Goal: Task Accomplishment & Management: Manage account settings

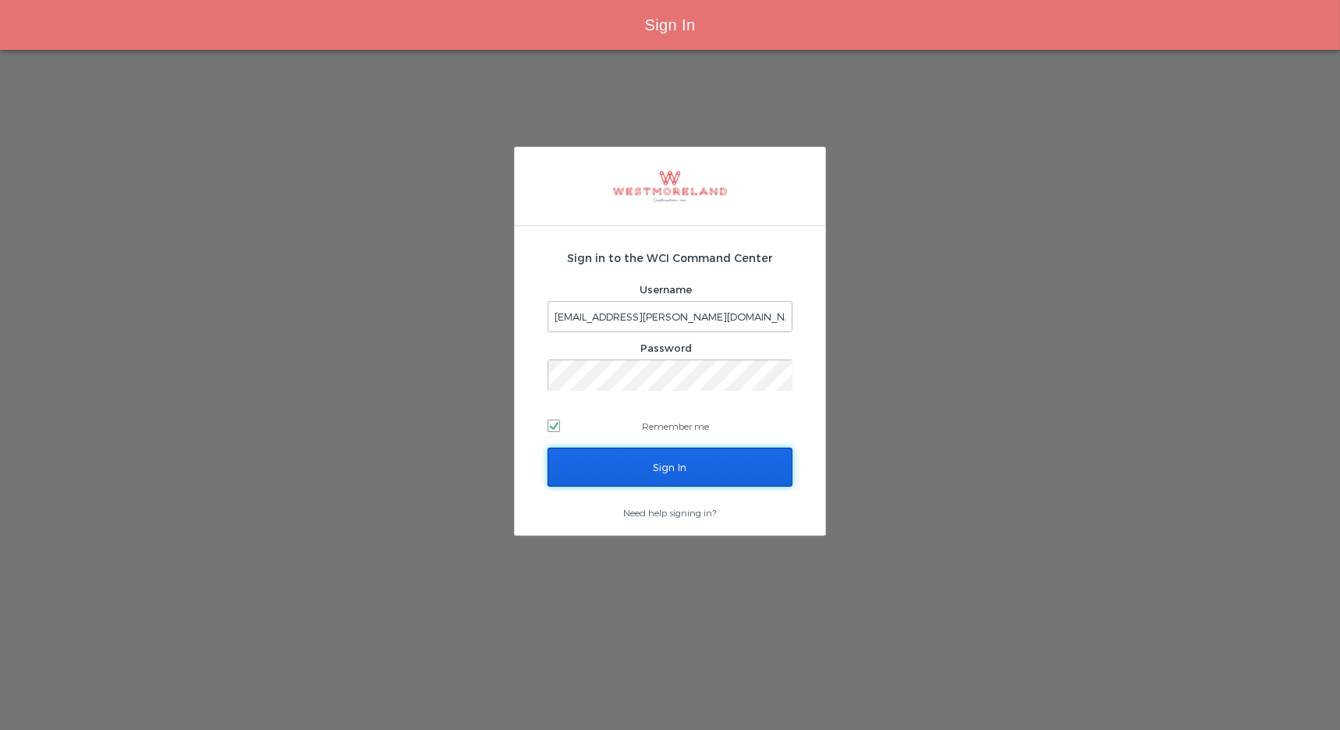
click at [647, 472] on input "Sign In" at bounding box center [670, 467] width 245 height 39
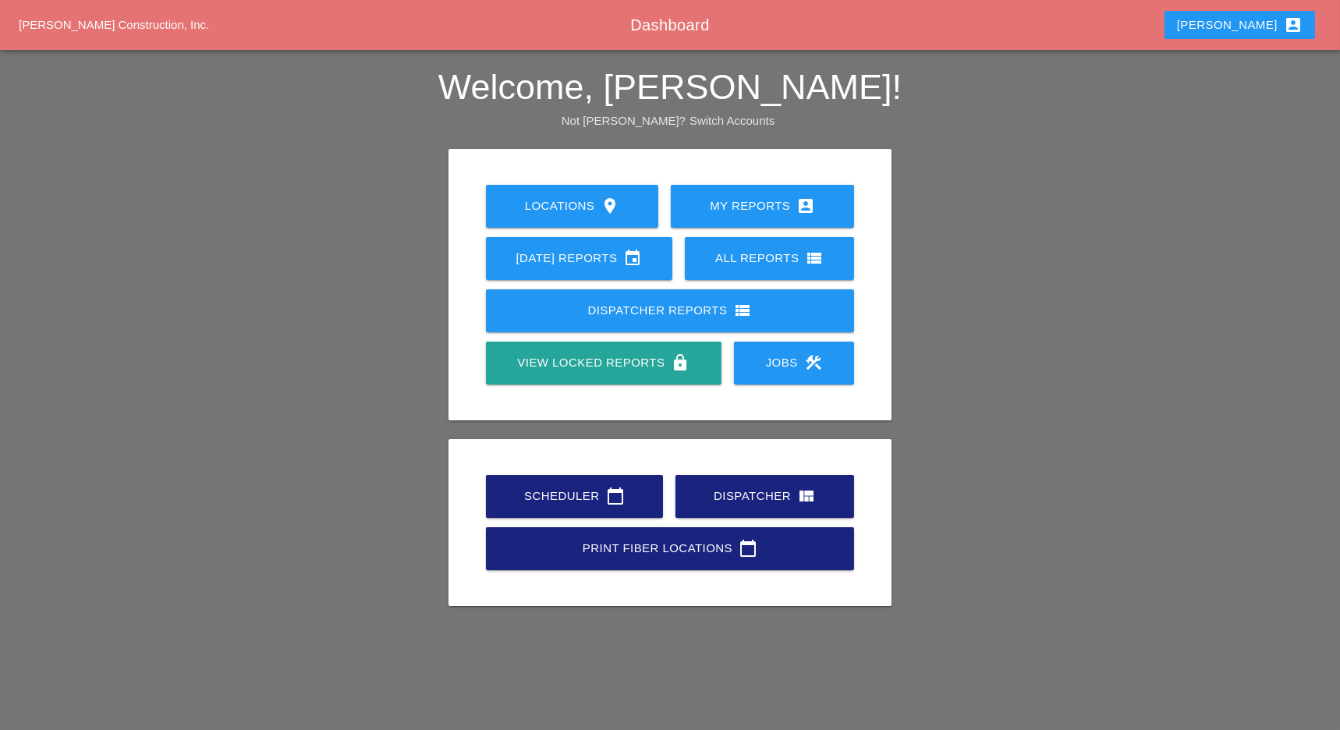
click at [551, 485] on link "Scheduler calendar_today" at bounding box center [574, 496] width 177 height 43
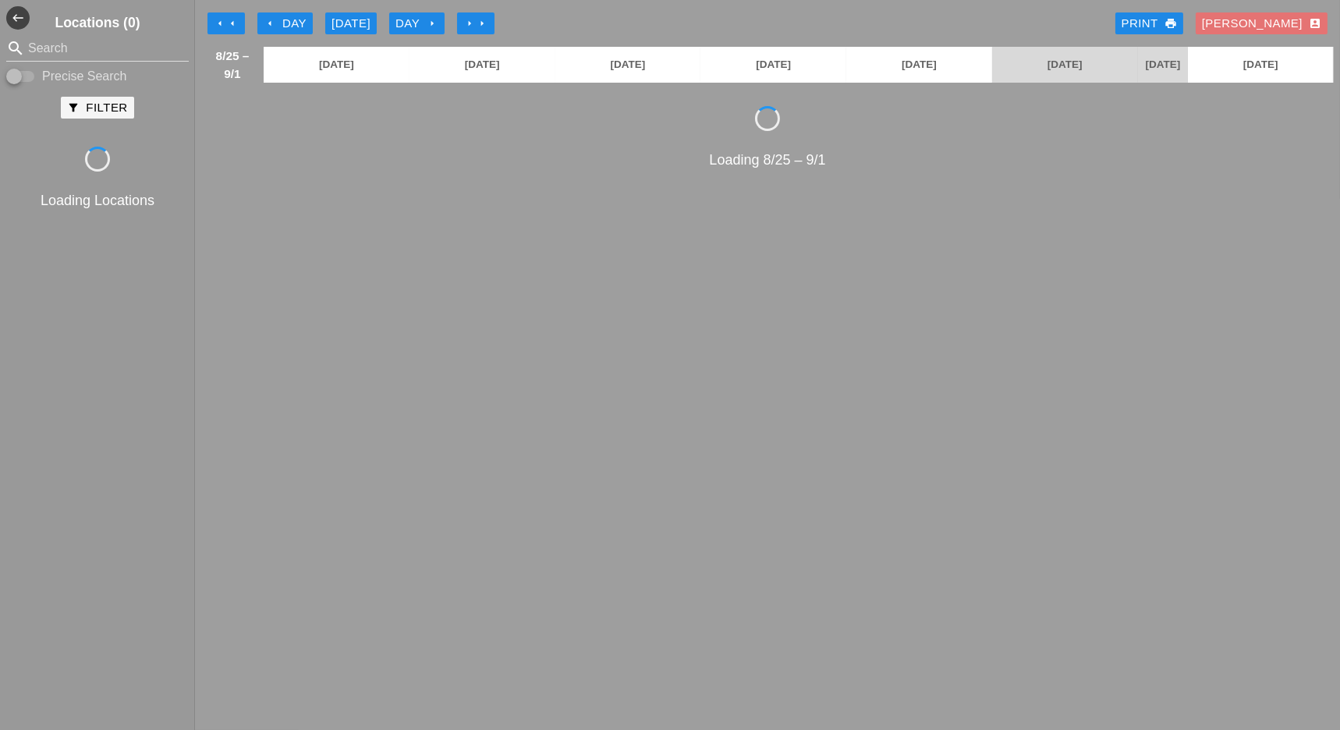
click at [214, 20] on icon "arrow_left" at bounding box center [220, 23] width 12 height 12
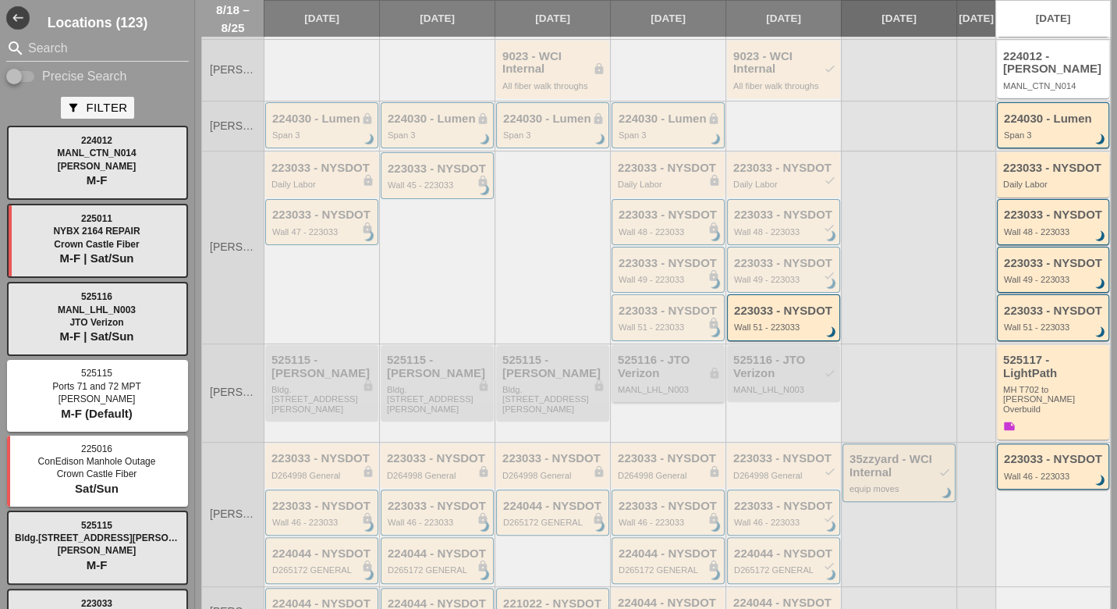
scroll to position [173, 0]
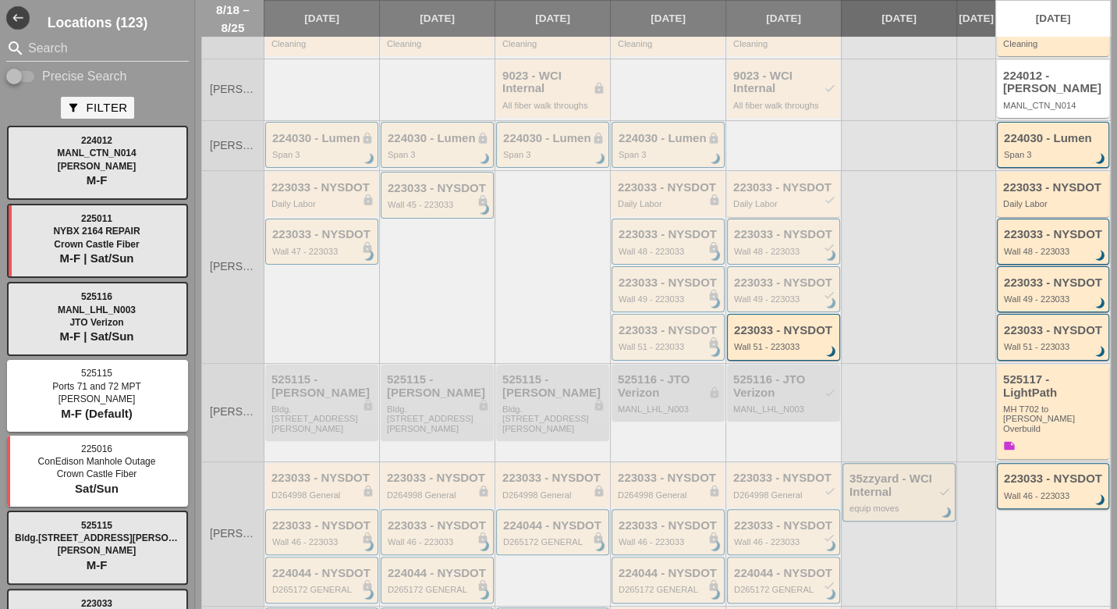
click at [770, 204] on div "223033 - NYSDOT check Daily Labor" at bounding box center [784, 195] width 103 height 28
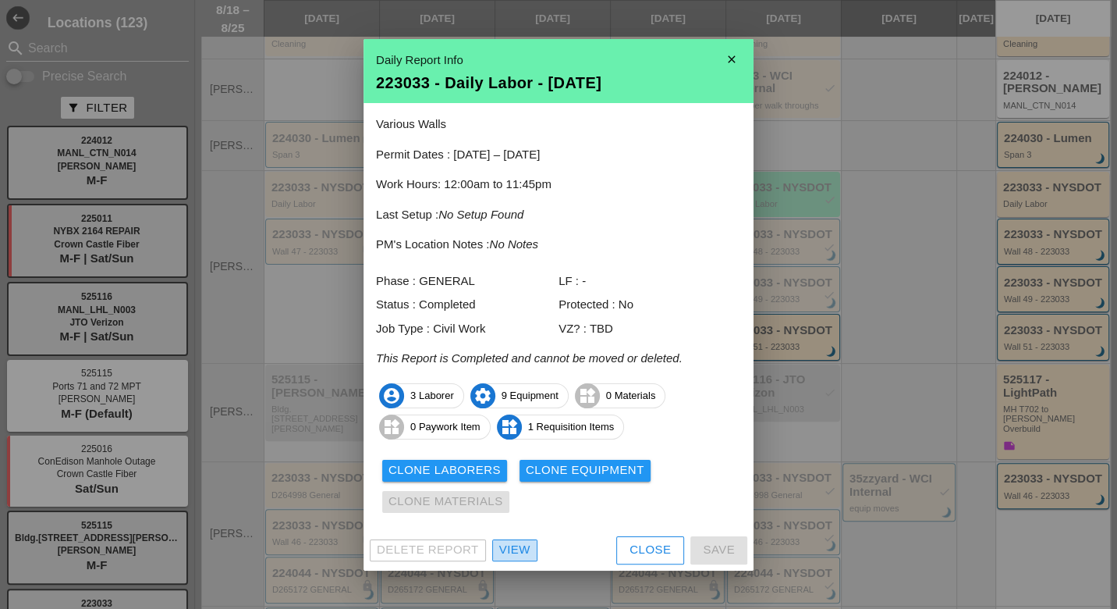
click at [523, 553] on div "View" at bounding box center [514, 550] width 31 height 18
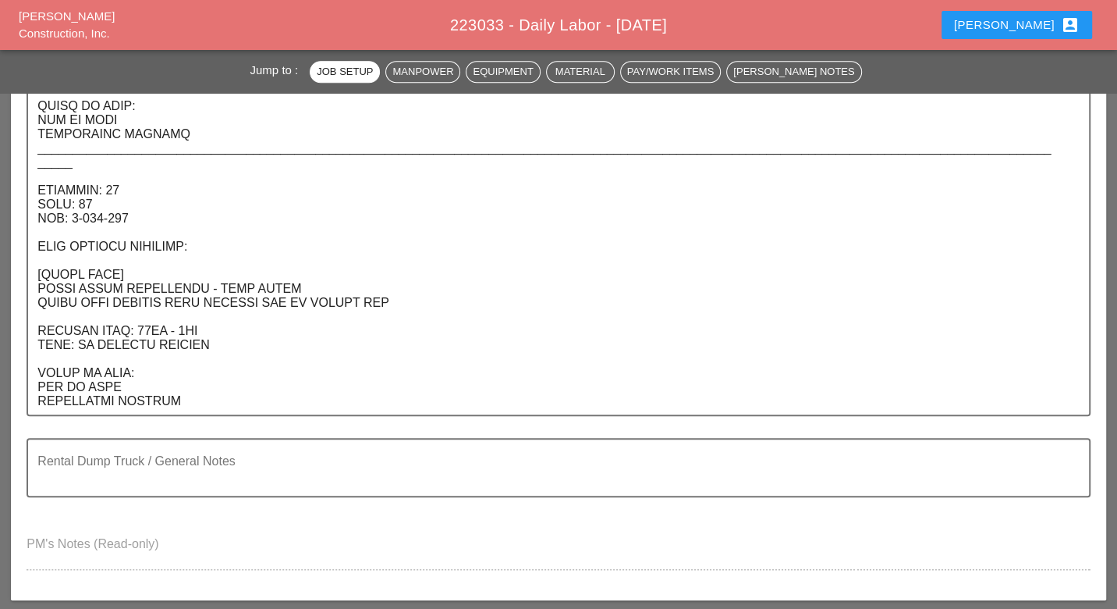
scroll to position [1386, 0]
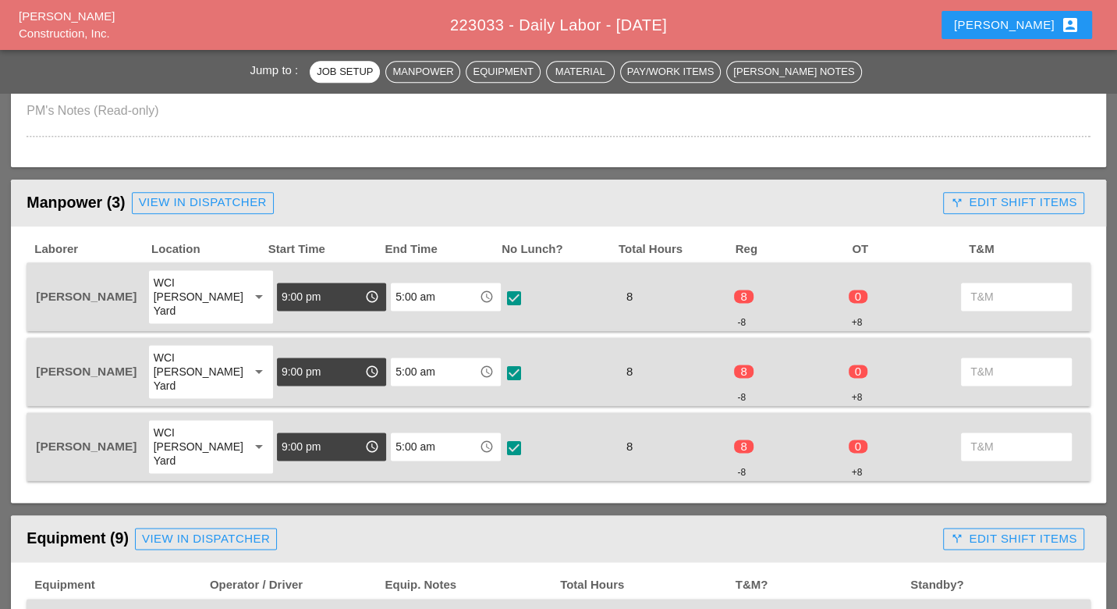
click at [1031, 193] on div "call_split Edit Shift Items" at bounding box center [1013, 202] width 126 height 18
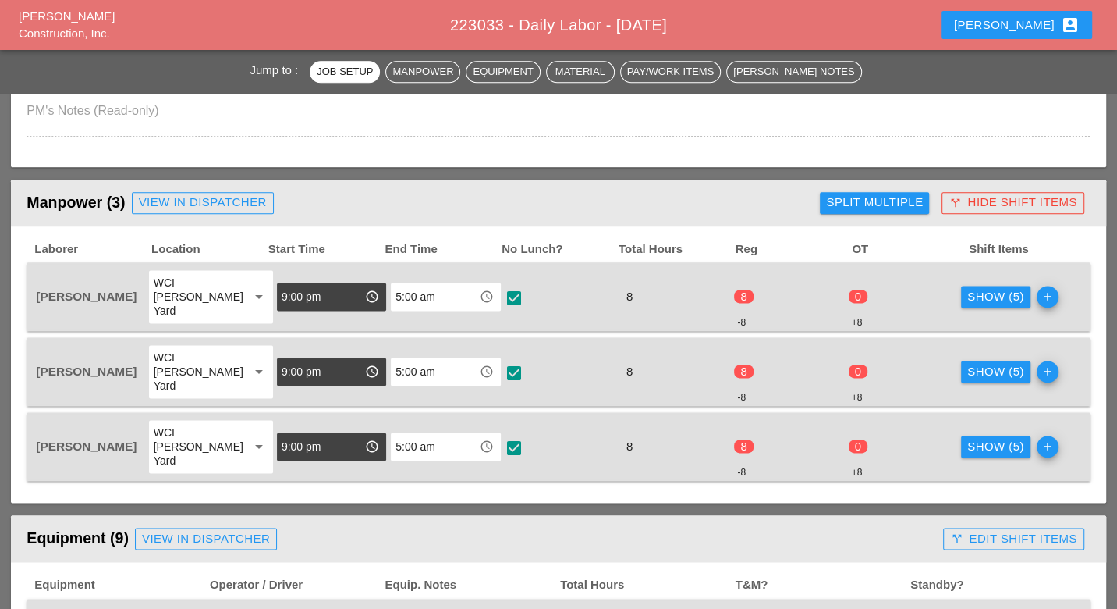
click at [976, 288] on div "Show (5)" at bounding box center [995, 297] width 57 height 18
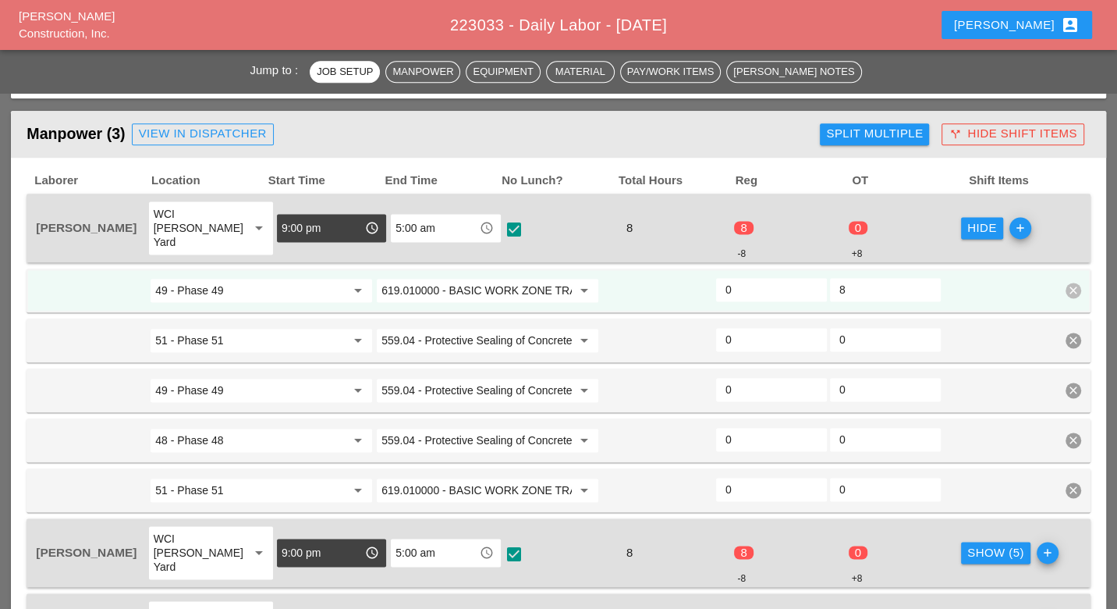
scroll to position [1473, 0]
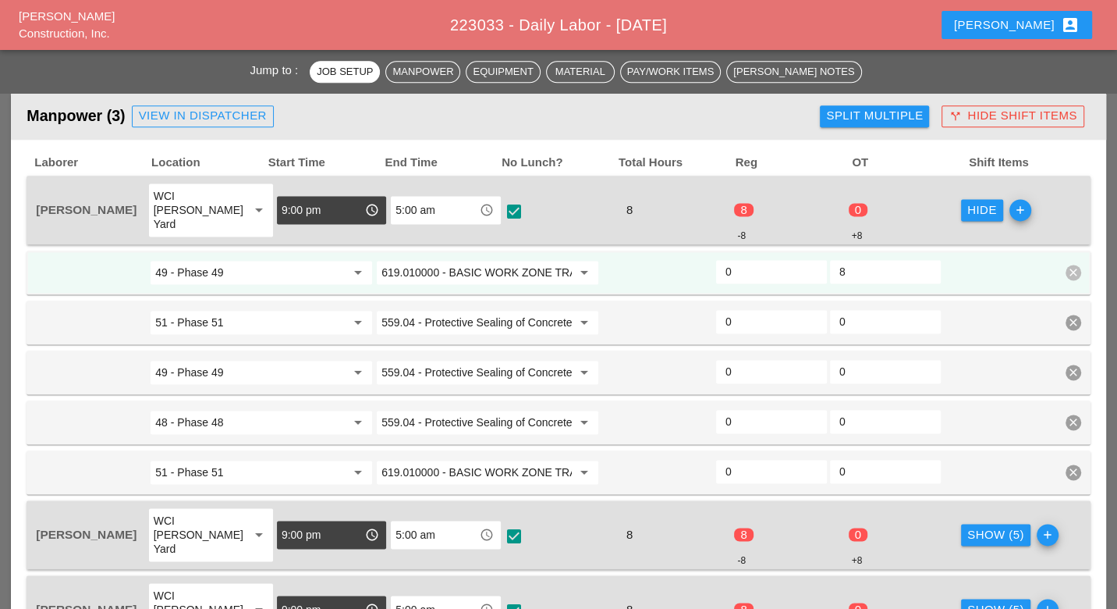
click at [983, 526] on div "Show (5)" at bounding box center [995, 535] width 57 height 18
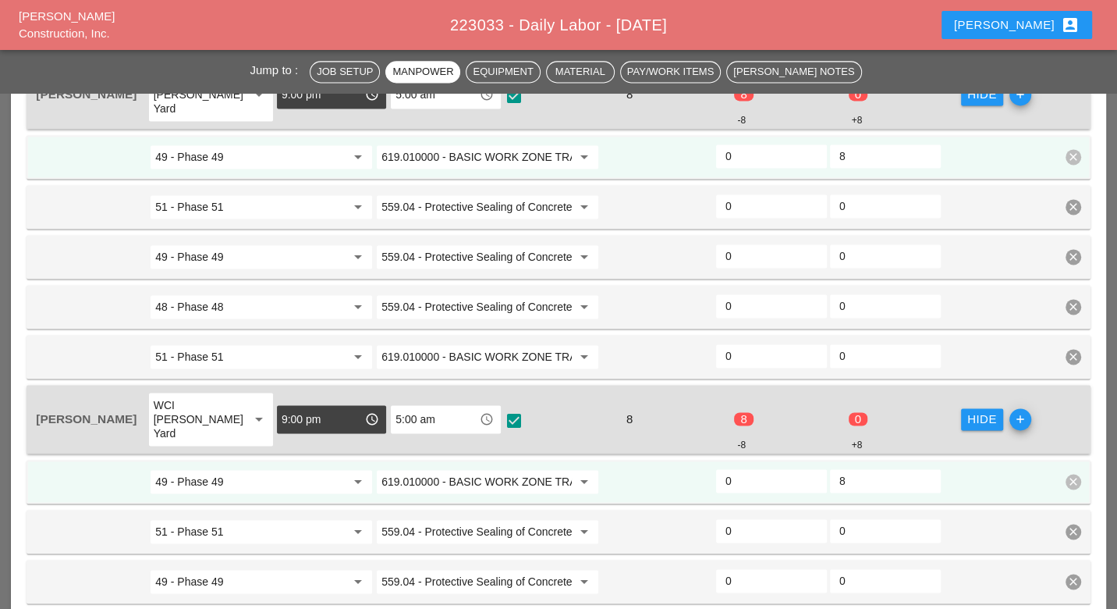
scroll to position [1734, 0]
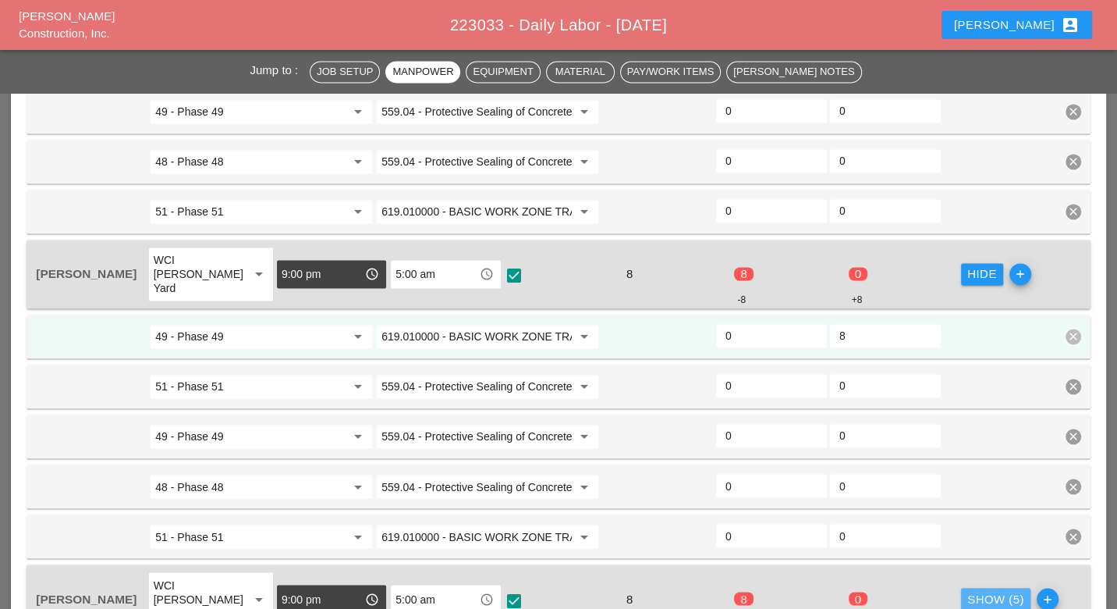
click at [967, 590] on div "Show (5)" at bounding box center [995, 599] width 57 height 18
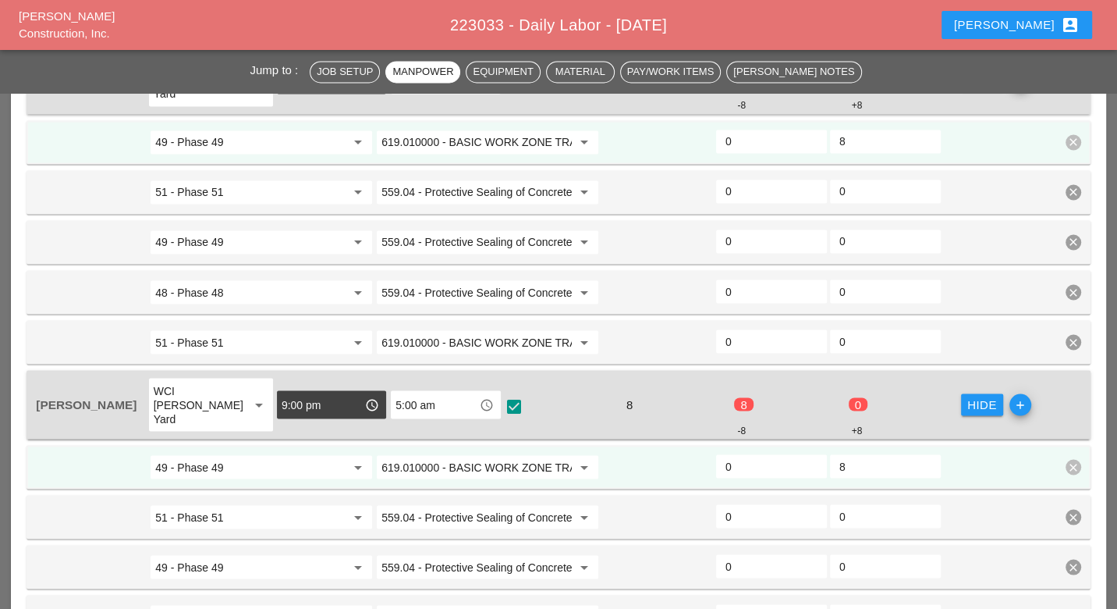
scroll to position [1993, 0]
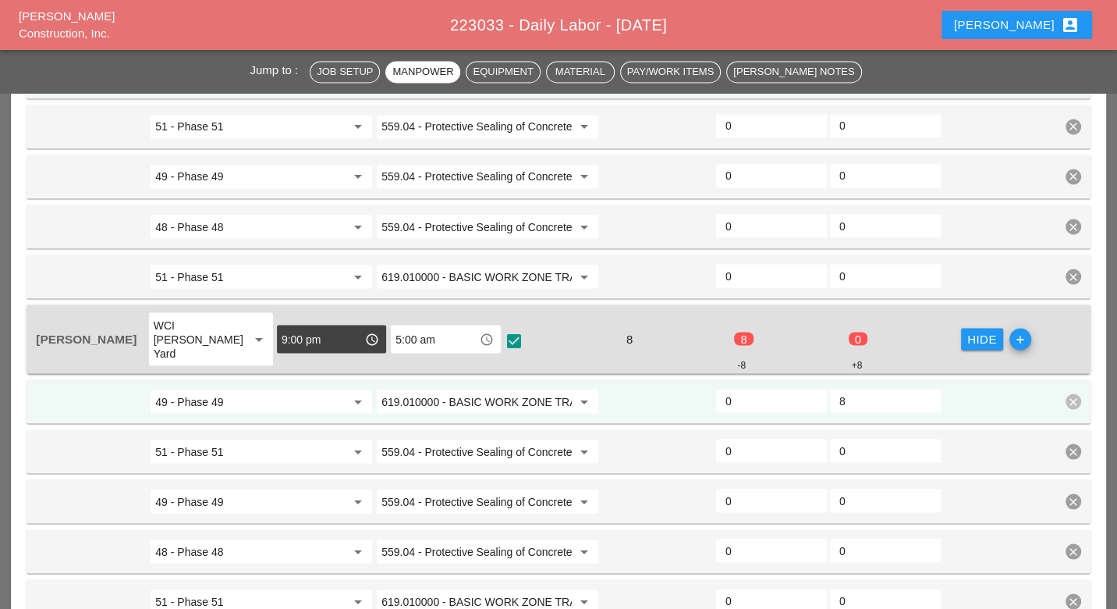
click at [740, 388] on input "0" at bounding box center [772, 400] width 92 height 25
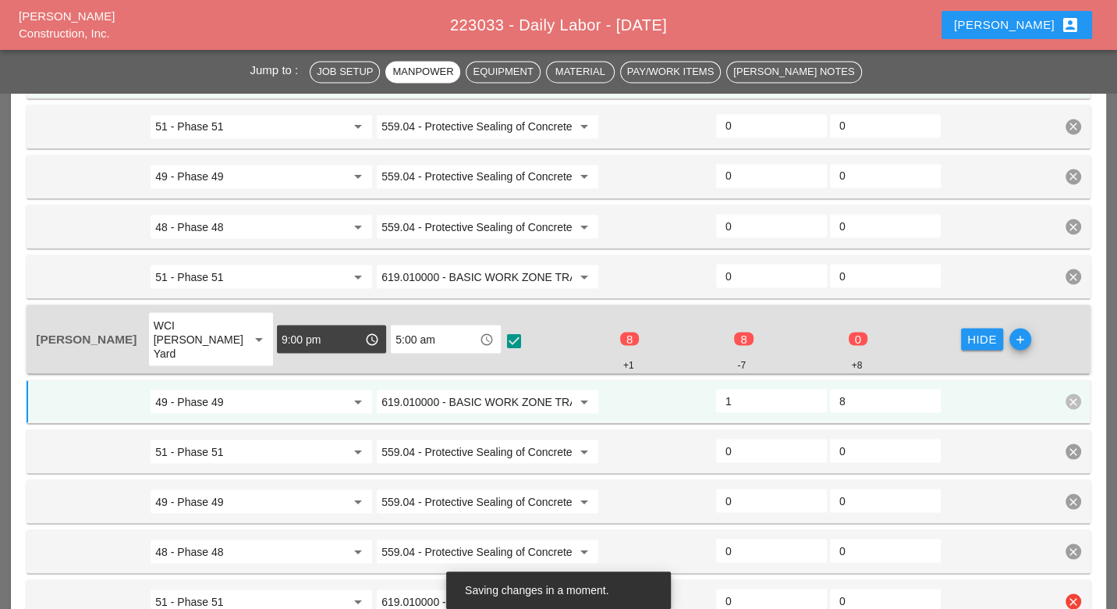
type input "1"
drag, startPoint x: 743, startPoint y: 531, endPoint x: 740, endPoint y: 506, distance: 25.1
click at [741, 587] on input "0" at bounding box center [772, 599] width 92 height 25
type input "1"
click at [734, 538] on input "0" at bounding box center [772, 550] width 92 height 25
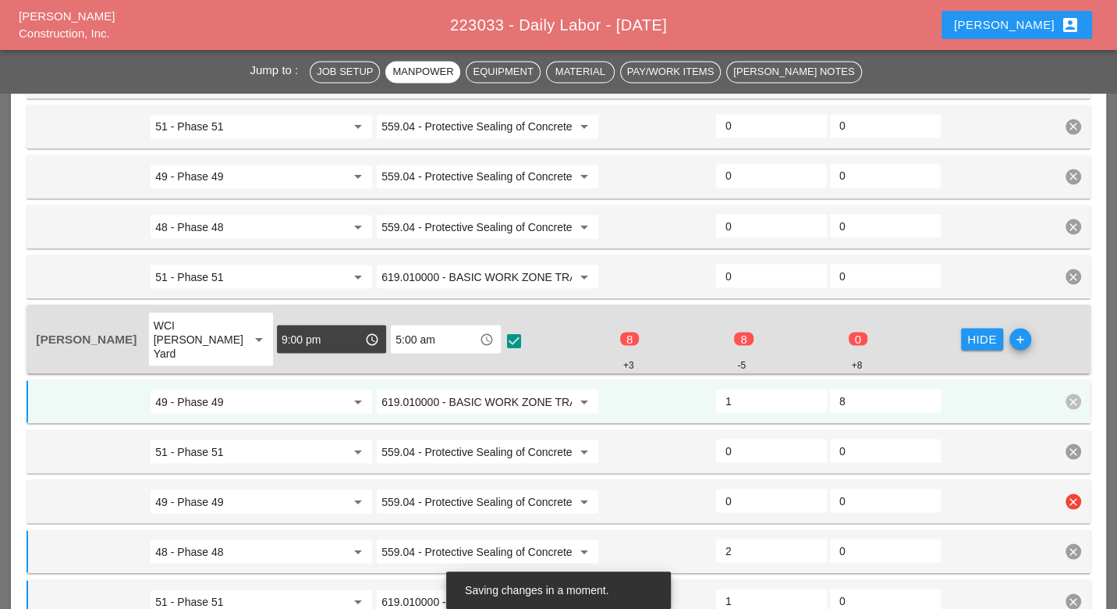
type input "2"
click at [735, 488] on input "0" at bounding box center [772, 500] width 92 height 25
type input "2"
click at [740, 438] on input "0" at bounding box center [772, 450] width 92 height 25
type input "2"
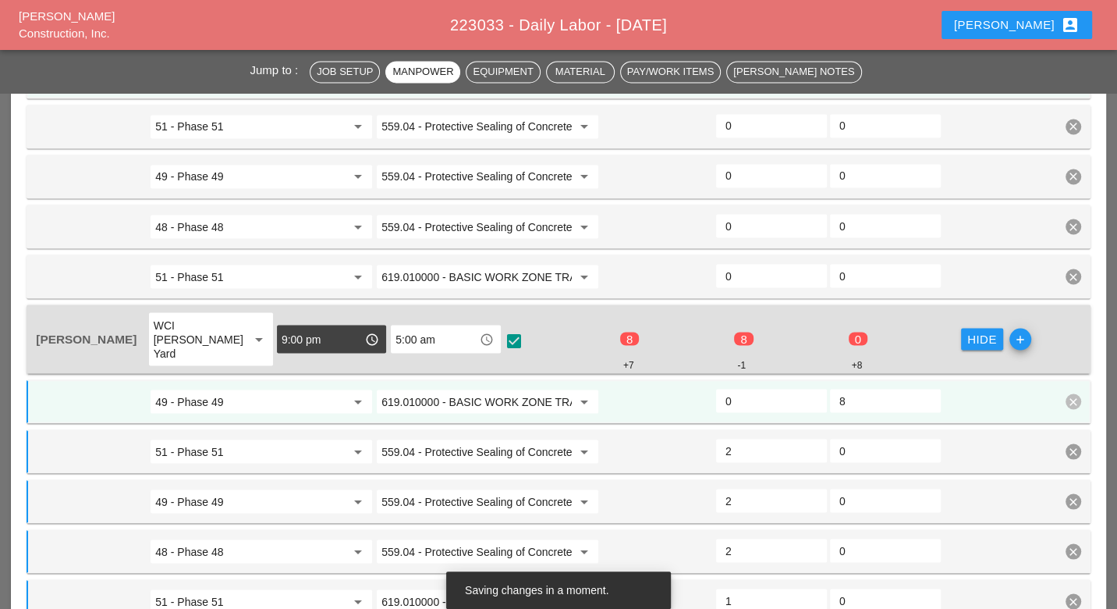
click at [741, 388] on input "0" at bounding box center [772, 400] width 92 height 25
type input "1"
click at [832, 389] on div "8" at bounding box center [885, 400] width 111 height 23
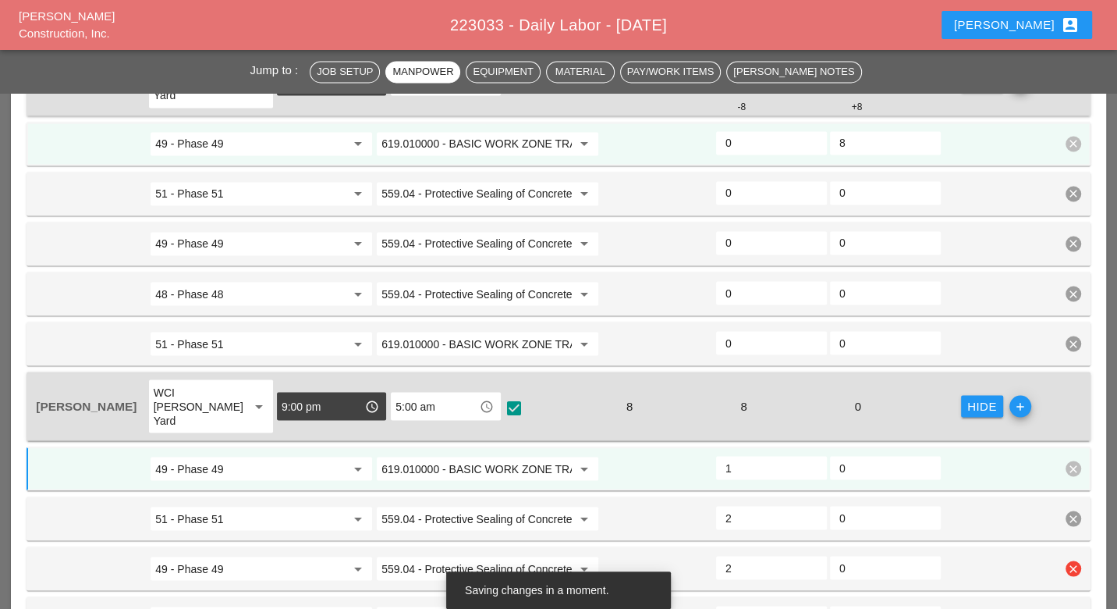
scroll to position [1820, 0]
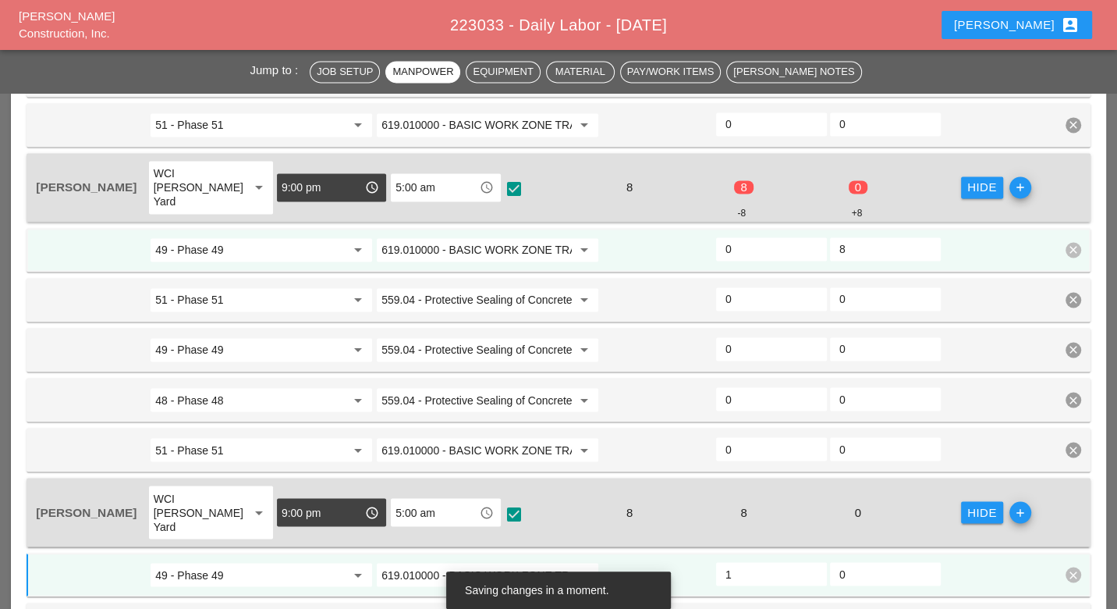
type input "0"
drag, startPoint x: 847, startPoint y: 214, endPoint x: 832, endPoint y: 211, distance: 15.1
click at [832, 237] on div "8" at bounding box center [885, 248] width 111 height 23
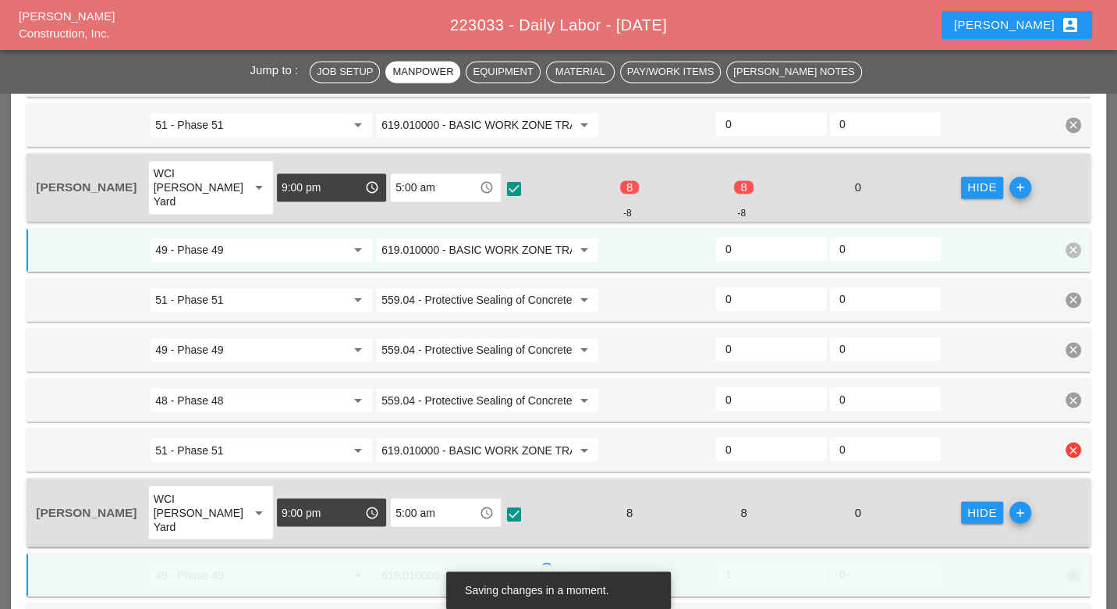
type input "0"
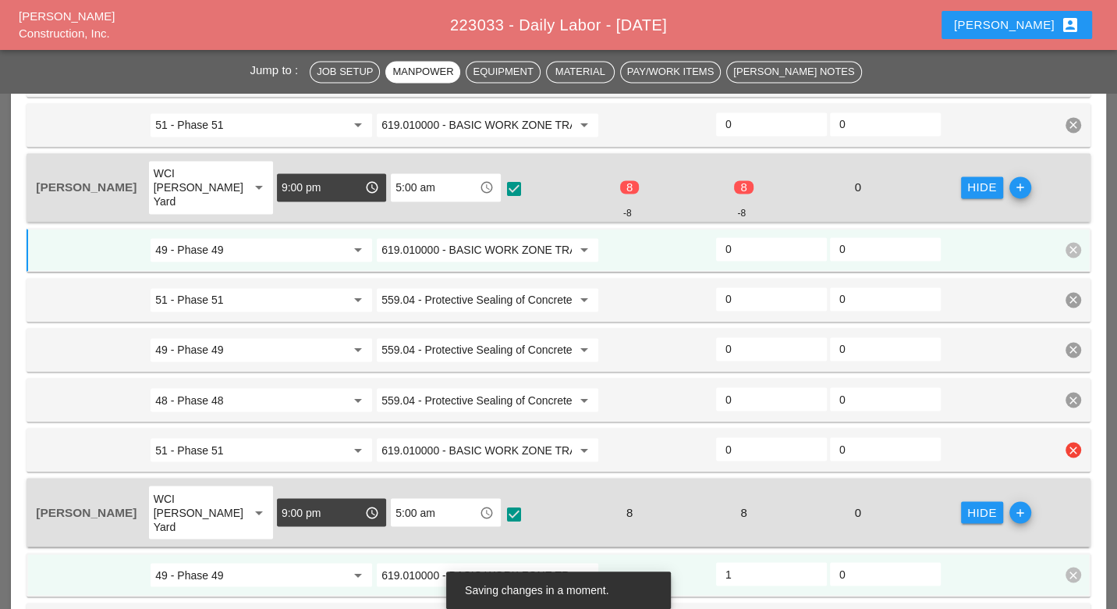
click at [737, 436] on input "0" at bounding box center [772, 448] width 92 height 25
type input "1"
click at [736, 386] on input "0" at bounding box center [772, 398] width 92 height 25
type input "2"
click at [741, 336] on input "0" at bounding box center [772, 348] width 92 height 25
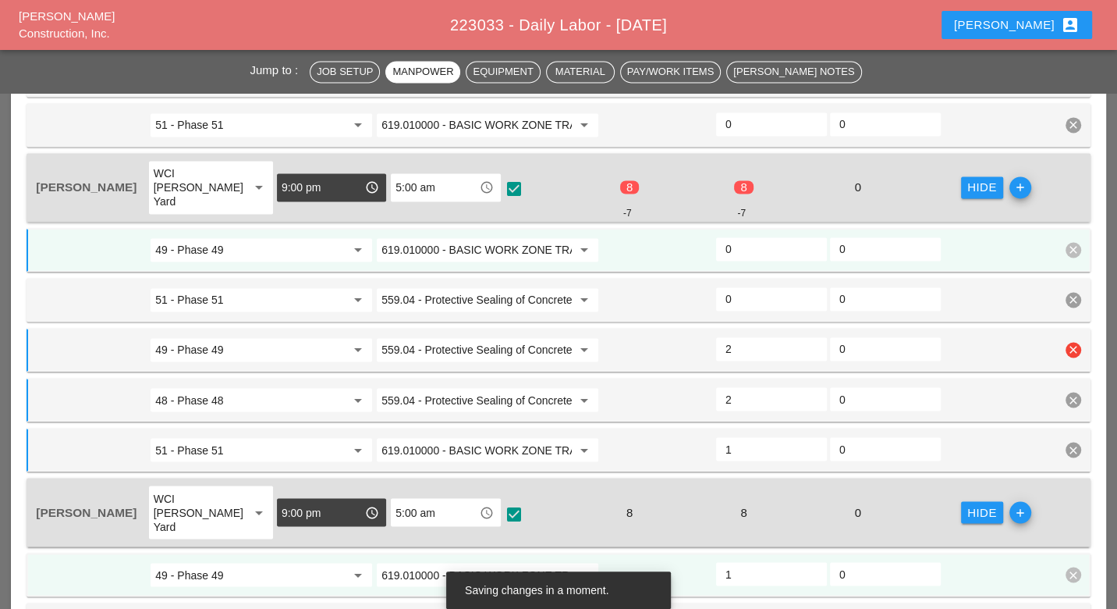
type input "2"
click at [735, 286] on input "0" at bounding box center [772, 298] width 92 height 25
click at [742, 236] on input "0" at bounding box center [772, 248] width 92 height 25
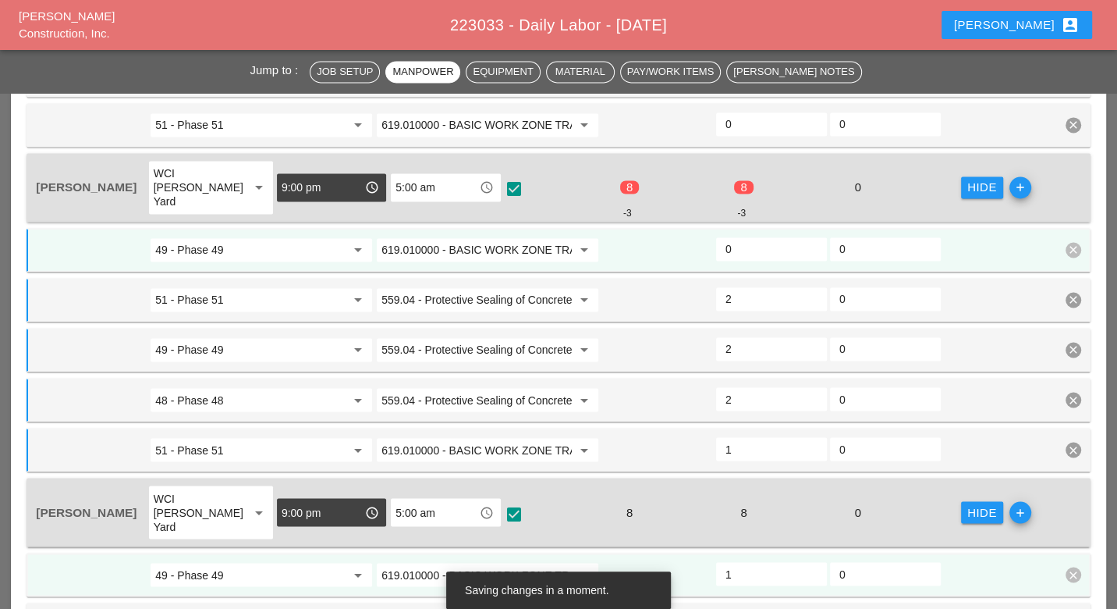
type input "2"
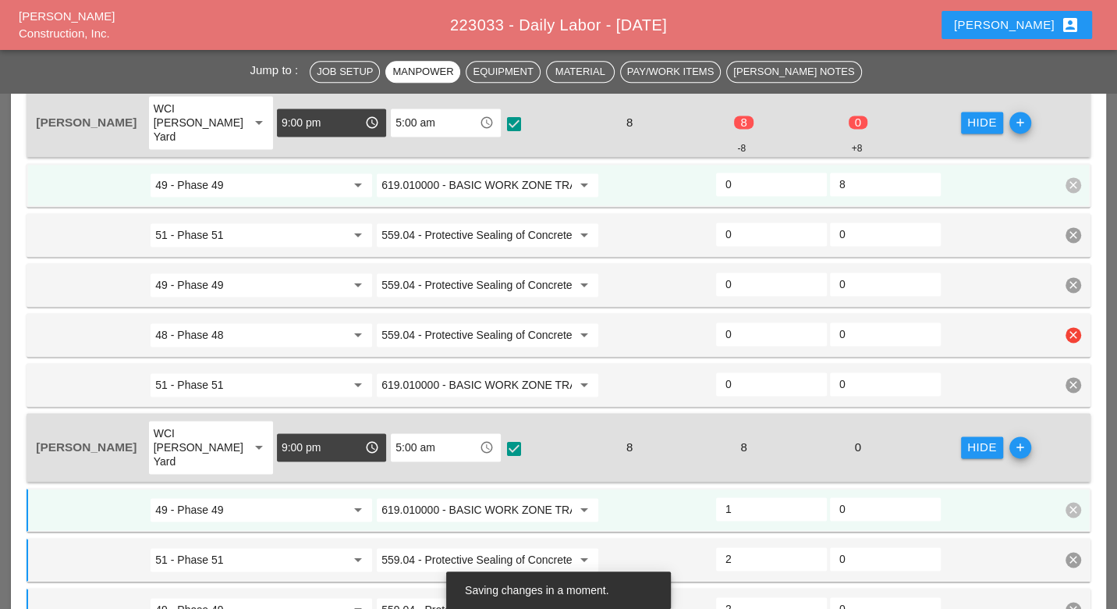
scroll to position [1300, 0]
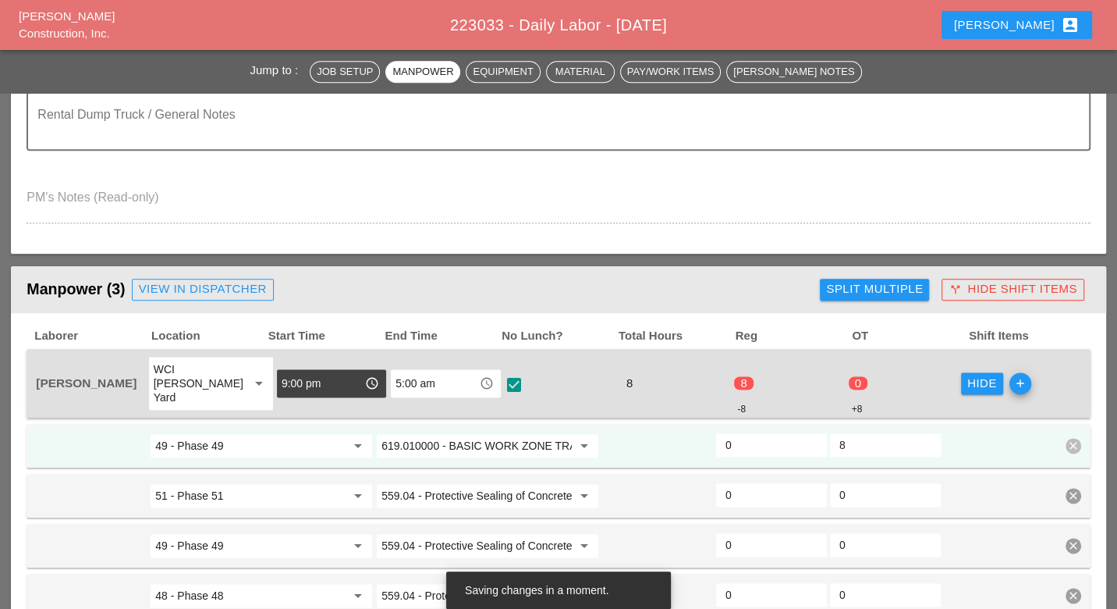
type input "1"
click at [822, 431] on div "49 - Phase 49 arrow_drop_down 619.010000 - BASIC WORK ZONE TRAFFIC CONTROL arro…" at bounding box center [546, 445] width 1024 height 28
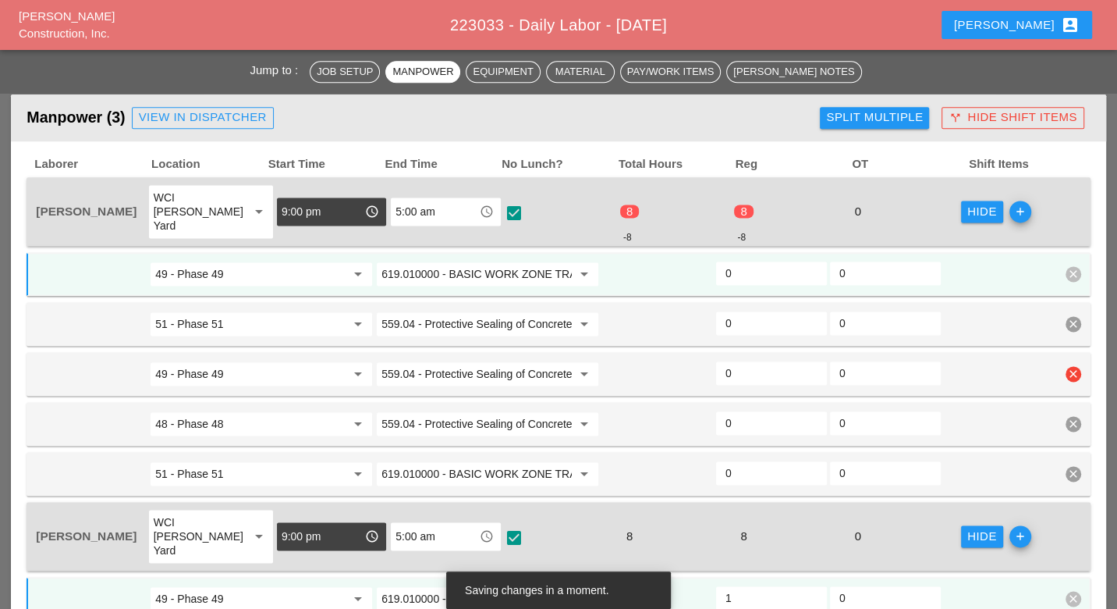
scroll to position [1647, 0]
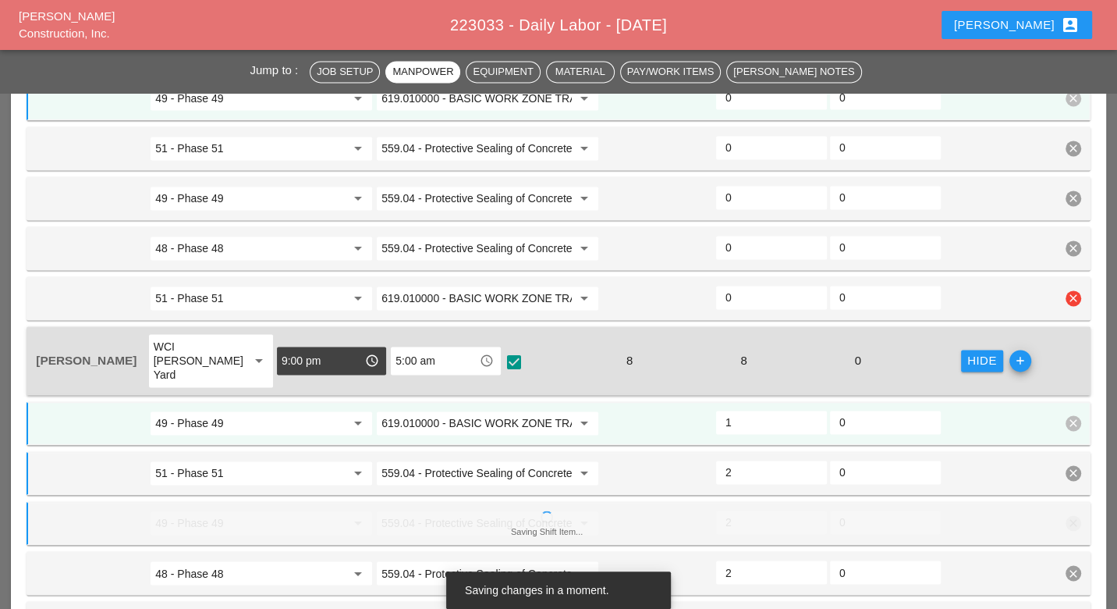
type input "0"
click at [741, 285] on input "0" at bounding box center [772, 297] width 92 height 25
click at [741, 235] on input "0" at bounding box center [772, 247] width 92 height 25
type input "1"
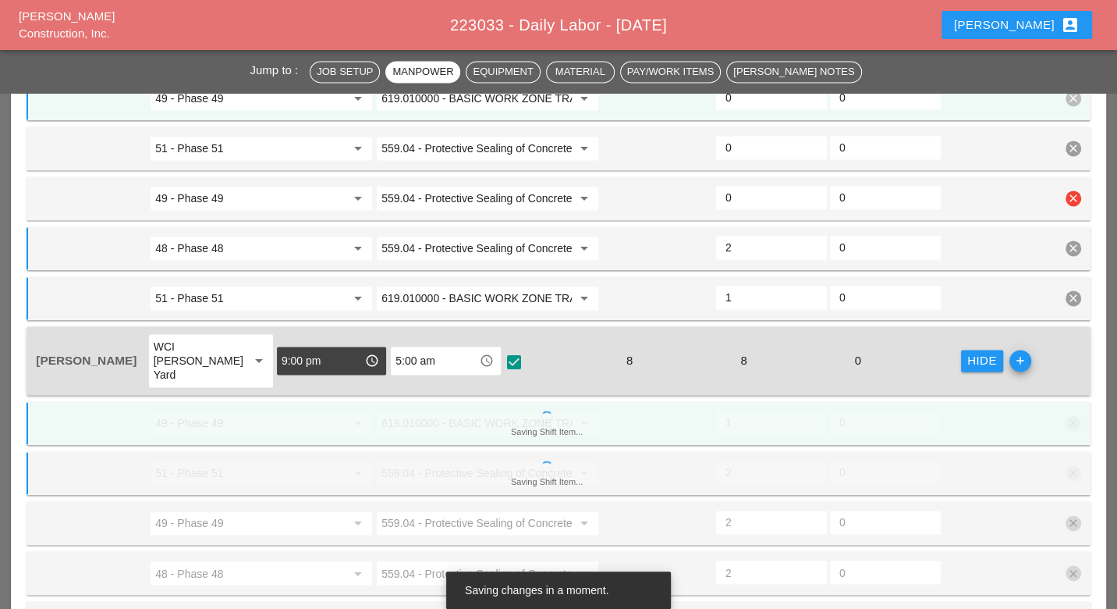
type input "2"
click at [739, 185] on input "0" at bounding box center [772, 197] width 92 height 25
type input "2"
click at [739, 160] on input "0" at bounding box center [772, 147] width 92 height 25
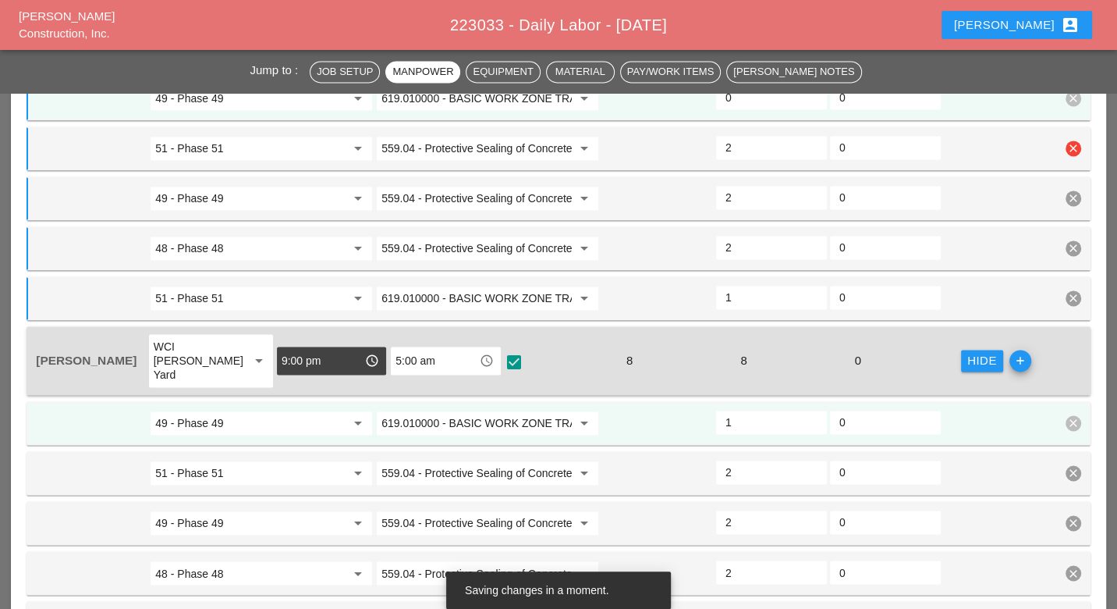
scroll to position [1386, 0]
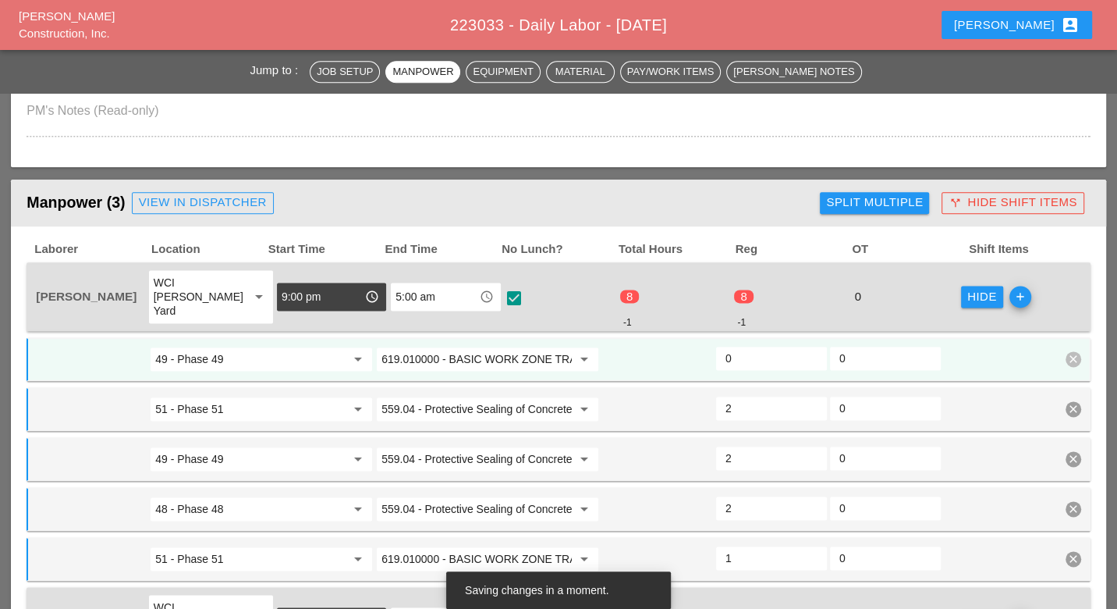
type input "2"
click at [747, 346] on input "0" at bounding box center [772, 358] width 92 height 25
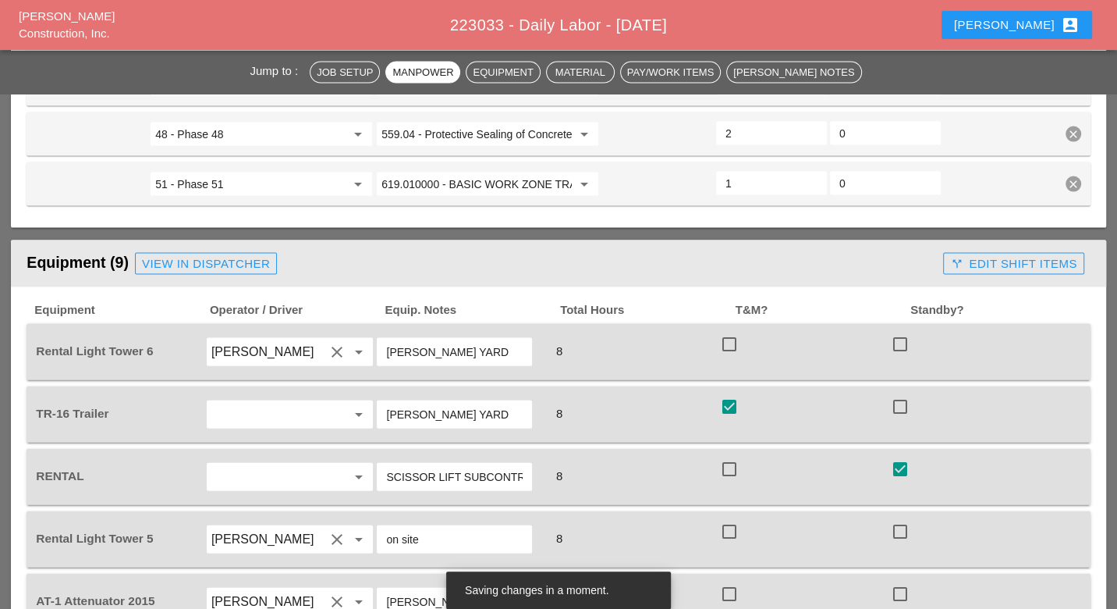
scroll to position [2427, 0]
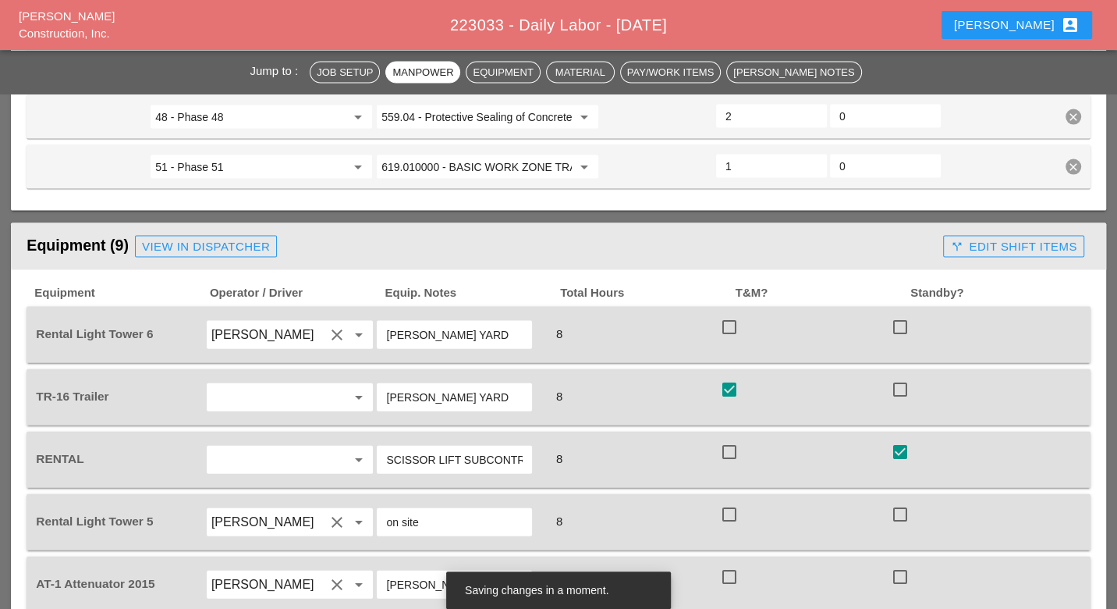
type input "1"
drag, startPoint x: 1017, startPoint y: 173, endPoint x: 1009, endPoint y: 181, distance: 11.6
click at [1017, 238] on div "call_split Edit Shift Items" at bounding box center [1013, 247] width 126 height 18
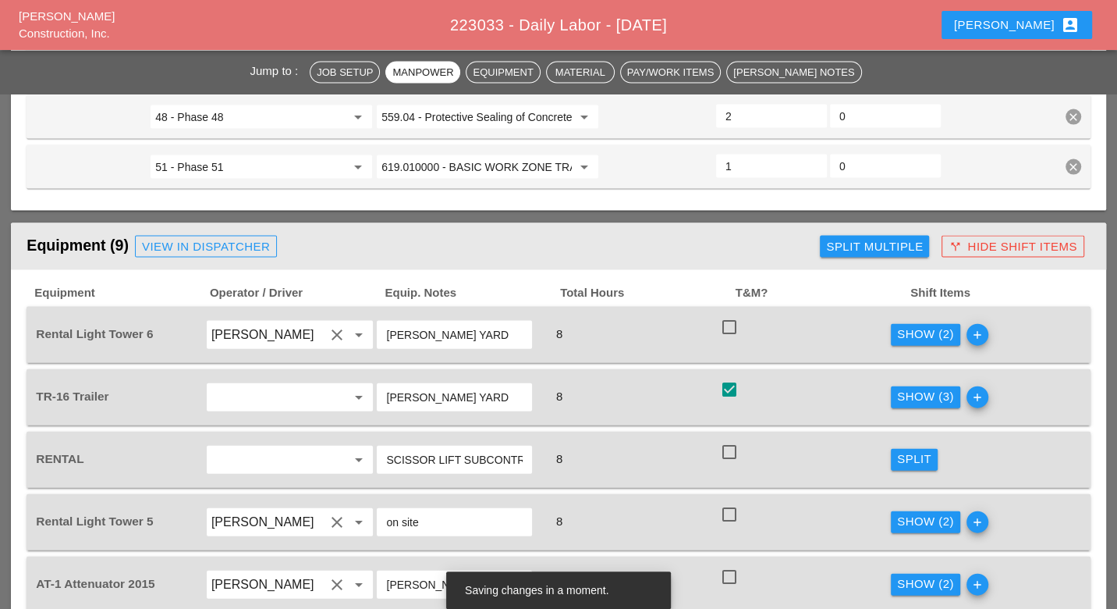
click at [729, 314] on div at bounding box center [729, 327] width 27 height 27
drag, startPoint x: 986, startPoint y: 258, endPoint x: 907, endPoint y: 297, distance: 88.6
click at [985, 324] on icon "add" at bounding box center [978, 335] width 22 height 22
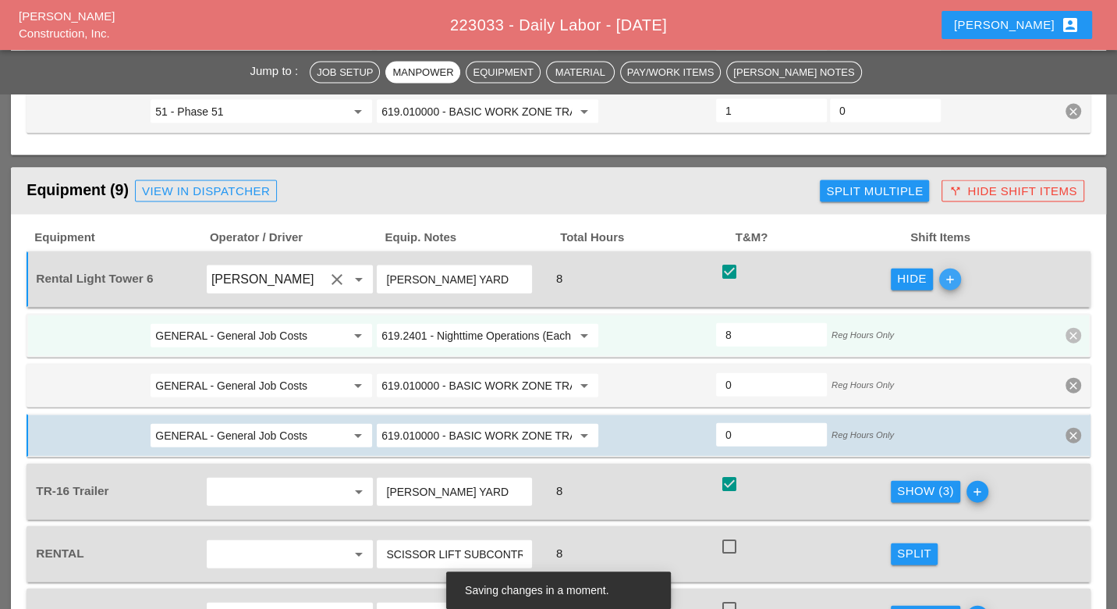
scroll to position [2514, 0]
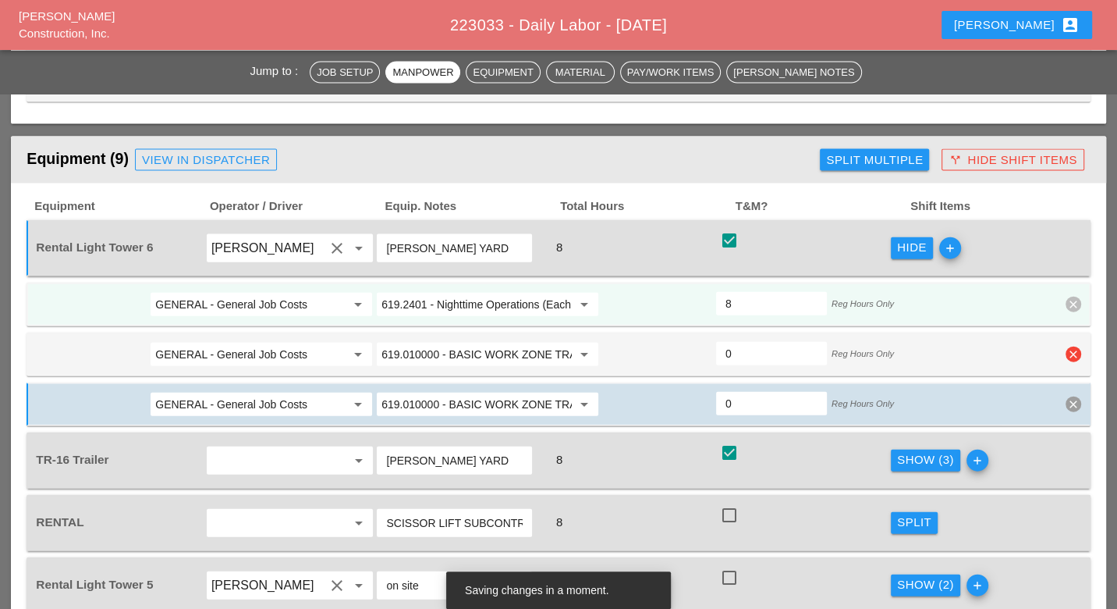
click at [1072, 346] on icon "clear" at bounding box center [1074, 354] width 16 height 16
drag, startPoint x: 1056, startPoint y: 251, endPoint x: 1038, endPoint y: 259, distance: 19.6
click at [1056, 250] on div "Confirm delete" at bounding box center [1051, 250] width 76 height 18
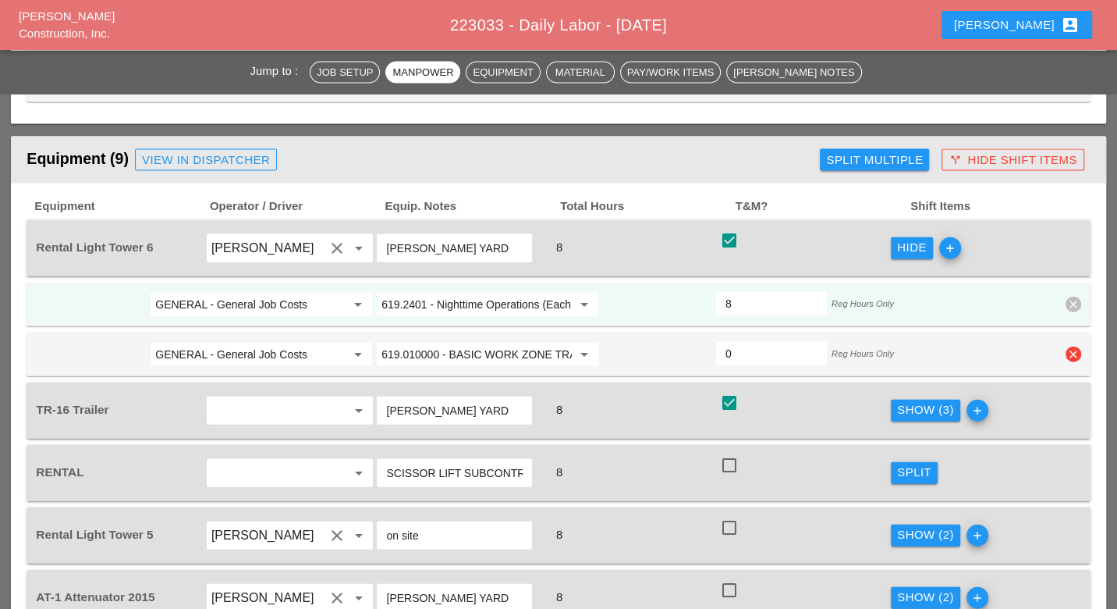
click at [1072, 346] on icon "clear" at bounding box center [1074, 354] width 16 height 16
click at [1065, 257] on div "Confirm delete" at bounding box center [1051, 250] width 76 height 18
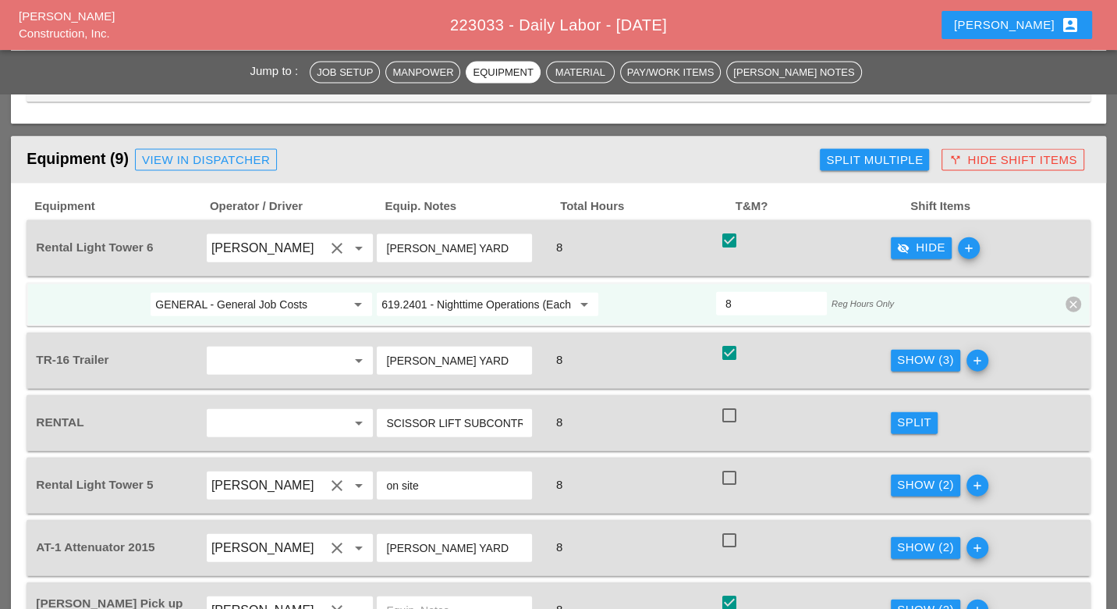
scroll to position [2600, 0]
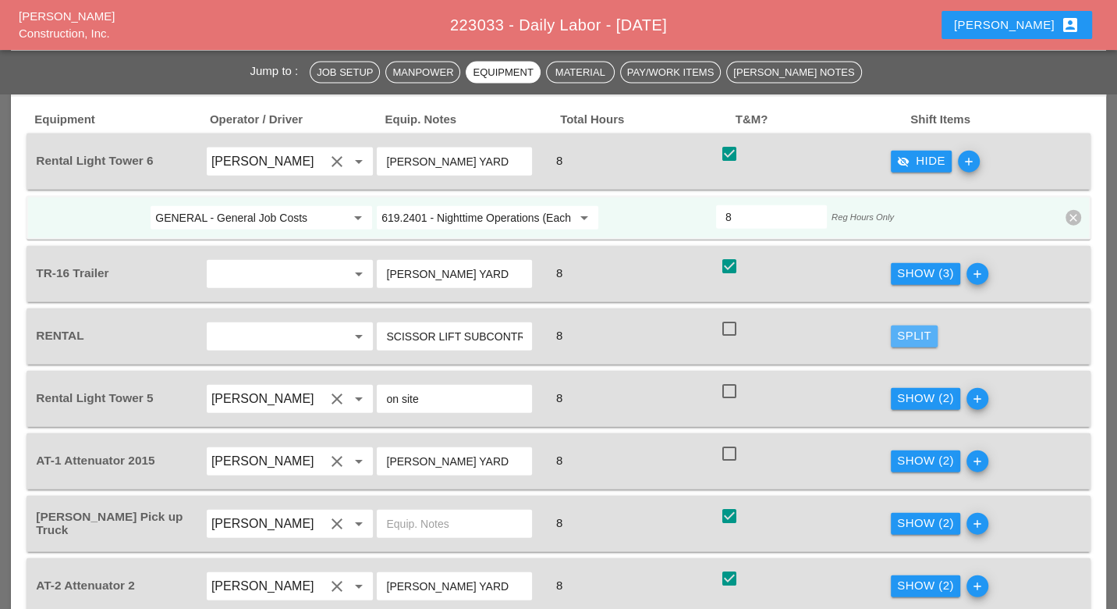
click at [915, 327] on div "Split" at bounding box center [914, 336] width 34 height 18
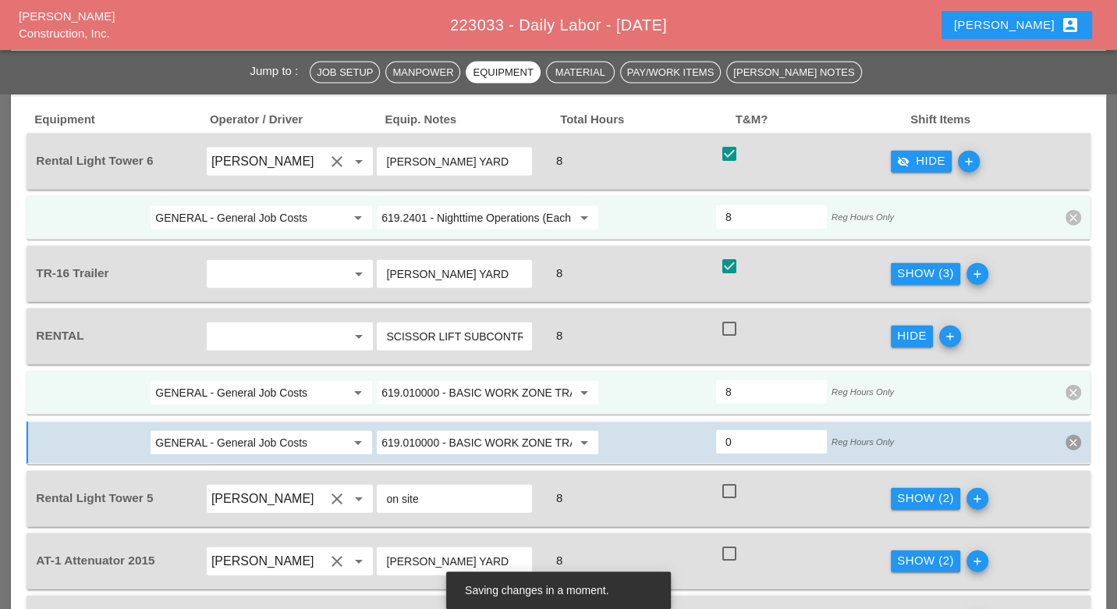
click at [297, 380] on input "GENERAL - General Job Costs" at bounding box center [250, 392] width 190 height 25
drag, startPoint x: 250, startPoint y: 351, endPoint x: 484, endPoint y: 328, distance: 235.2
click at [254, 352] on div "51 - Phase 51" at bounding box center [260, 352] width 197 height 19
type input "51 - Phase 51"
click at [479, 380] on input "619.010000 - BASIC WORK ZONE TRAFFIC CONTROL" at bounding box center [476, 392] width 190 height 25
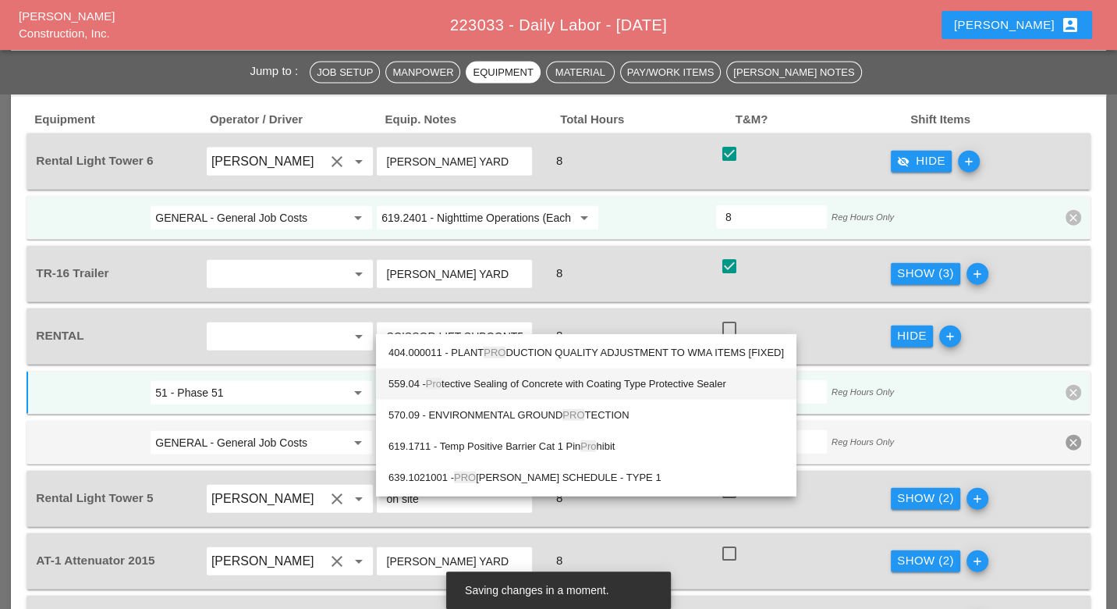
click at [496, 380] on div "559.04 - Pro tective Sealing of Concrete with Coating Type Protective Sealer" at bounding box center [587, 383] width 396 height 19
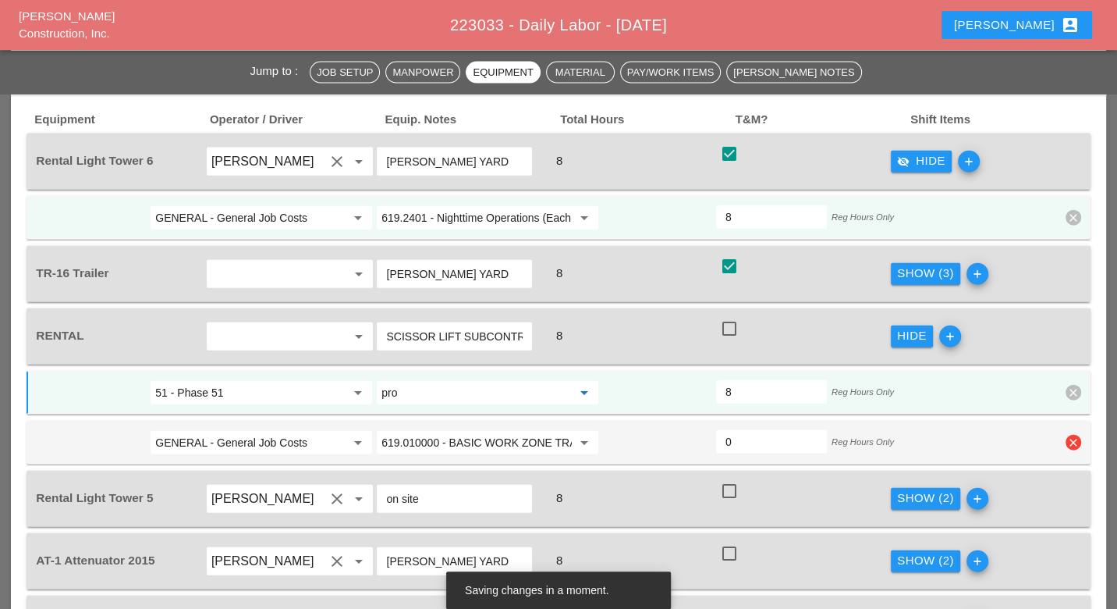
type input "559.04 - Protective Sealing of Concrete with Coating Type Protective Sealer"
click at [286, 430] on input "GENERAL - General Job Costs" at bounding box center [250, 442] width 190 height 25
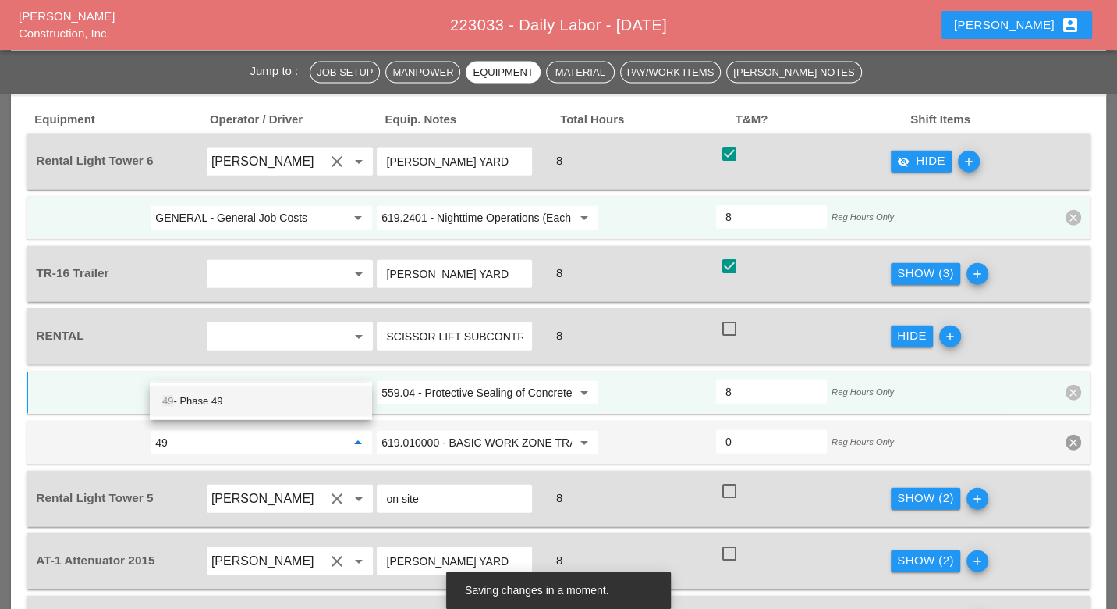
click at [263, 399] on div "49 - Phase 49" at bounding box center [260, 401] width 197 height 19
type input "49 - Phase 49"
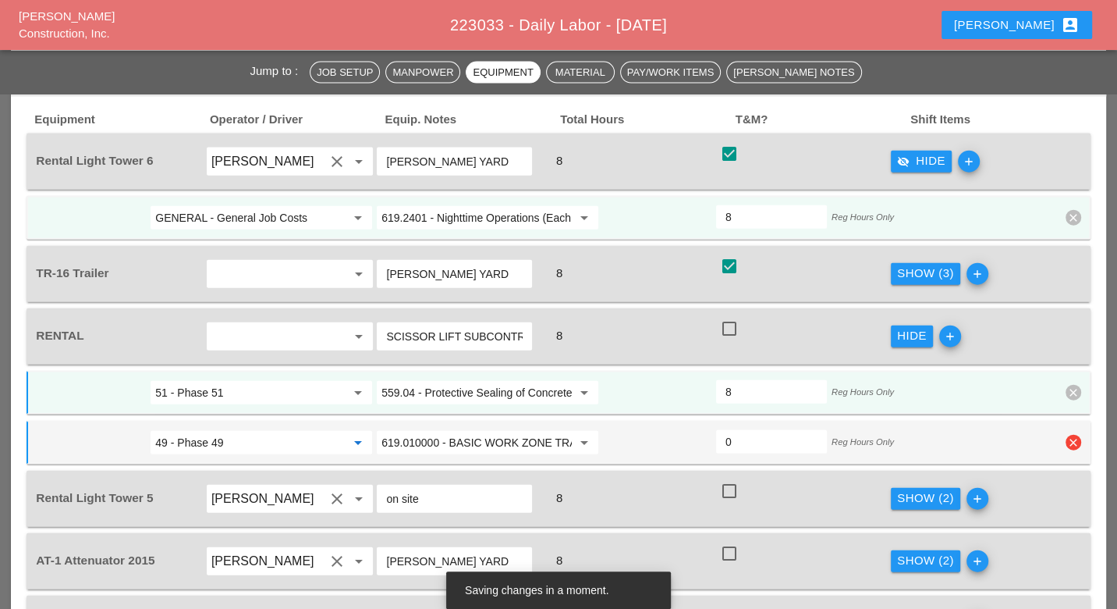
click at [1070, 435] on icon "clear" at bounding box center [1074, 443] width 16 height 16
click at [1070, 338] on div "Confirm delete" at bounding box center [1051, 335] width 76 height 18
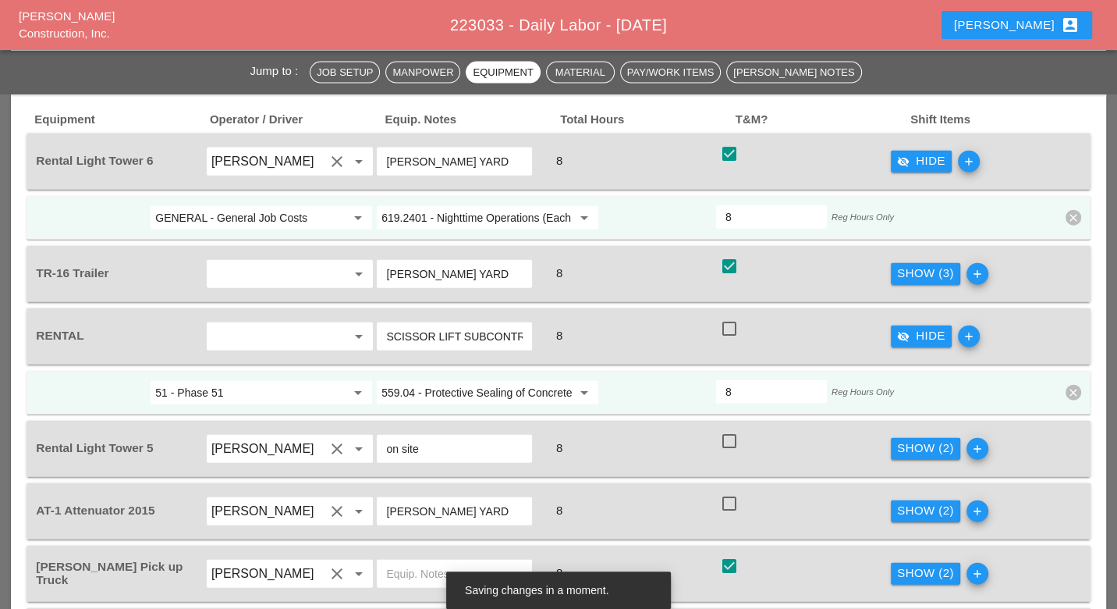
drag, startPoint x: 736, startPoint y: 320, endPoint x: 719, endPoint y: 320, distance: 17.2
click at [720, 380] on div "8" at bounding box center [771, 391] width 111 height 23
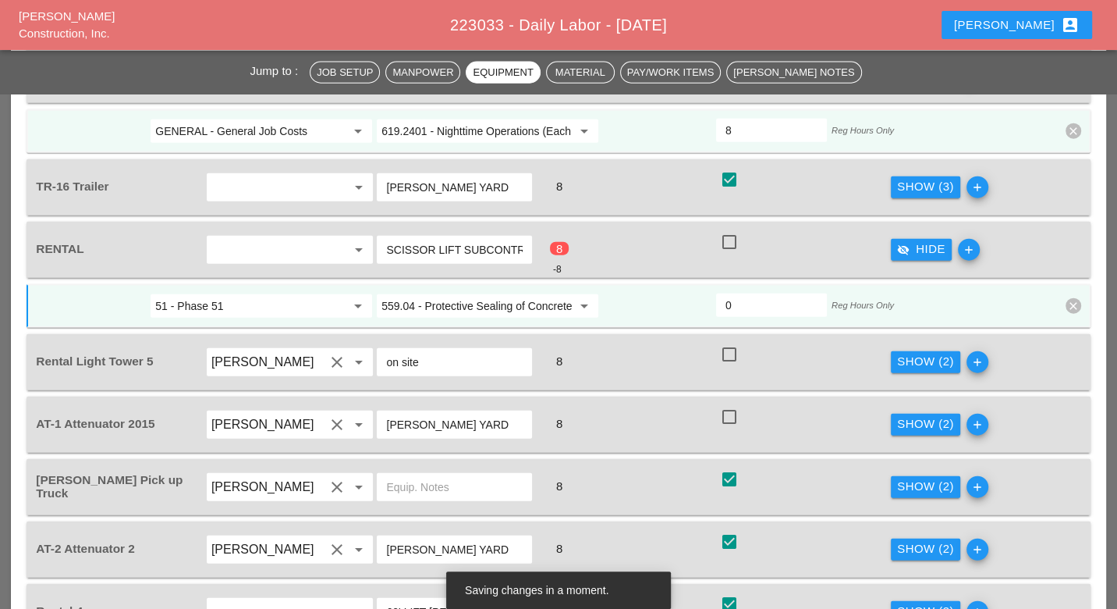
type input "0"
click at [915, 353] on div "Show (2)" at bounding box center [925, 362] width 57 height 18
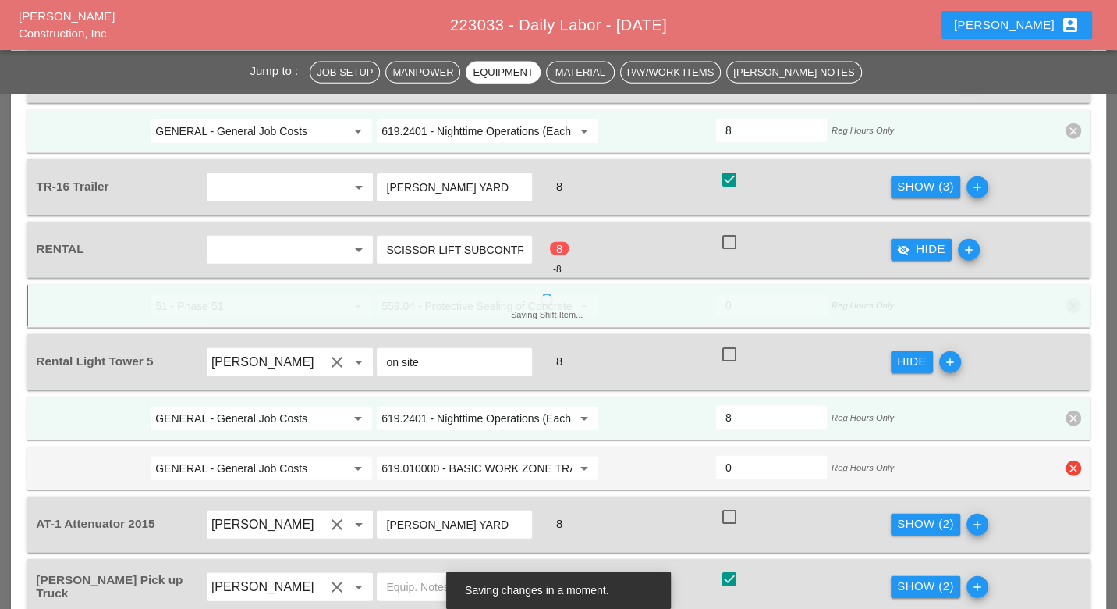
click at [1075, 460] on icon "clear" at bounding box center [1074, 468] width 16 height 16
click at [1059, 359] on div "Confirm delete" at bounding box center [1051, 359] width 76 height 18
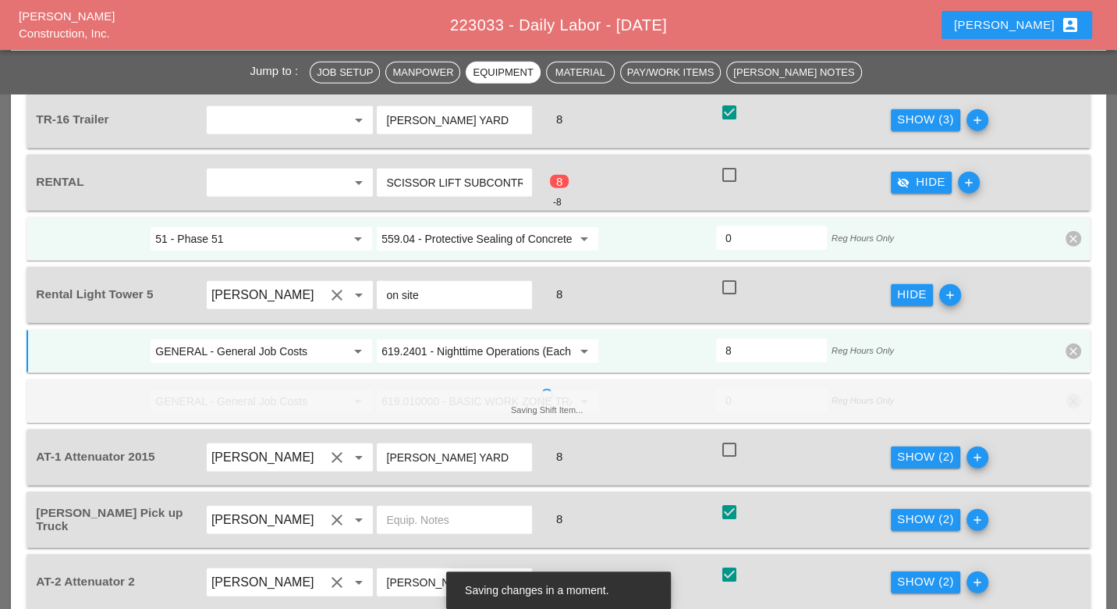
scroll to position [2773, 0]
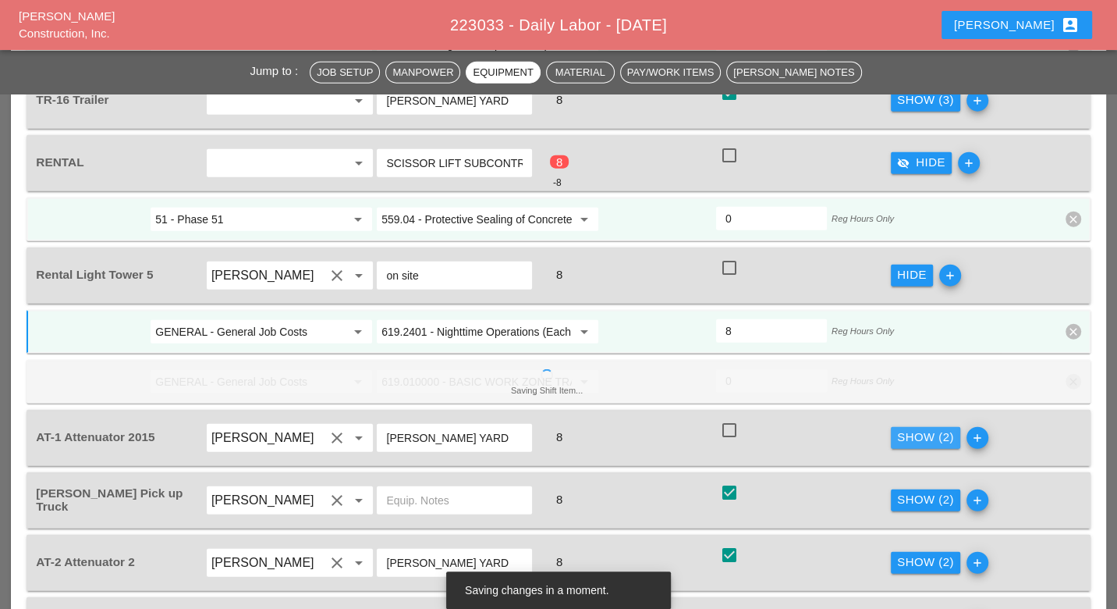
click at [923, 428] on div "Show (2)" at bounding box center [925, 437] width 57 height 18
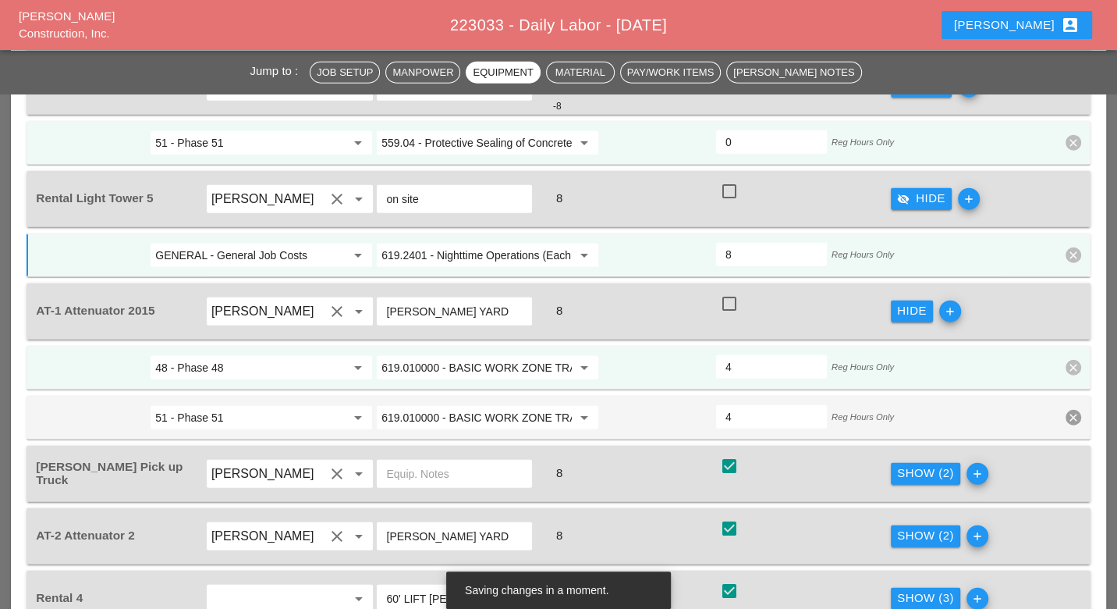
scroll to position [2860, 0]
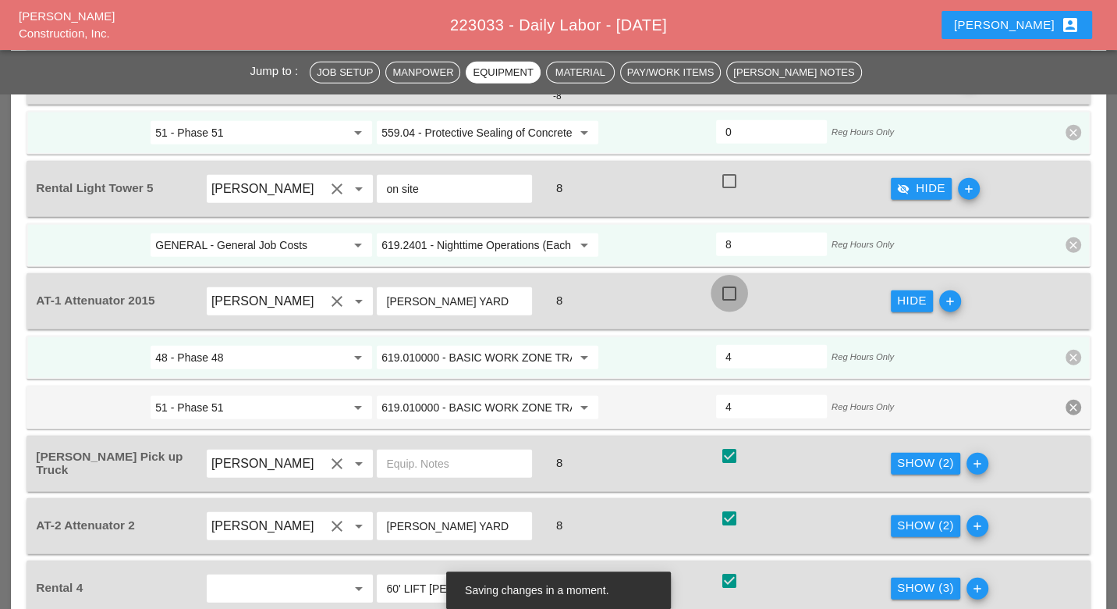
click at [731, 280] on div at bounding box center [729, 293] width 27 height 27
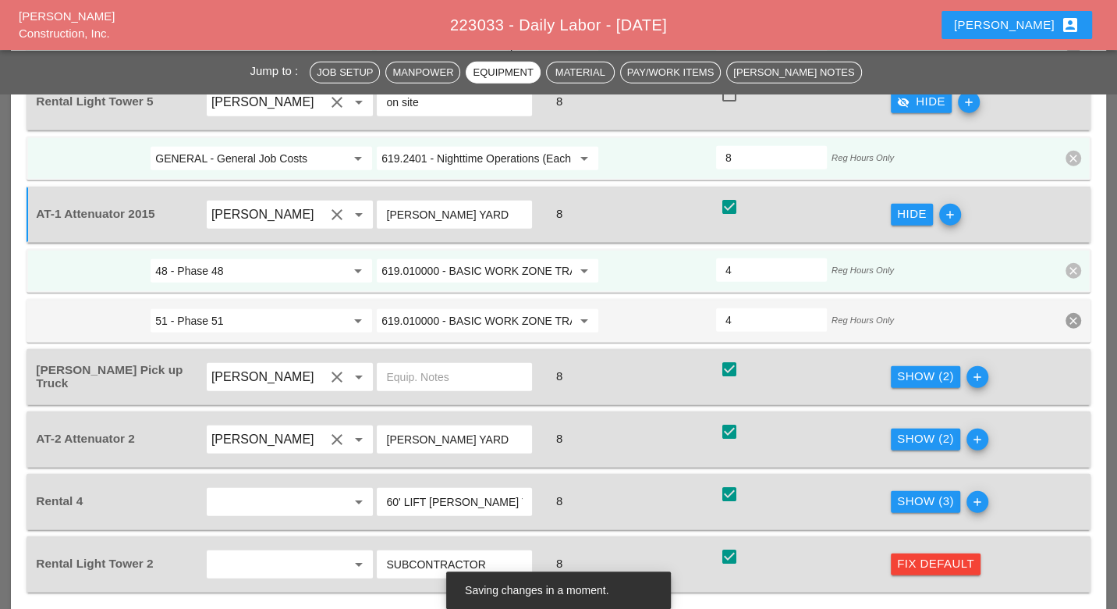
click at [926, 367] on div "Show (2)" at bounding box center [925, 376] width 57 height 18
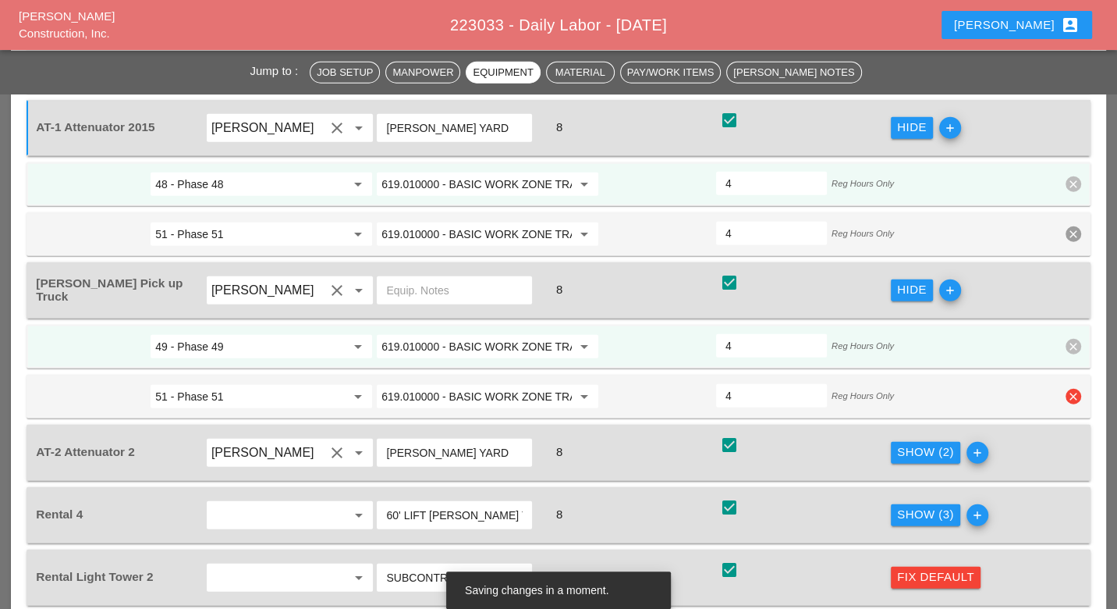
scroll to position [3121, 0]
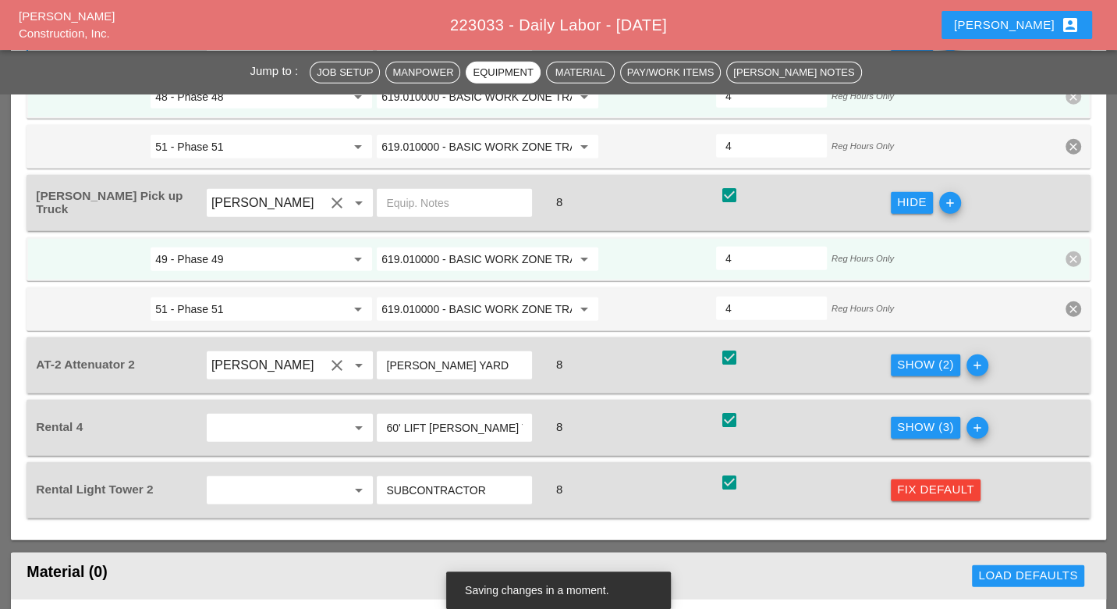
click at [907, 356] on div "Show (2)" at bounding box center [925, 365] width 57 height 18
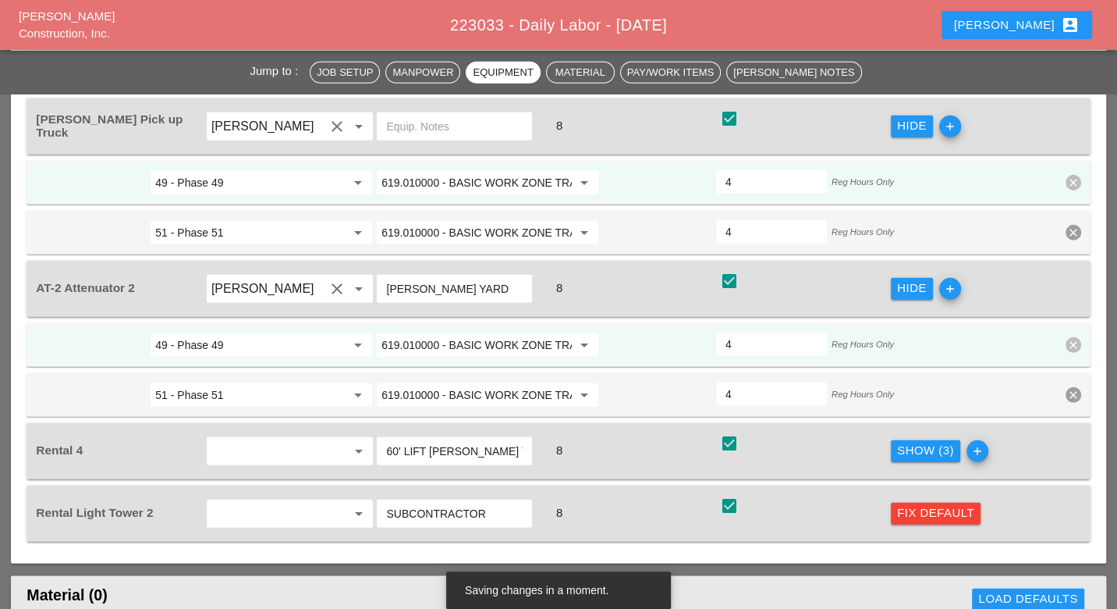
scroll to position [3207, 0]
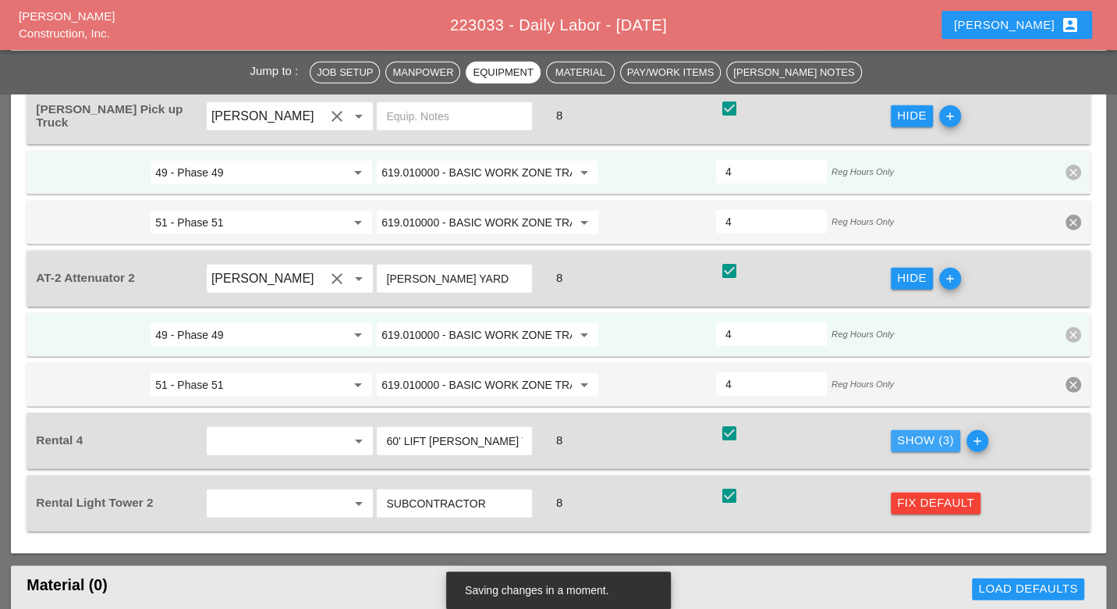
click at [924, 431] on div "Show (3)" at bounding box center [925, 440] width 57 height 18
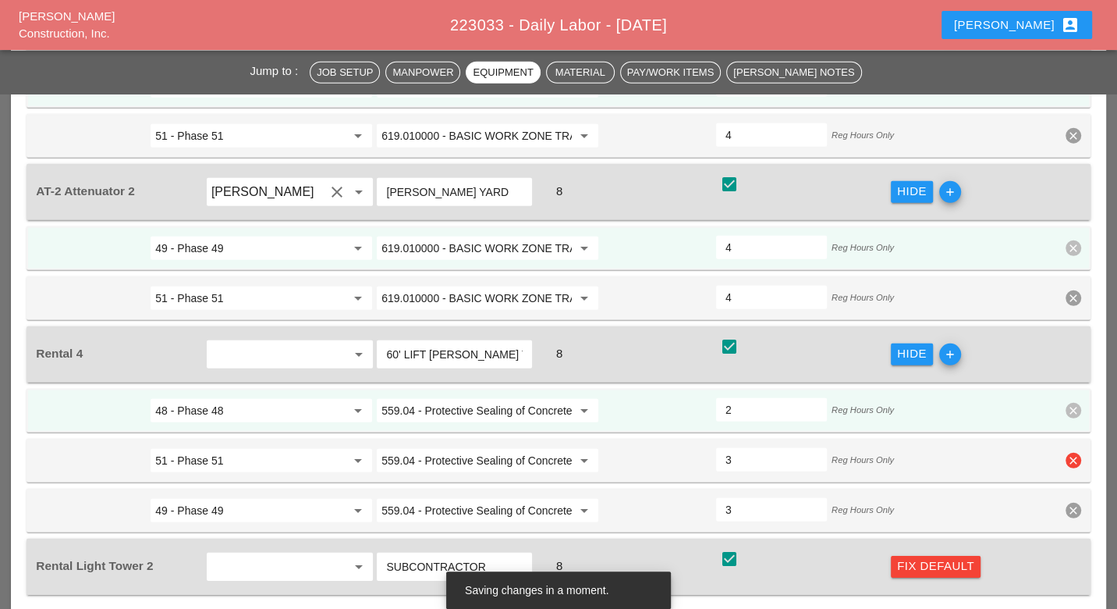
scroll to position [3380, 0]
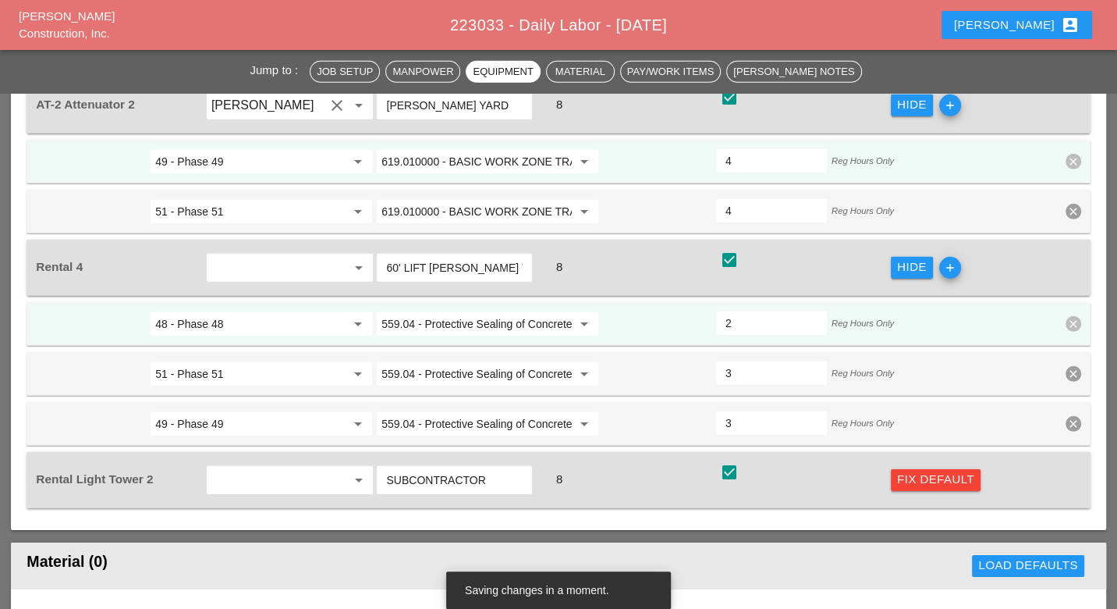
click at [922, 470] on div "Fix Default" at bounding box center [935, 479] width 77 height 18
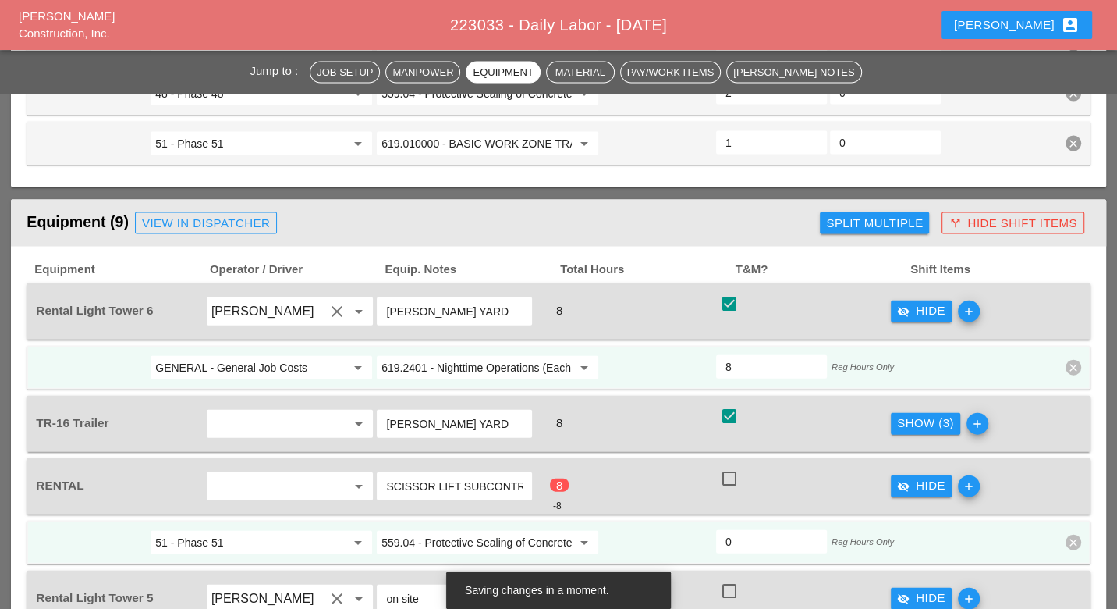
scroll to position [2427, 0]
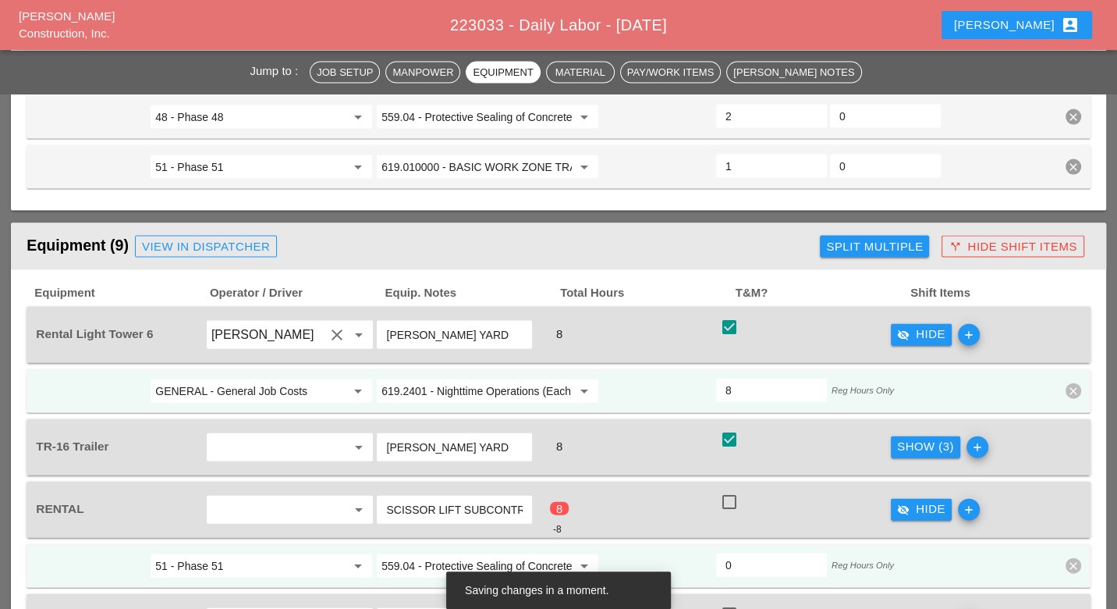
click at [245, 378] on input "GENERAL - General Job Costs" at bounding box center [250, 390] width 190 height 25
click at [240, 351] on div "51 - Phase 51" at bounding box center [260, 353] width 197 height 19
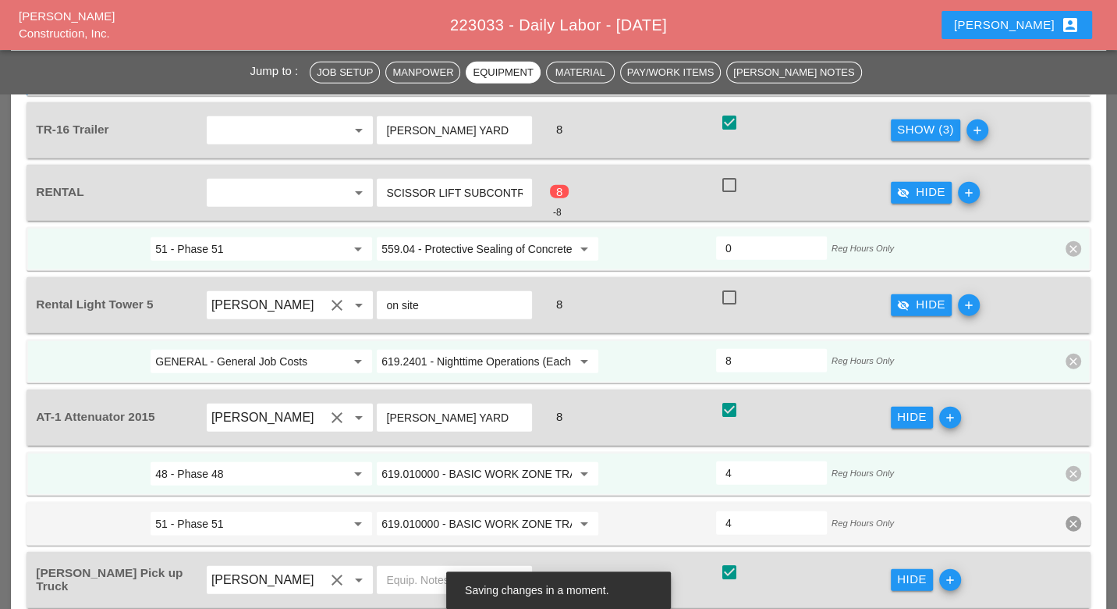
scroll to position [2773, 0]
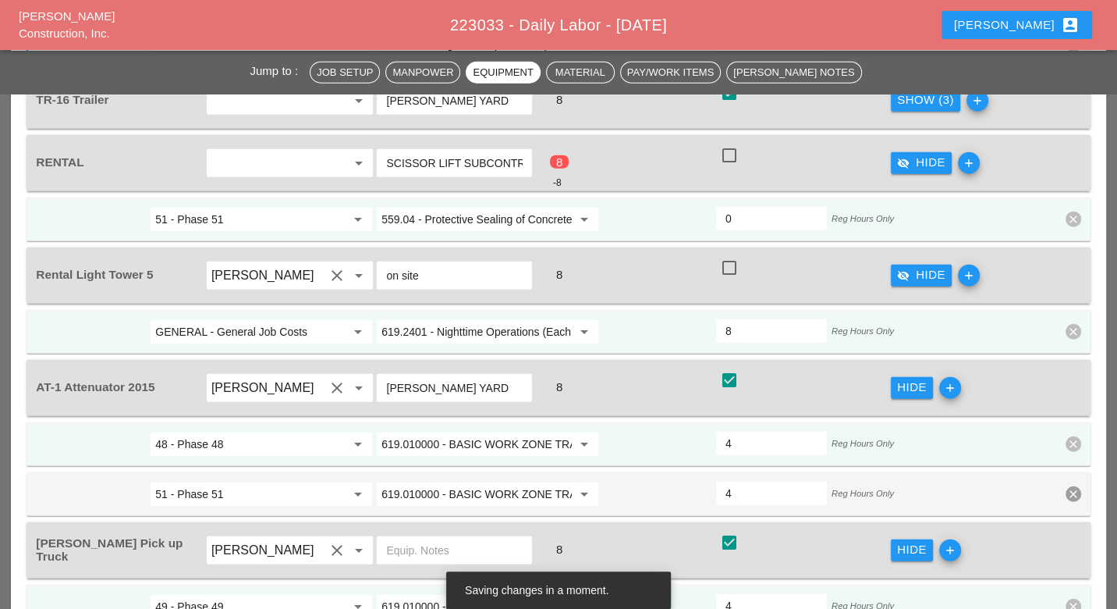
type input "51 - Phase 51"
click at [268, 319] on input "GENERAL - General Job Costs" at bounding box center [250, 331] width 190 height 25
click at [243, 287] on div "49 - Phase 49" at bounding box center [260, 290] width 197 height 19
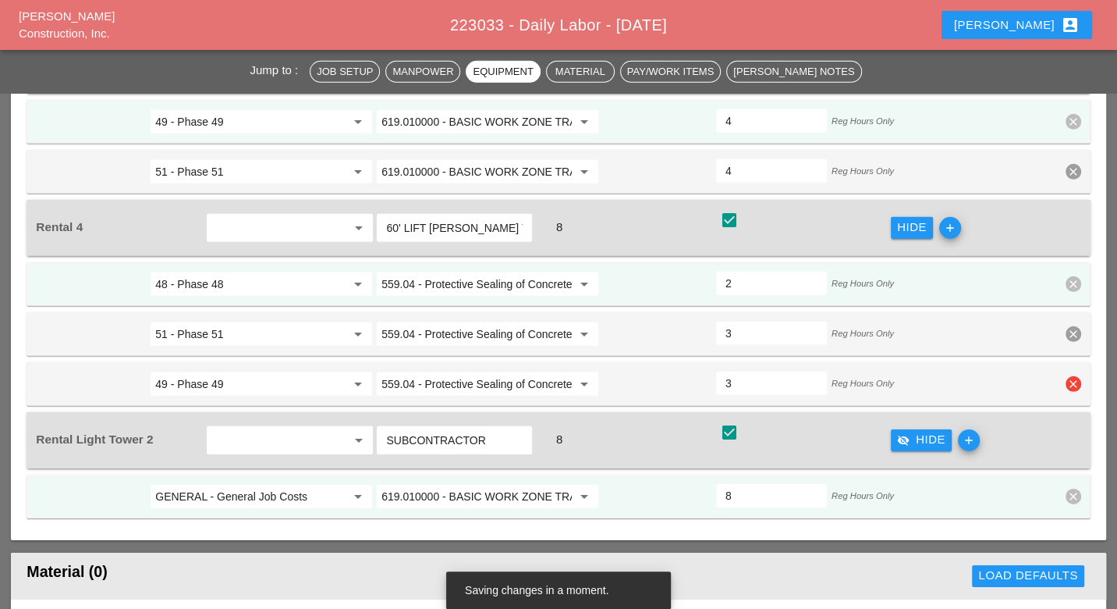
scroll to position [3467, 0]
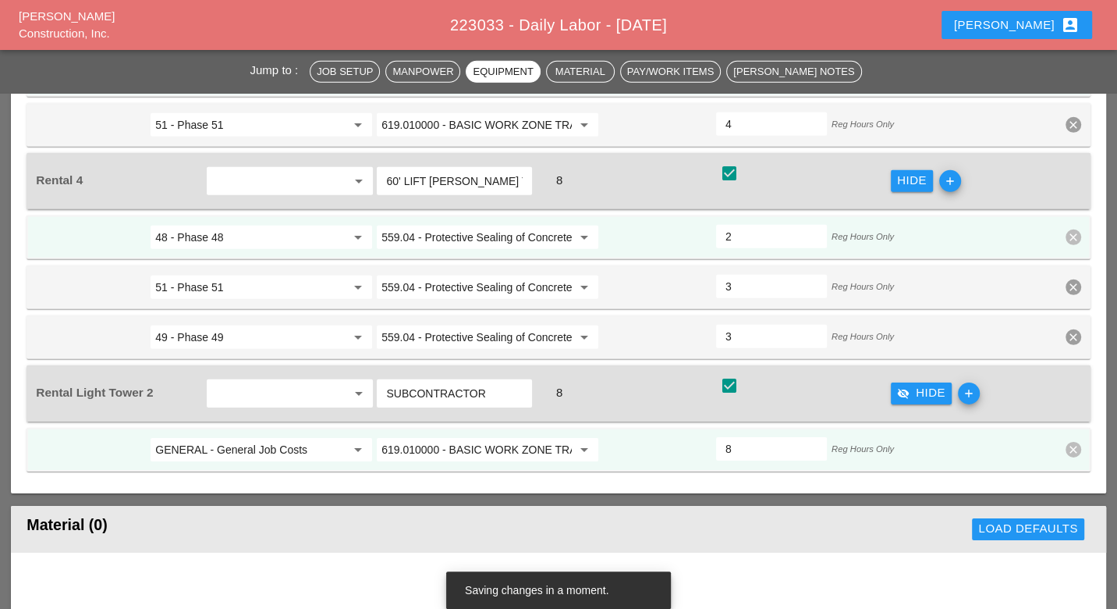
type input "49 - Phase 49"
click at [271, 437] on input "GENERAL - General Job Costs" at bounding box center [250, 449] width 190 height 25
drag, startPoint x: 257, startPoint y: 388, endPoint x: 269, endPoint y: 388, distance: 11.7
click at [256, 388] on div "48 - Phase 48" at bounding box center [260, 390] width 197 height 19
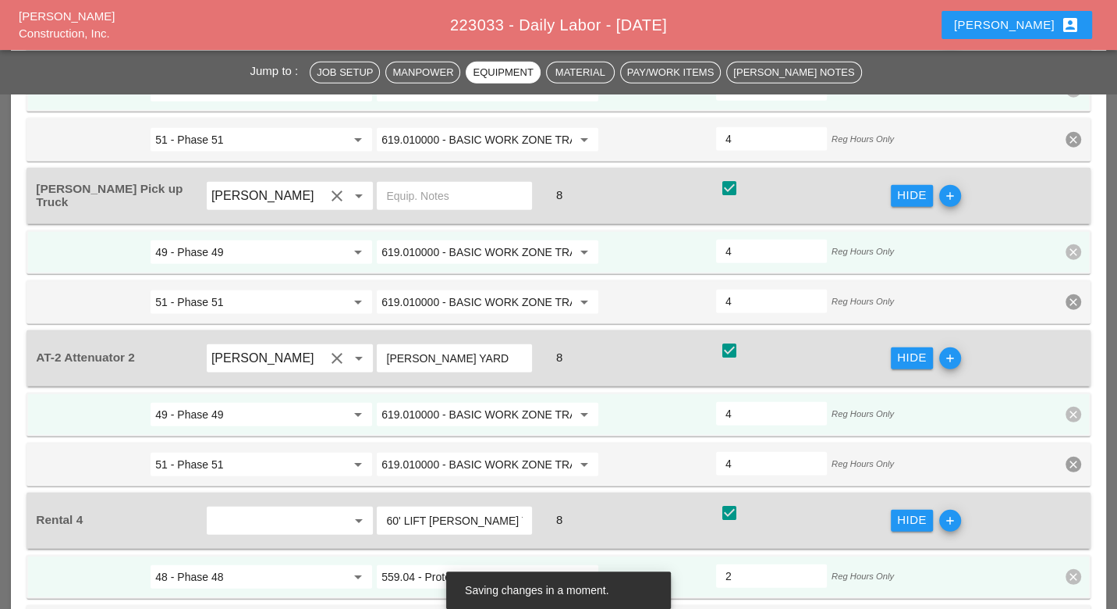
scroll to position [3121, 0]
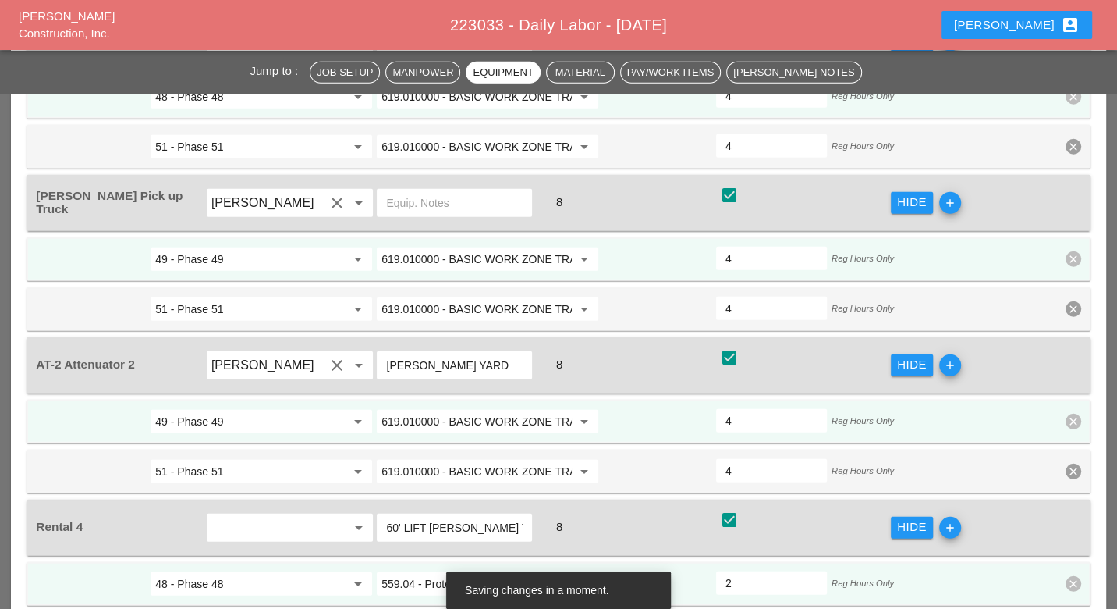
type input "48 - Phase 48"
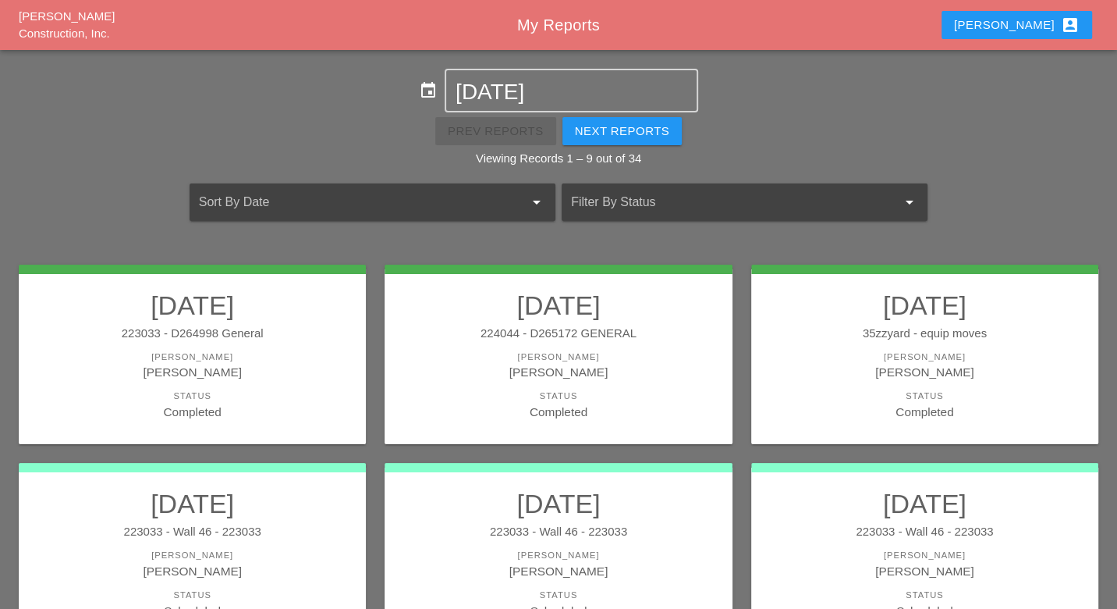
click at [1034, 22] on div "Luca account_box" at bounding box center [1017, 25] width 126 height 19
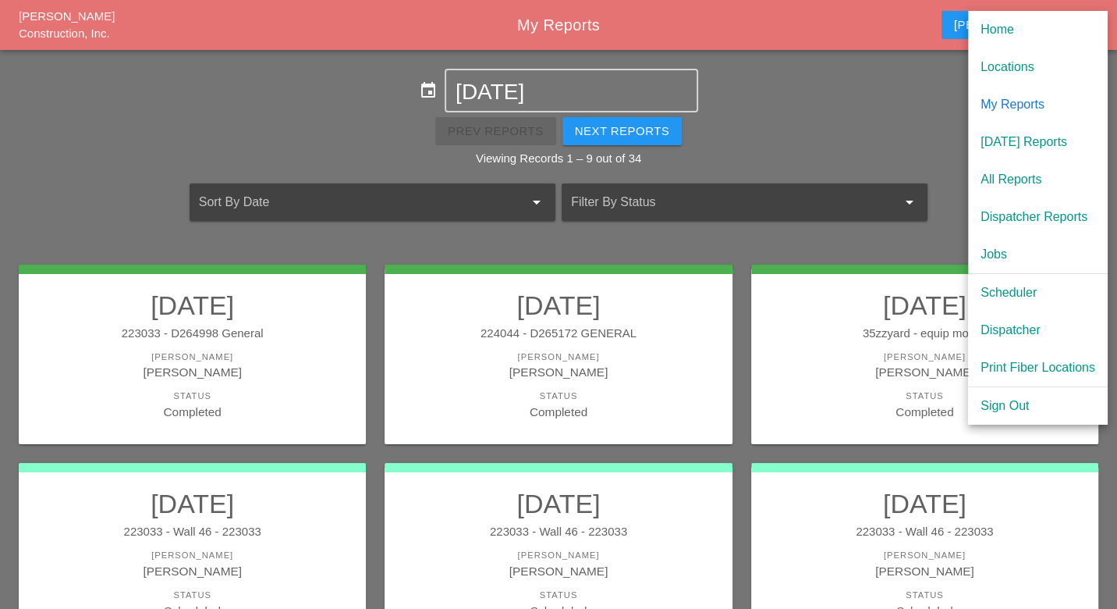
drag, startPoint x: 1012, startPoint y: 292, endPoint x: 993, endPoint y: 285, distance: 20.0
click at [1012, 292] on div "Scheduler" at bounding box center [1038, 292] width 115 height 19
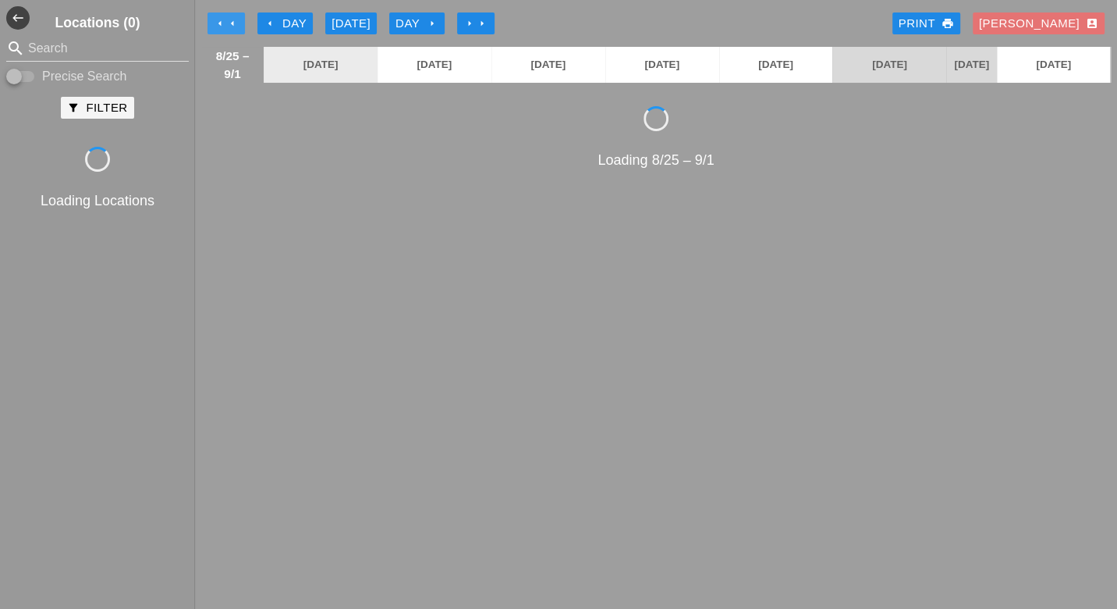
click at [232, 23] on icon "arrow_left" at bounding box center [232, 23] width 12 height 12
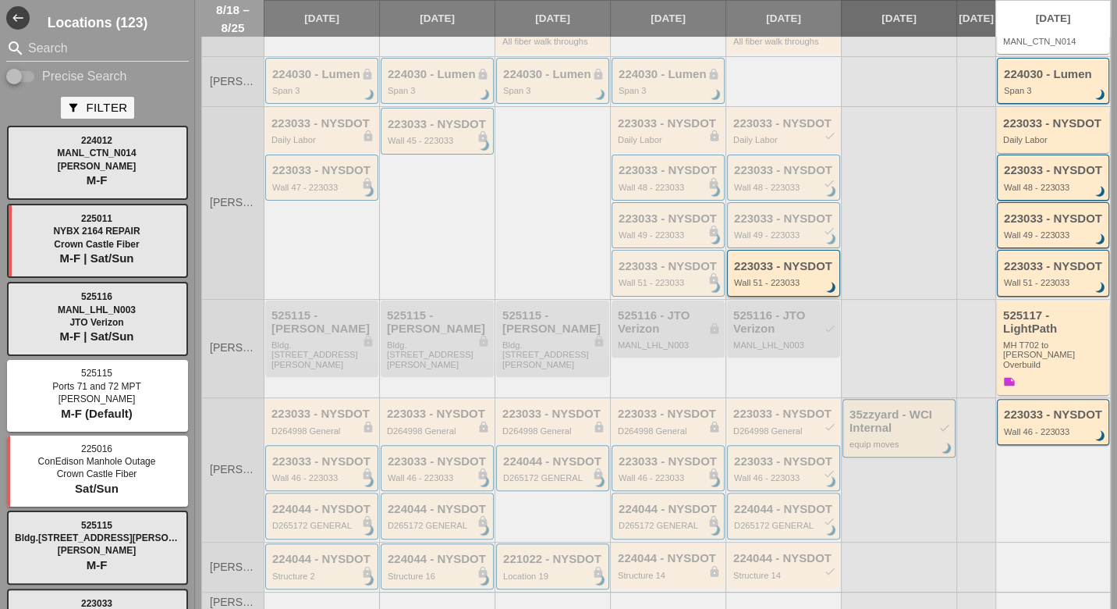
scroll to position [260, 0]
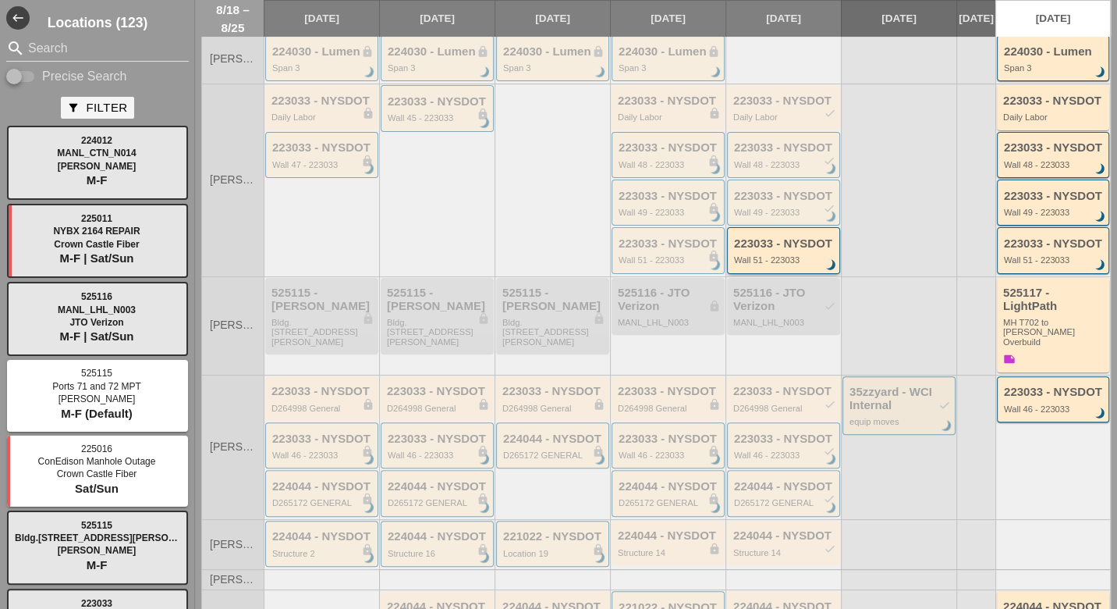
click at [772, 250] on div "223033 - NYSDOT" at bounding box center [784, 243] width 101 height 13
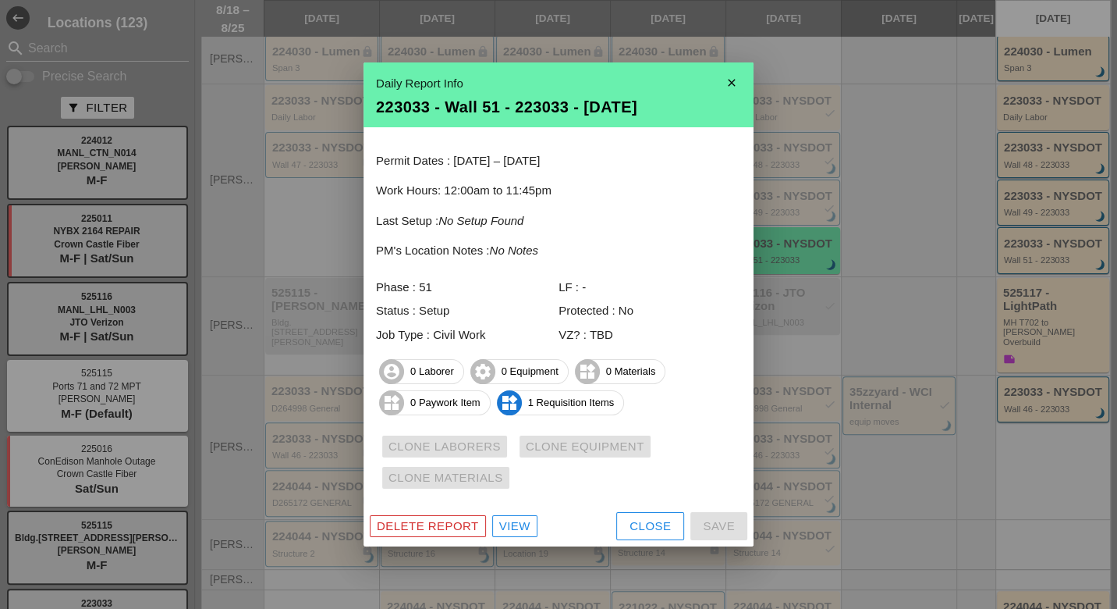
click at [520, 529] on div "View" at bounding box center [514, 526] width 31 height 18
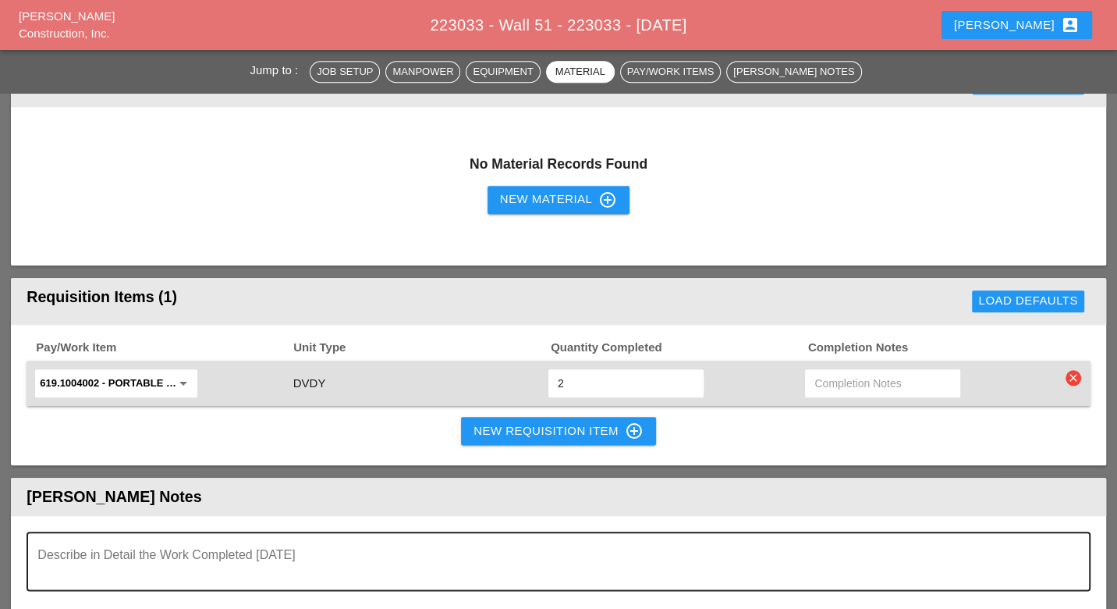
scroll to position [1213, 0]
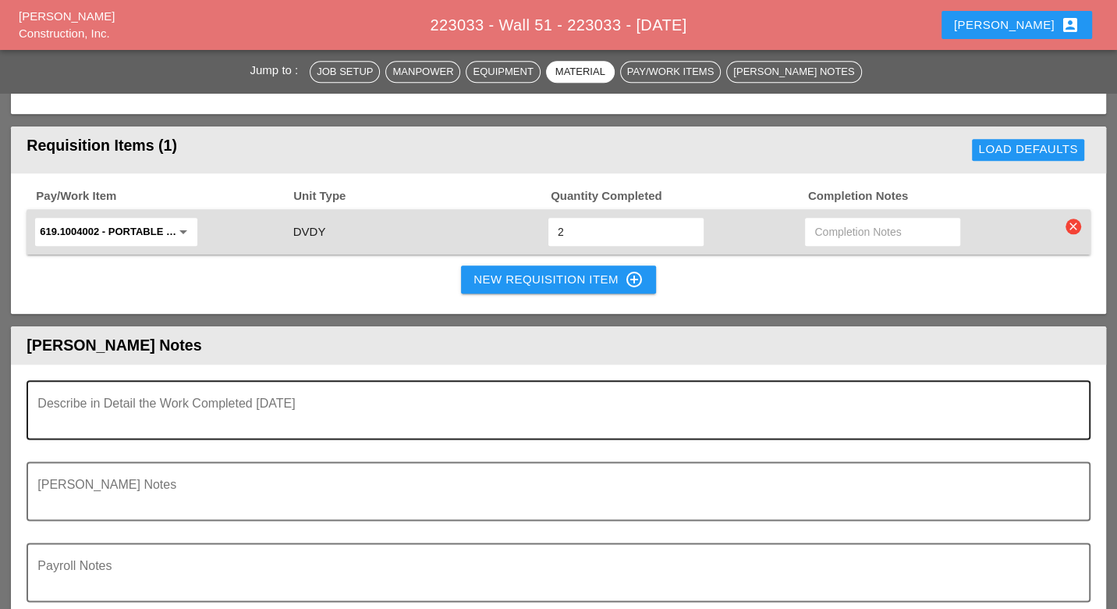
click at [310, 414] on textarea "Describe in Detail the Work Completed Today" at bounding box center [551, 418] width 1029 height 37
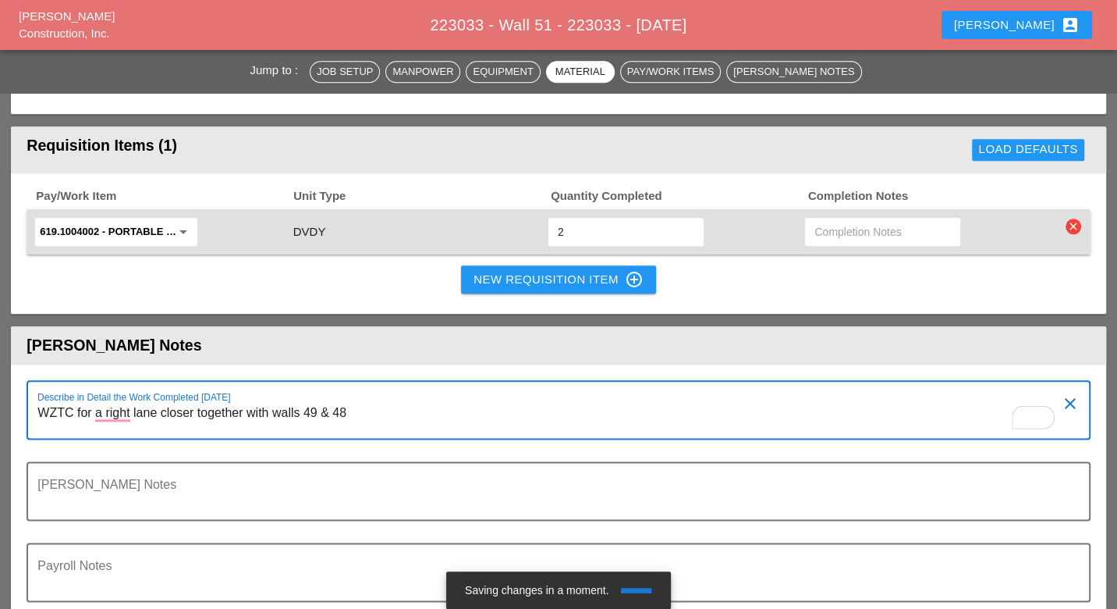
click at [363, 424] on textarea "WZTC for a right lane closer together with walls 49 & 48" at bounding box center [551, 418] width 1029 height 37
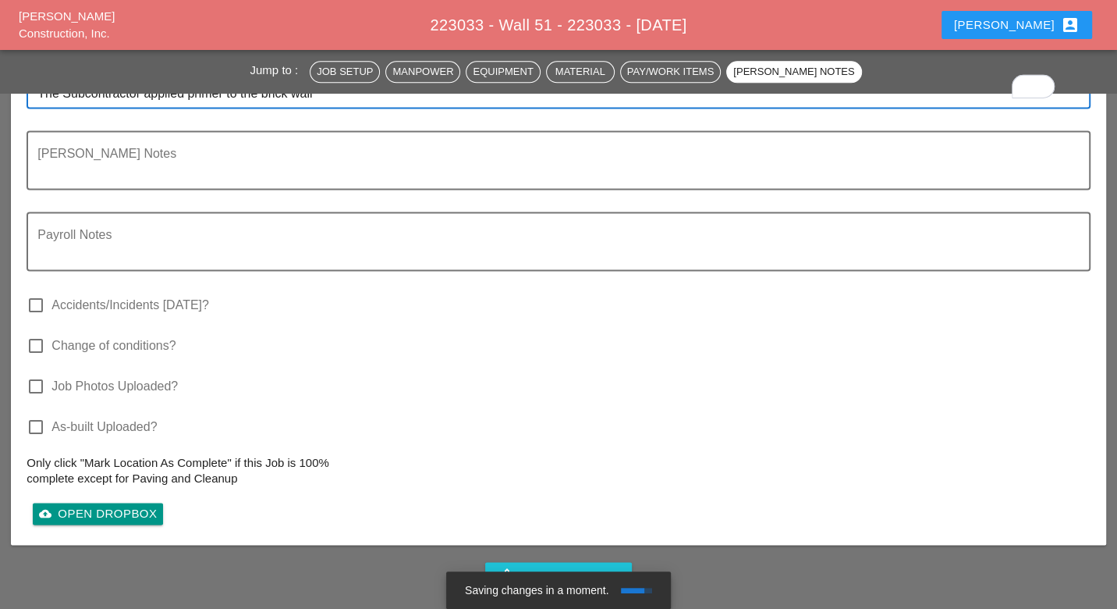
scroll to position [1386, 0]
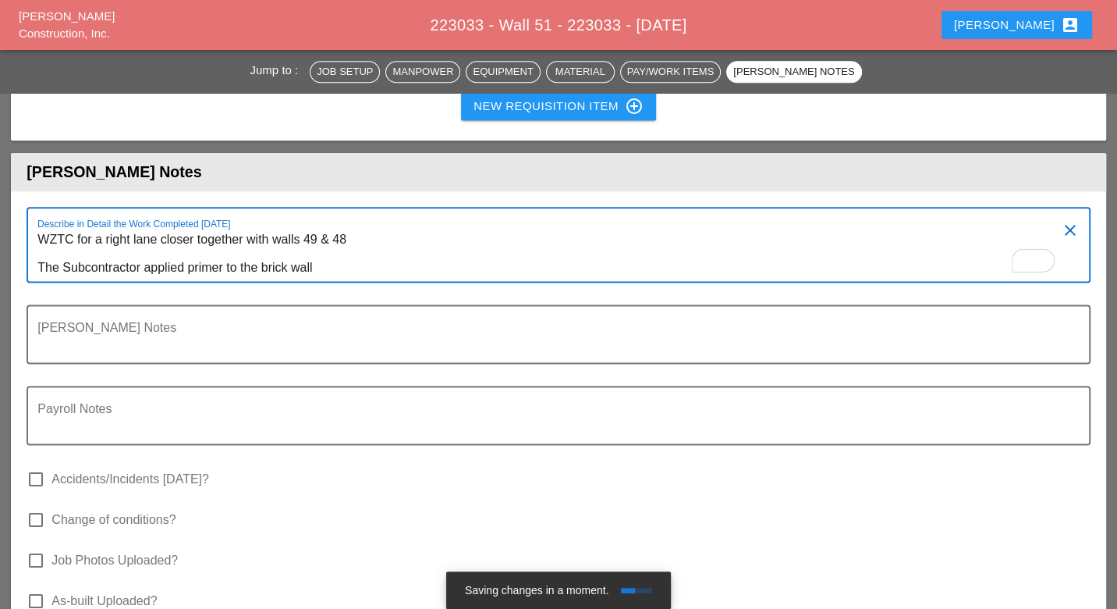
type textarea "WZTC for a right lane closer together with walls 49 & 48 The Subcontractor appl…"
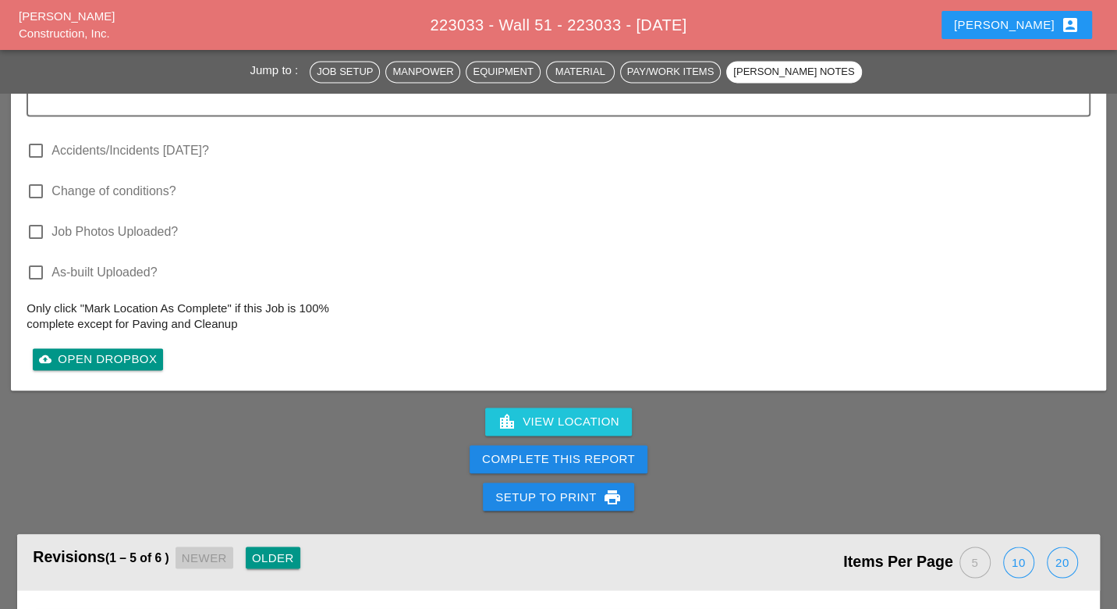
scroll to position [1734, 0]
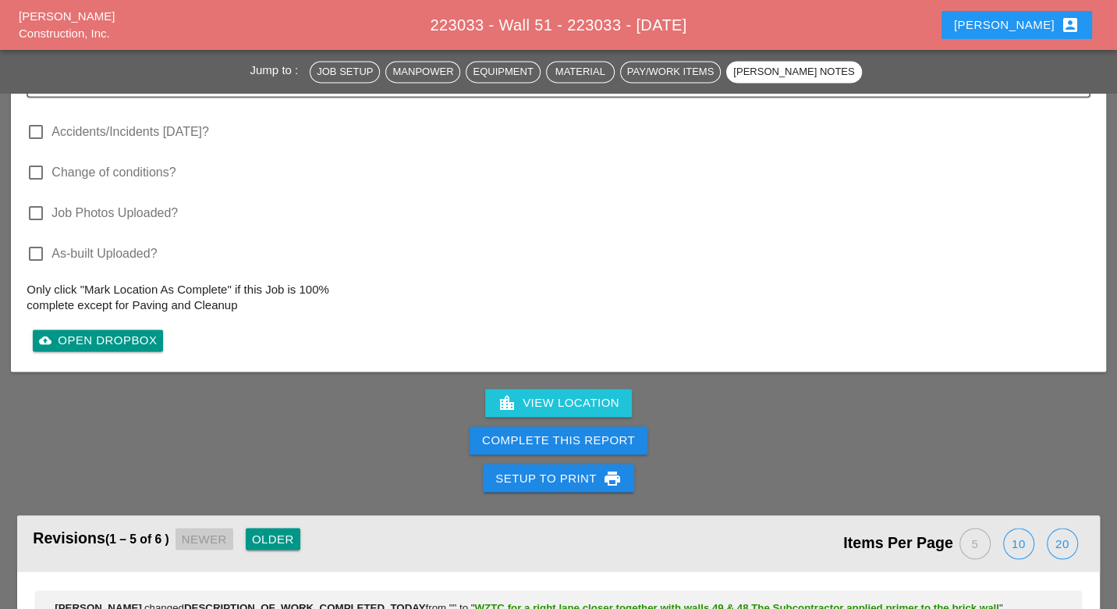
click at [571, 439] on div "Complete This Report" at bounding box center [558, 440] width 153 height 18
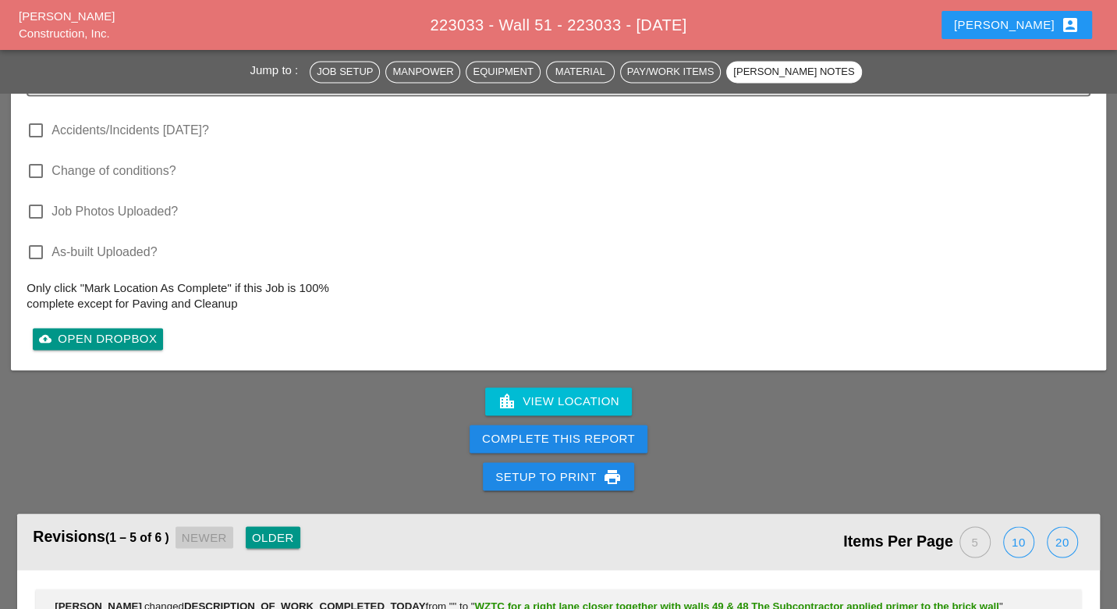
scroll to position [1734, 0]
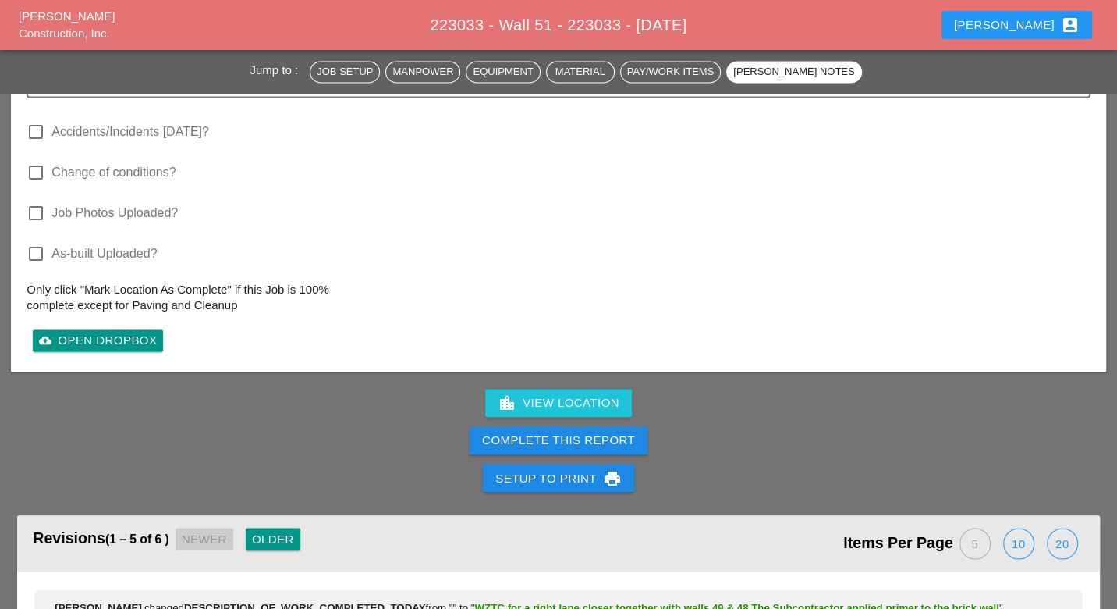
click at [573, 436] on div "Complete This Report" at bounding box center [558, 440] width 153 height 18
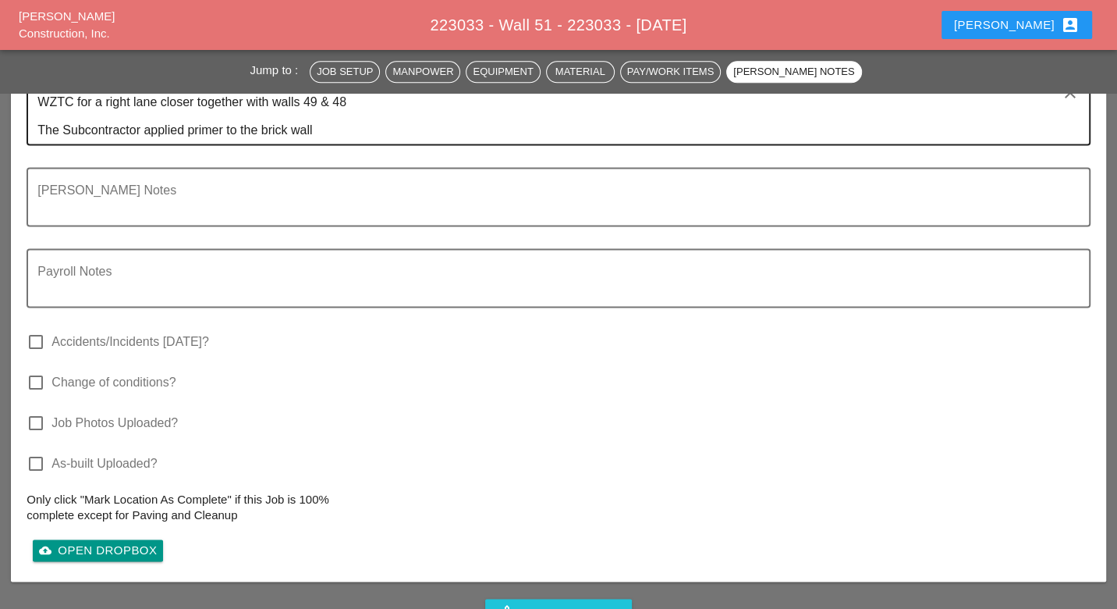
scroll to position [1647, 0]
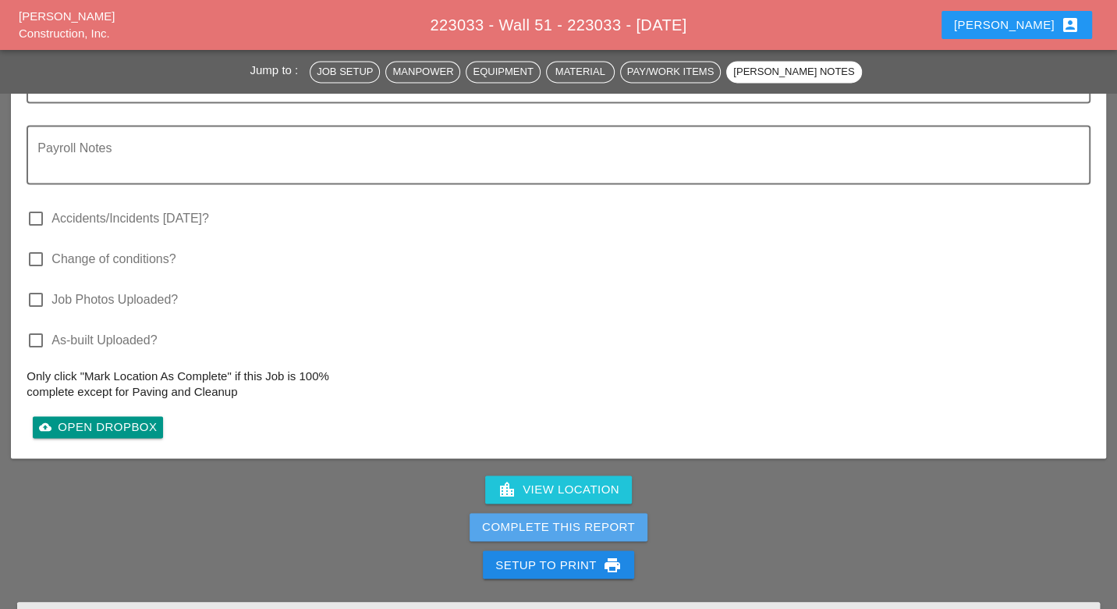
click at [547, 518] on div "Complete This Report" at bounding box center [558, 527] width 153 height 18
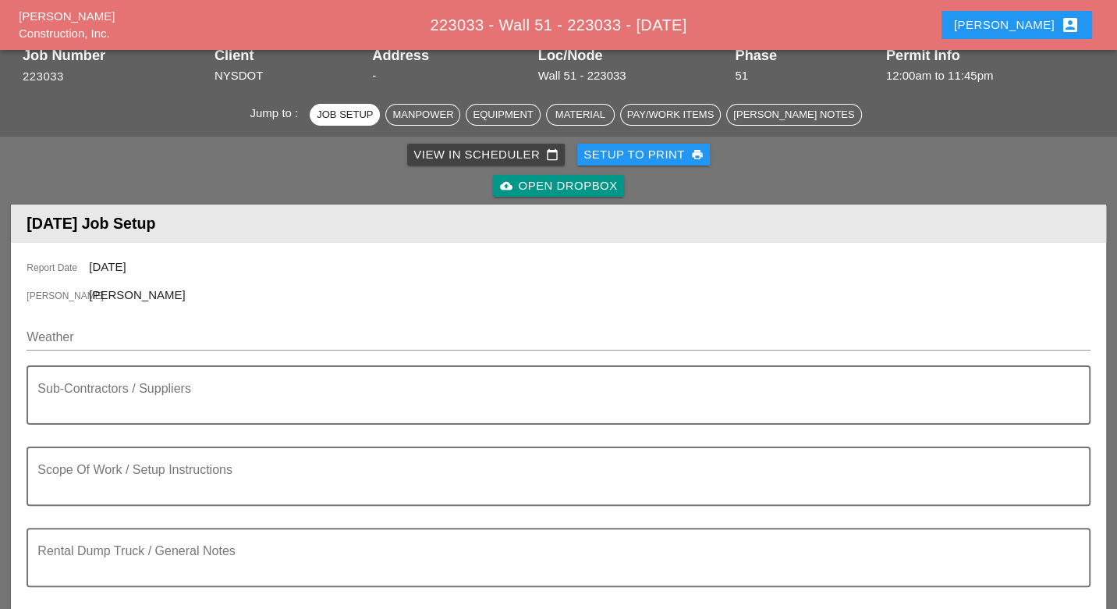
scroll to position [0, 0]
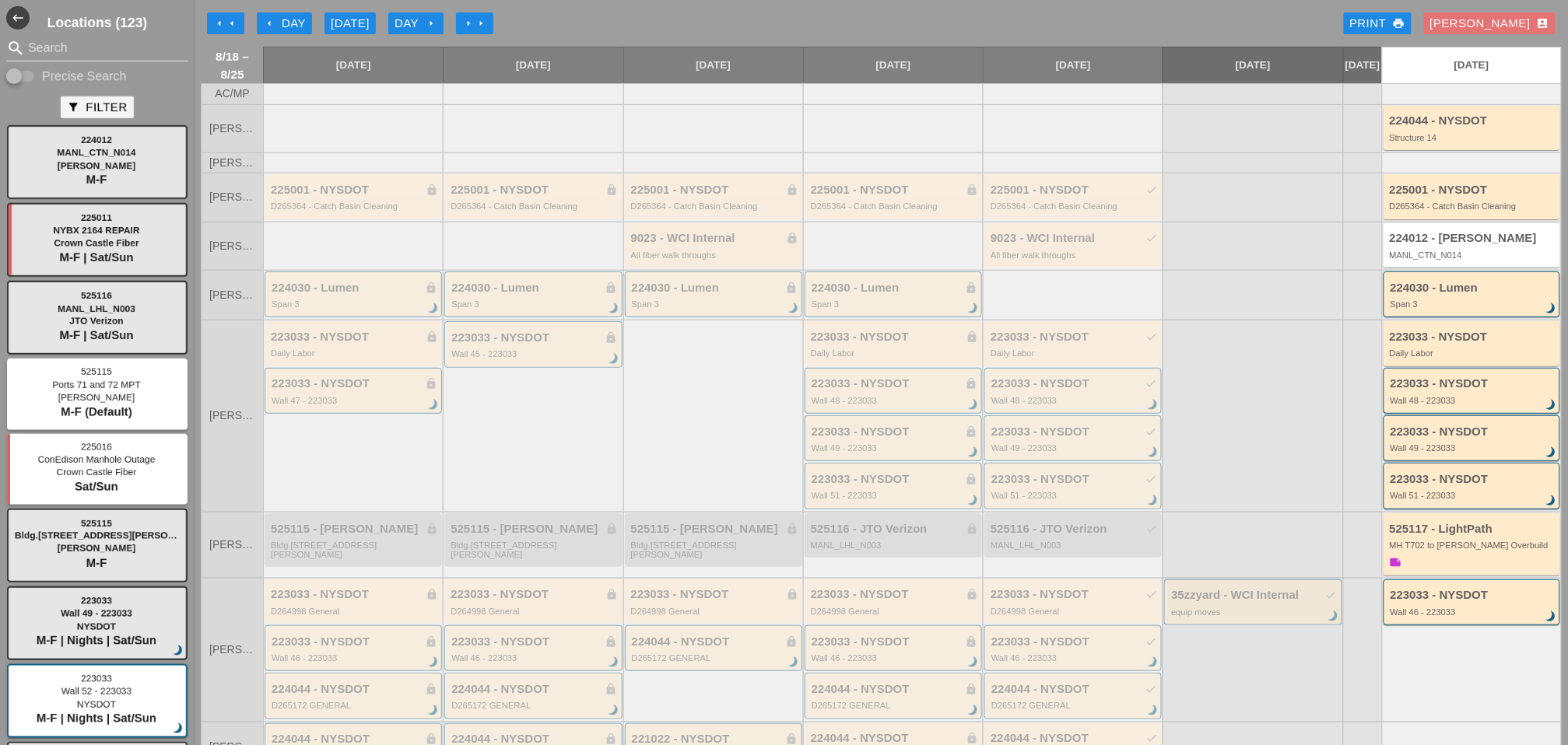
click at [338, 21] on div "[DATE]" at bounding box center [350, 24] width 39 height 18
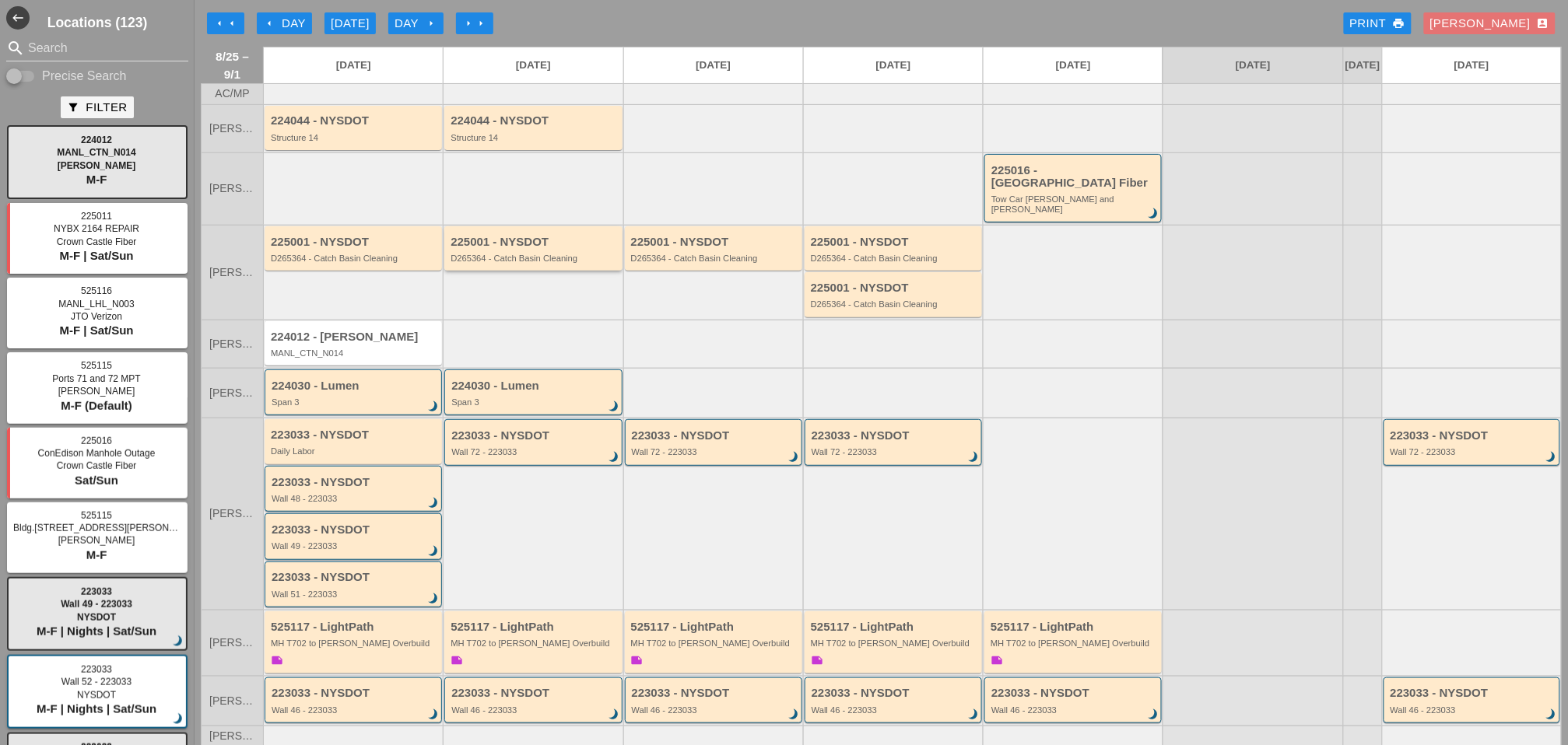
click at [521, 236] on div "225001 - NYSDOT D265364 - Catch Basin Cleaning" at bounding box center [535, 249] width 168 height 28
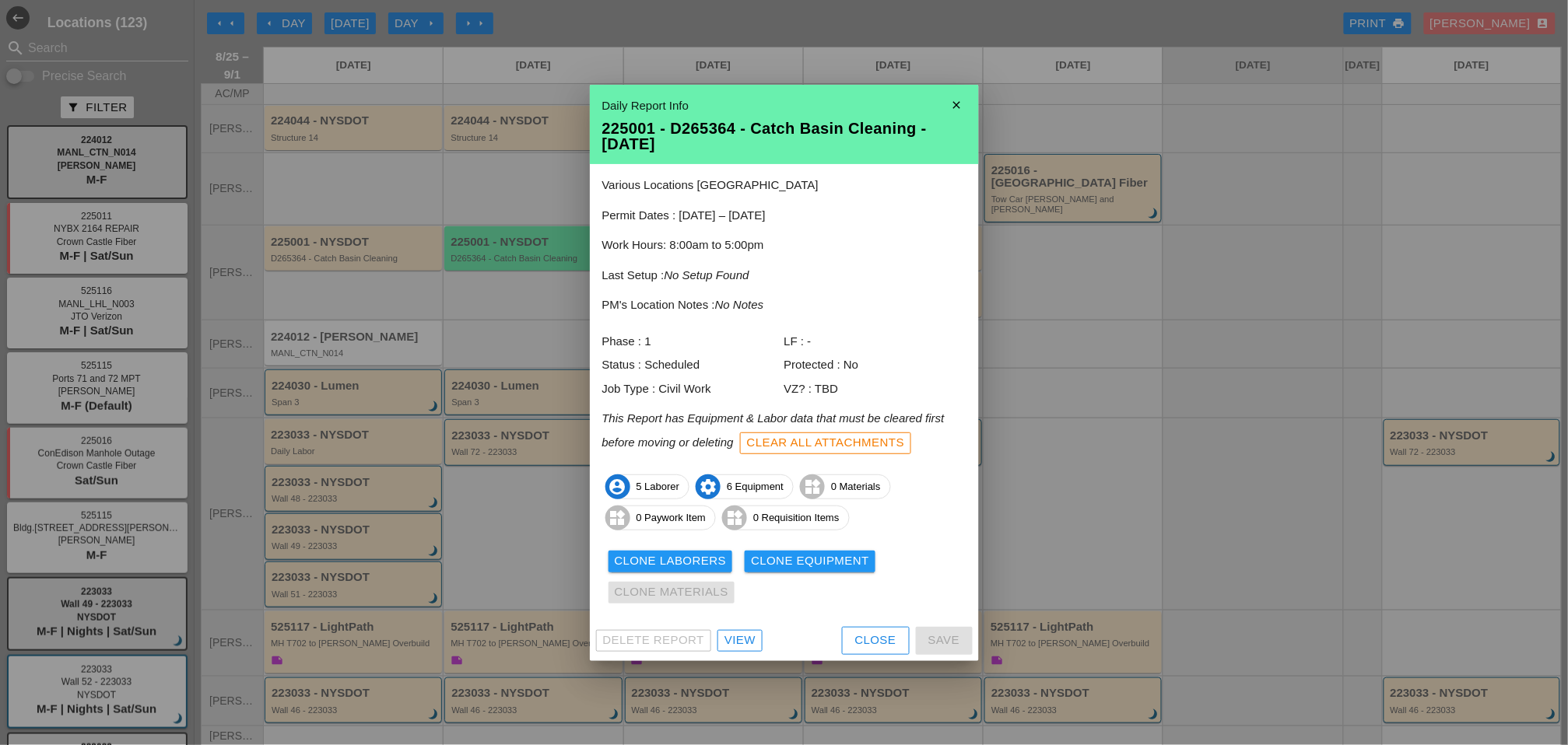
click at [858, 606] on div "Close" at bounding box center [875, 640] width 41 height 18
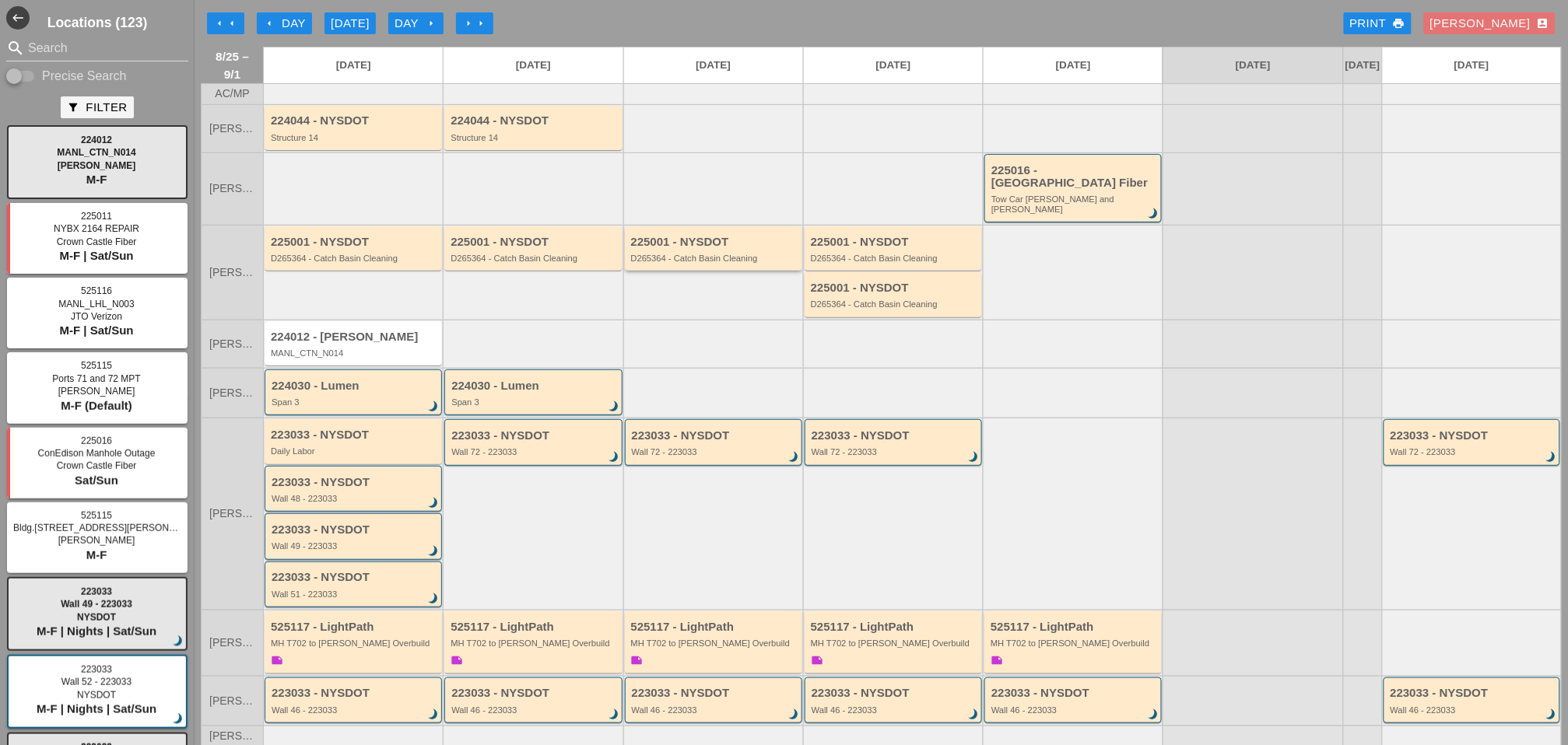
click at [667, 253] on div "225001 - NYSDOT D265364 - Catch Basin Cleaning" at bounding box center [713, 248] width 178 height 44
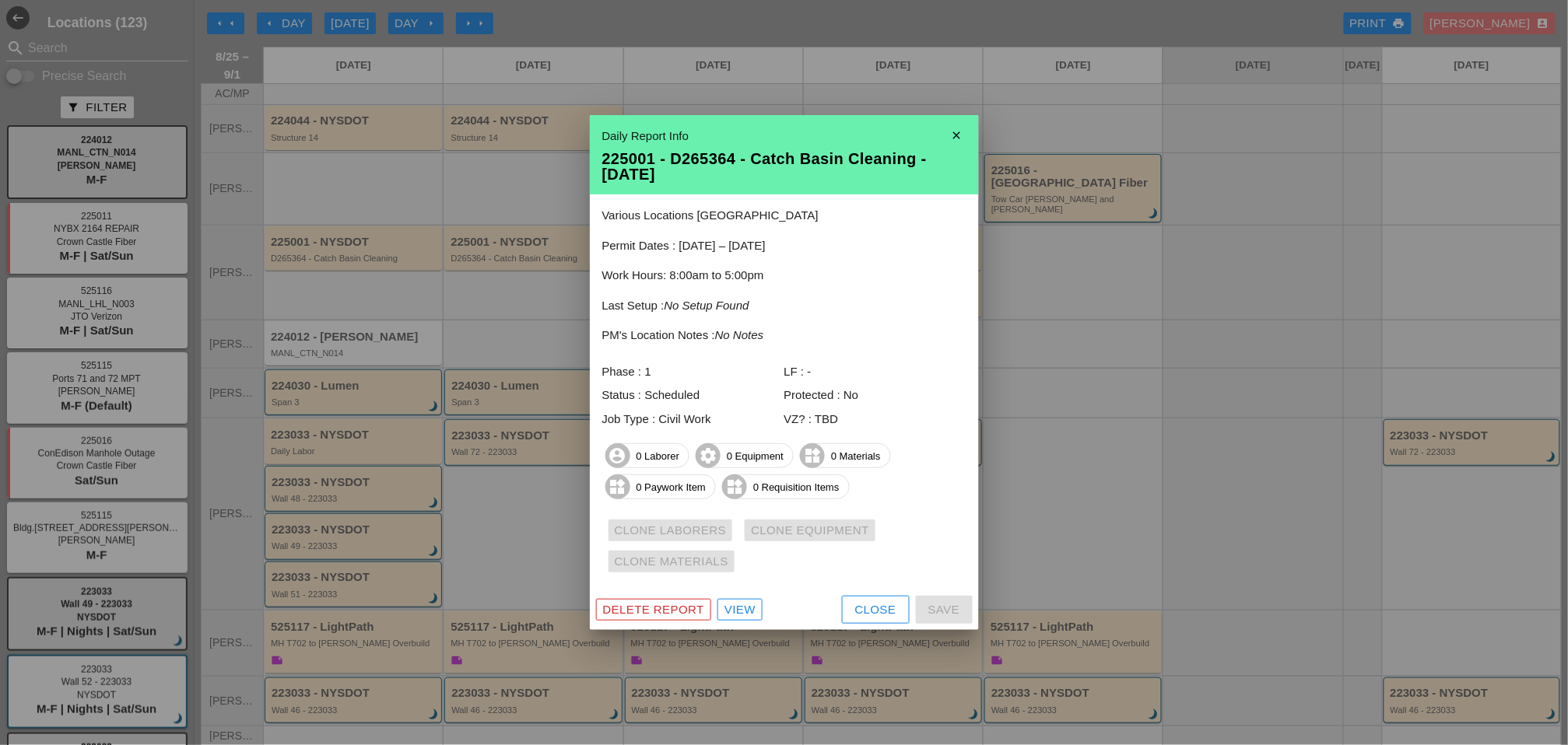
click at [869, 606] on div "Close" at bounding box center [875, 610] width 41 height 18
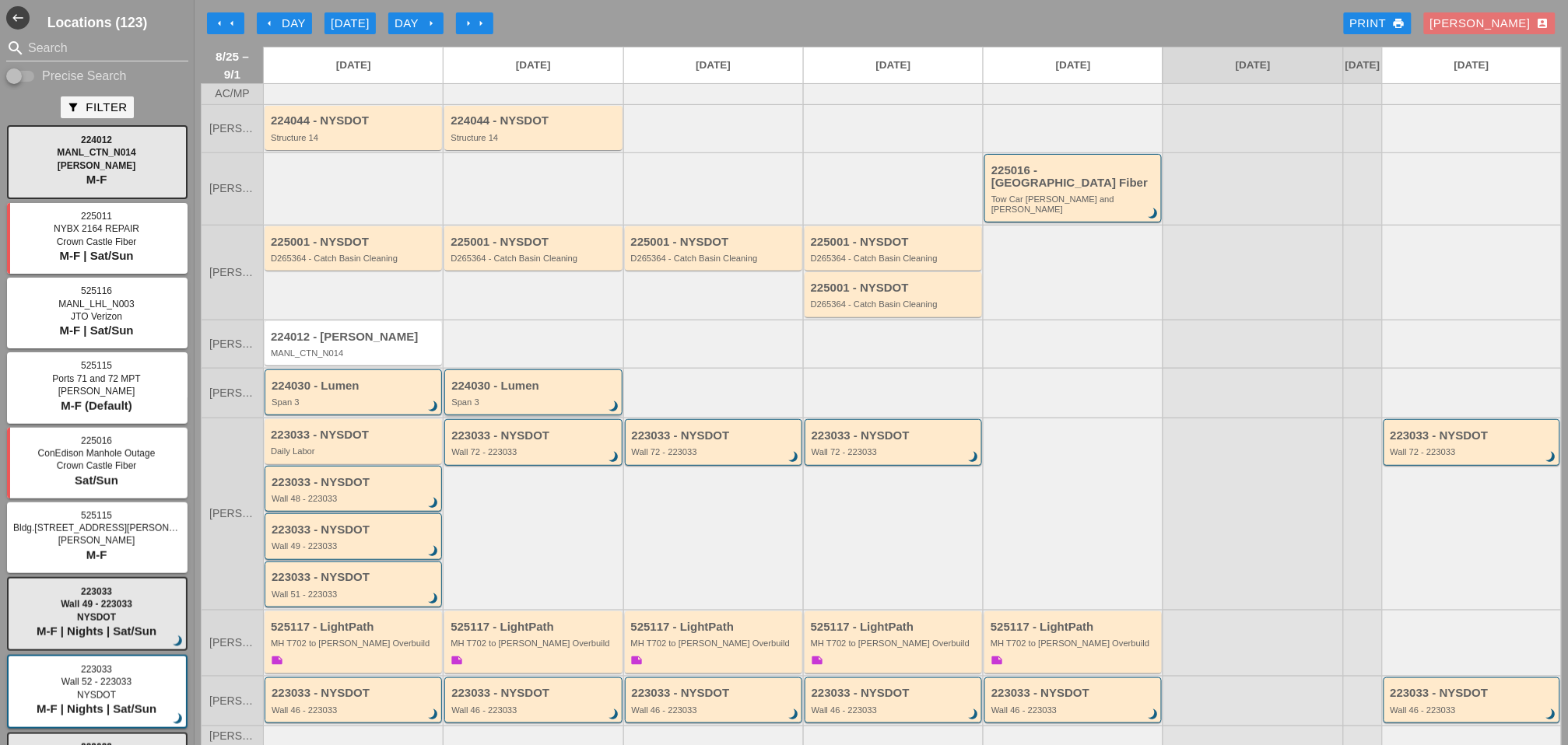
click at [507, 398] on div "Span 3" at bounding box center [534, 402] width 166 height 9
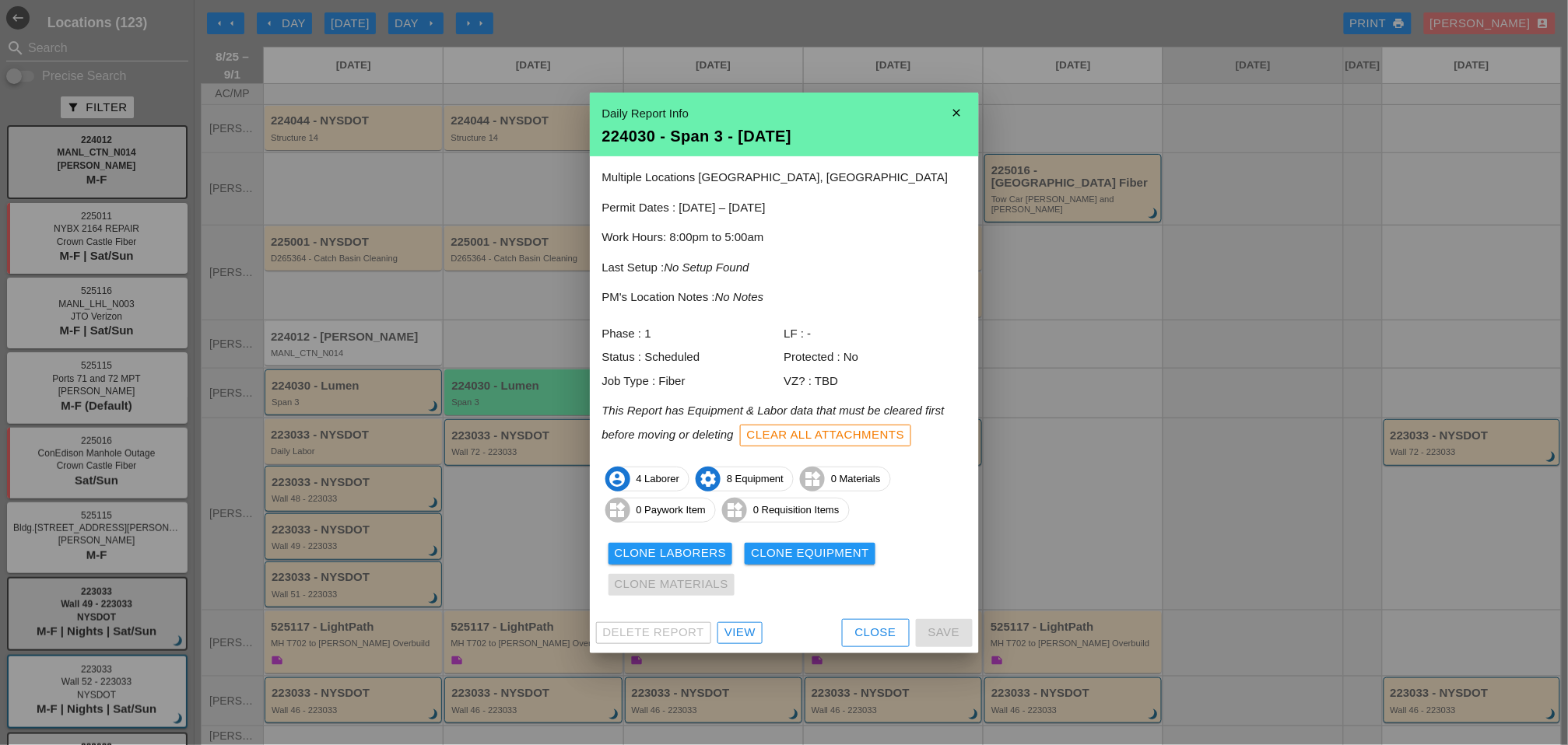
click at [872, 606] on div "Close" at bounding box center [875, 633] width 41 height 18
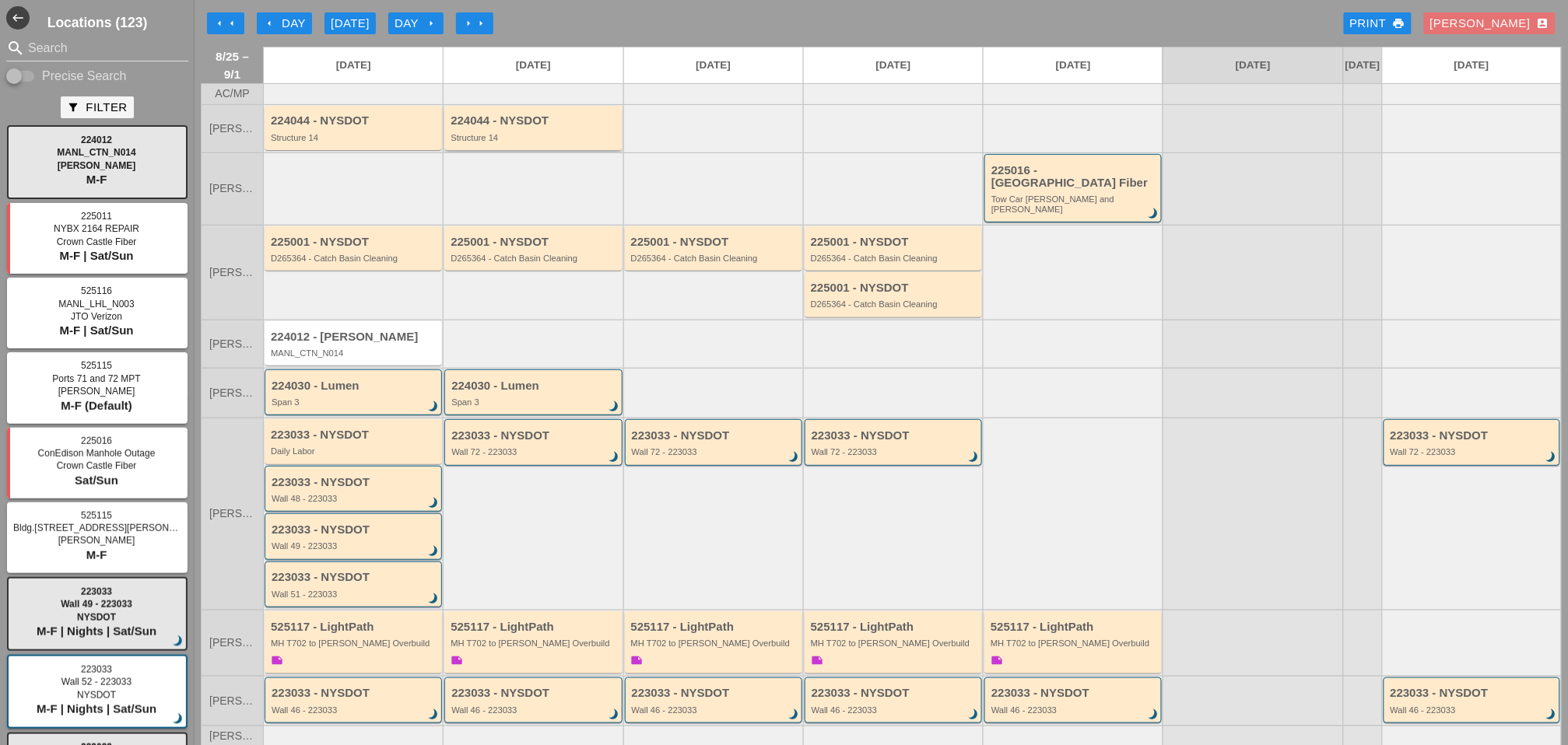
click at [515, 143] on div "Structure 14" at bounding box center [535, 137] width 168 height 9
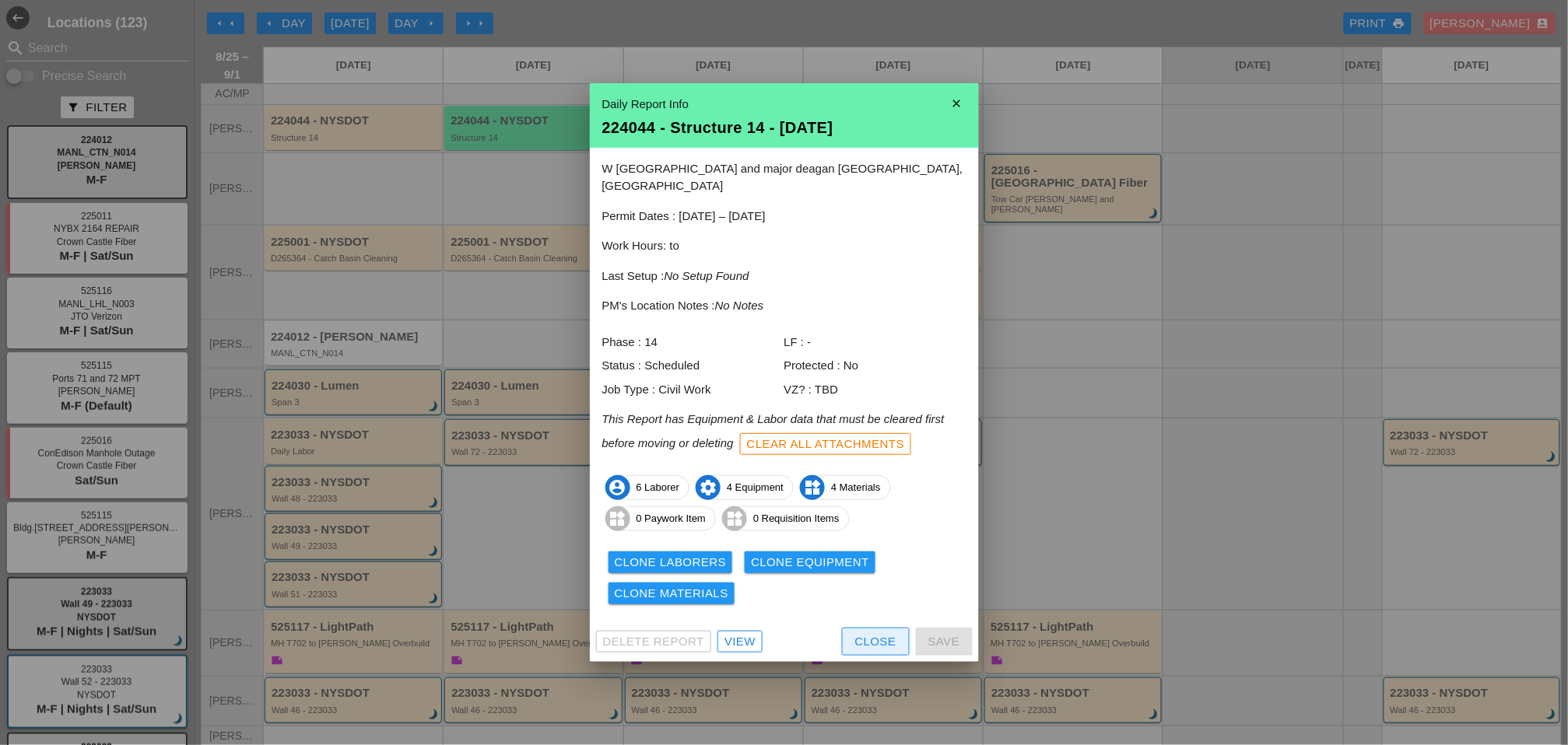
click at [862, 606] on div "Close" at bounding box center [875, 642] width 41 height 18
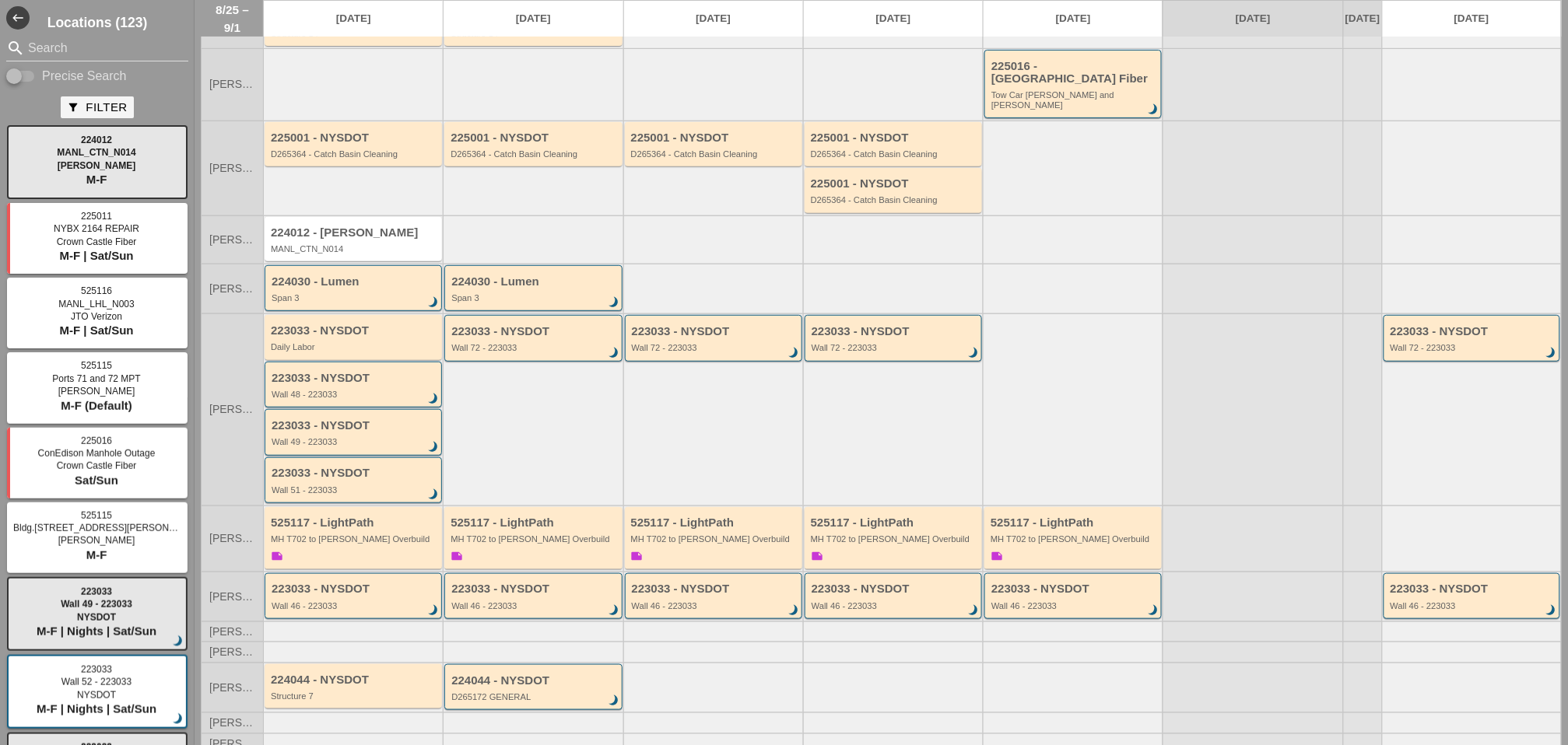
scroll to position [122, 0]
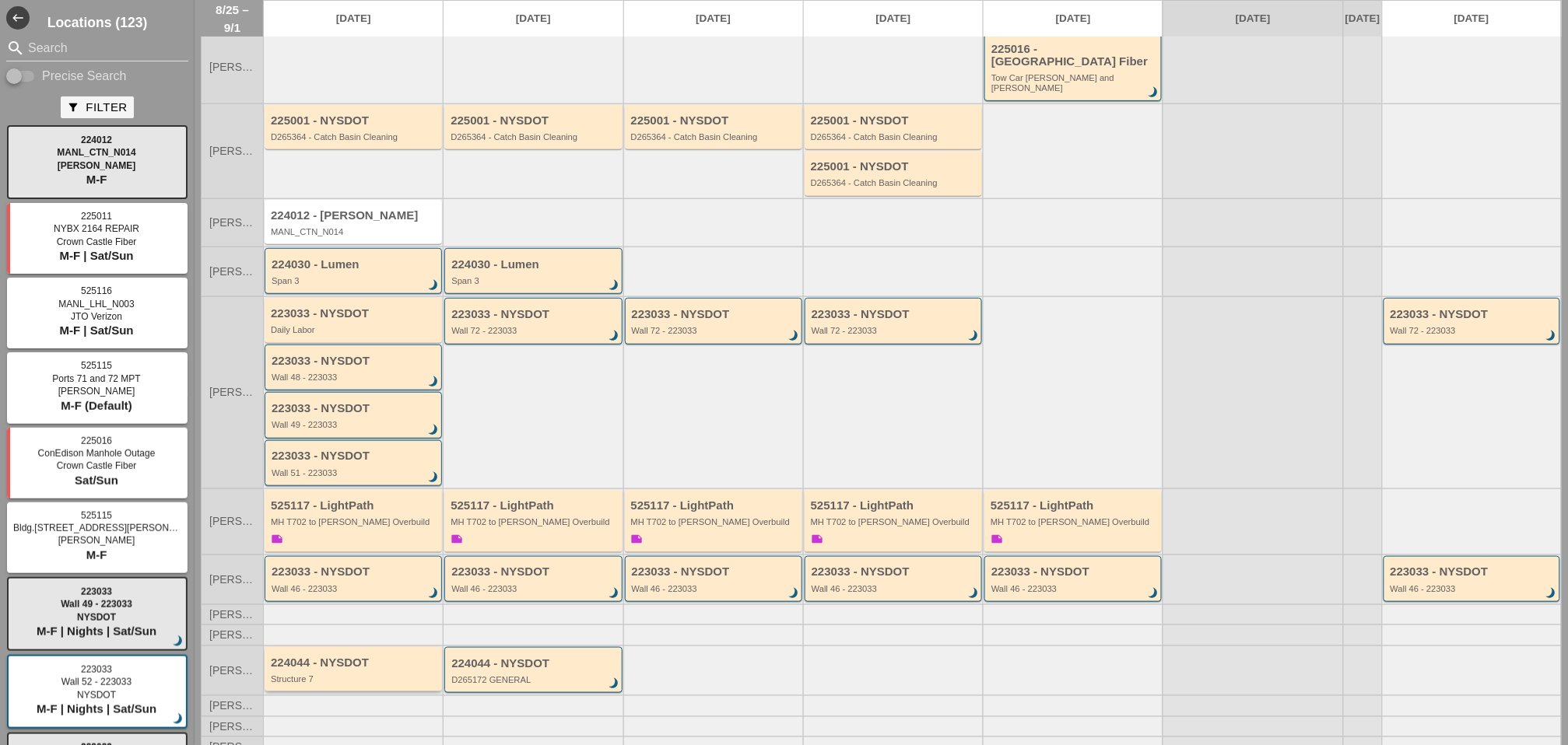
click at [350, 606] on div "224044 - NYSDOT Structure 7" at bounding box center [354, 670] width 168 height 28
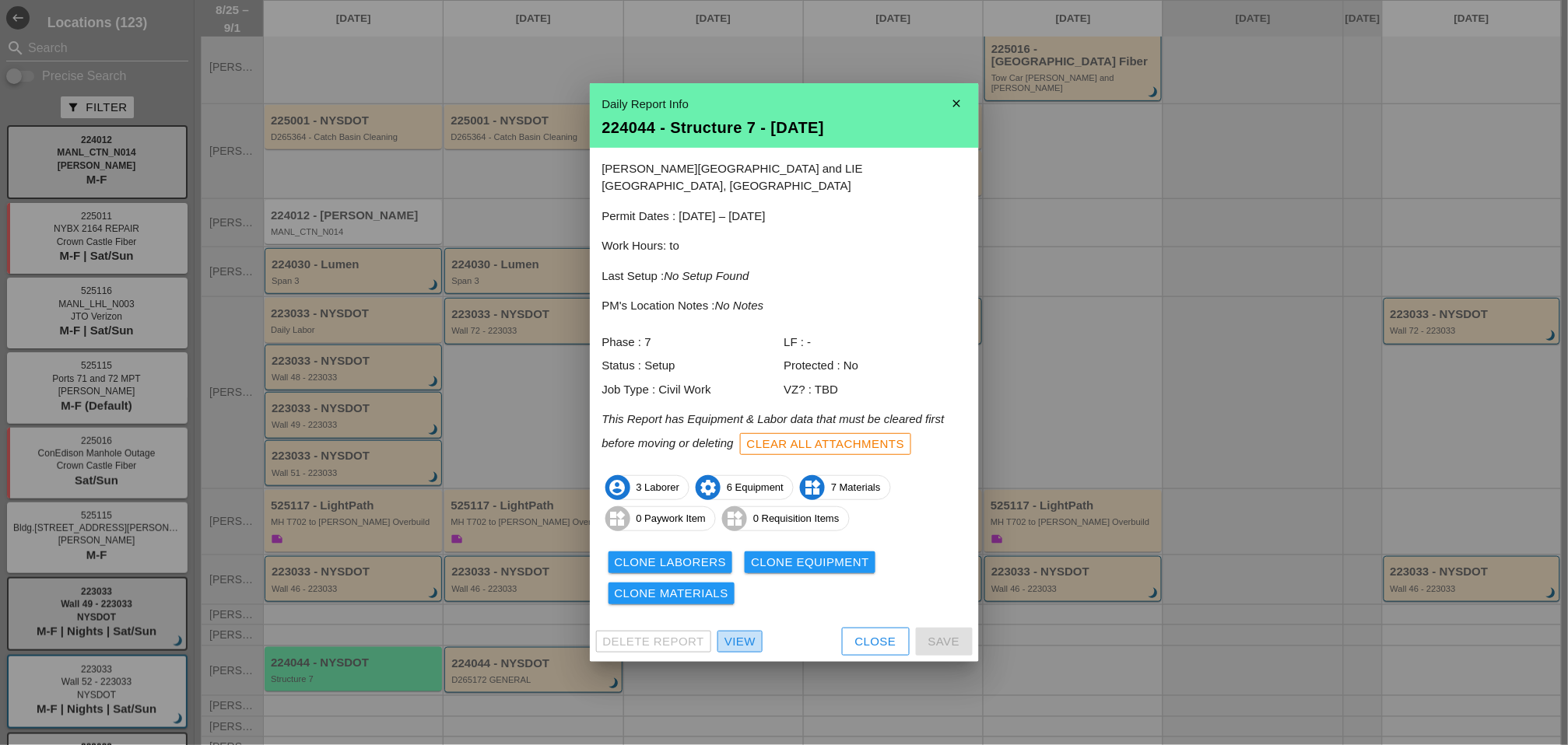
click at [749, 606] on div "View" at bounding box center [739, 642] width 31 height 18
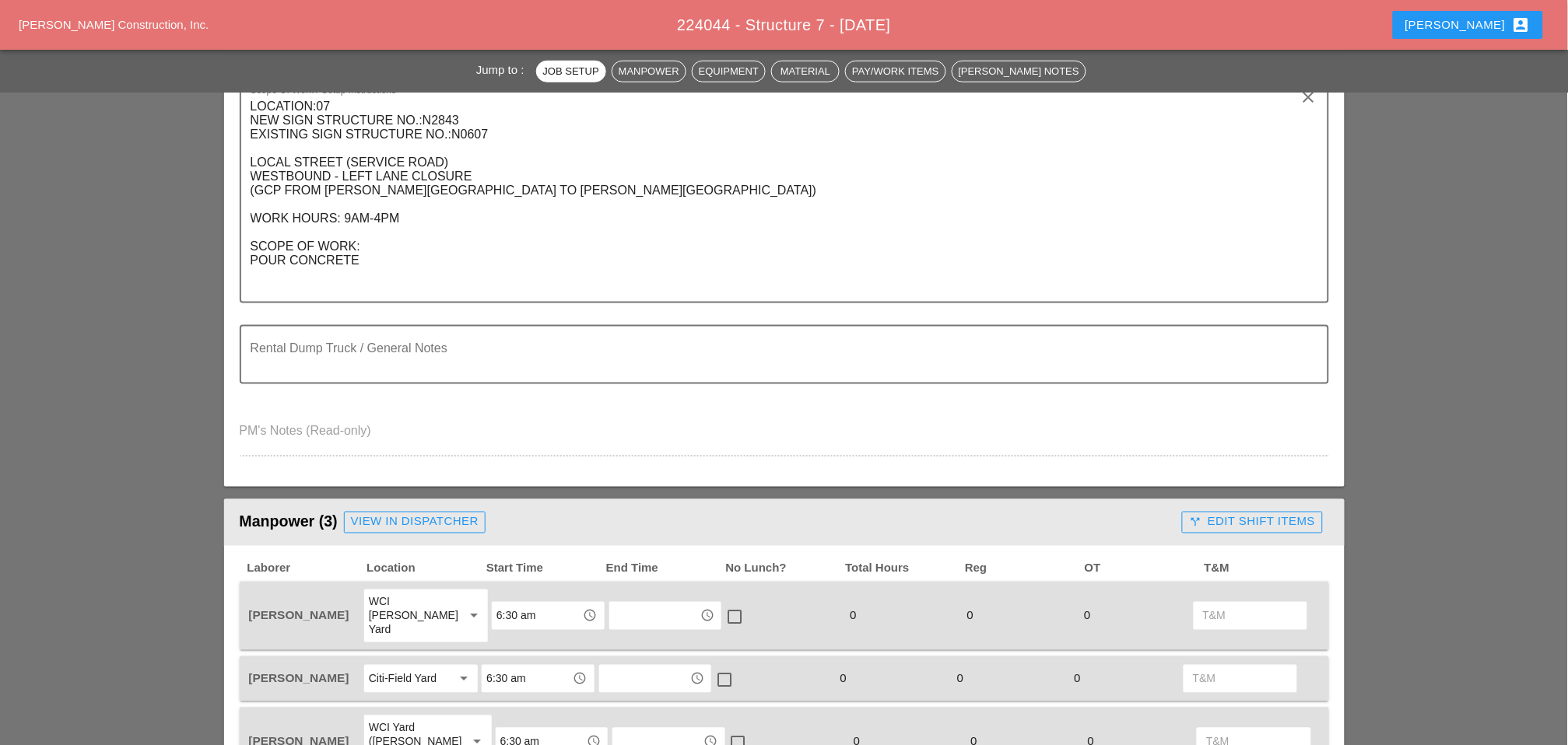
scroll to position [691, 0]
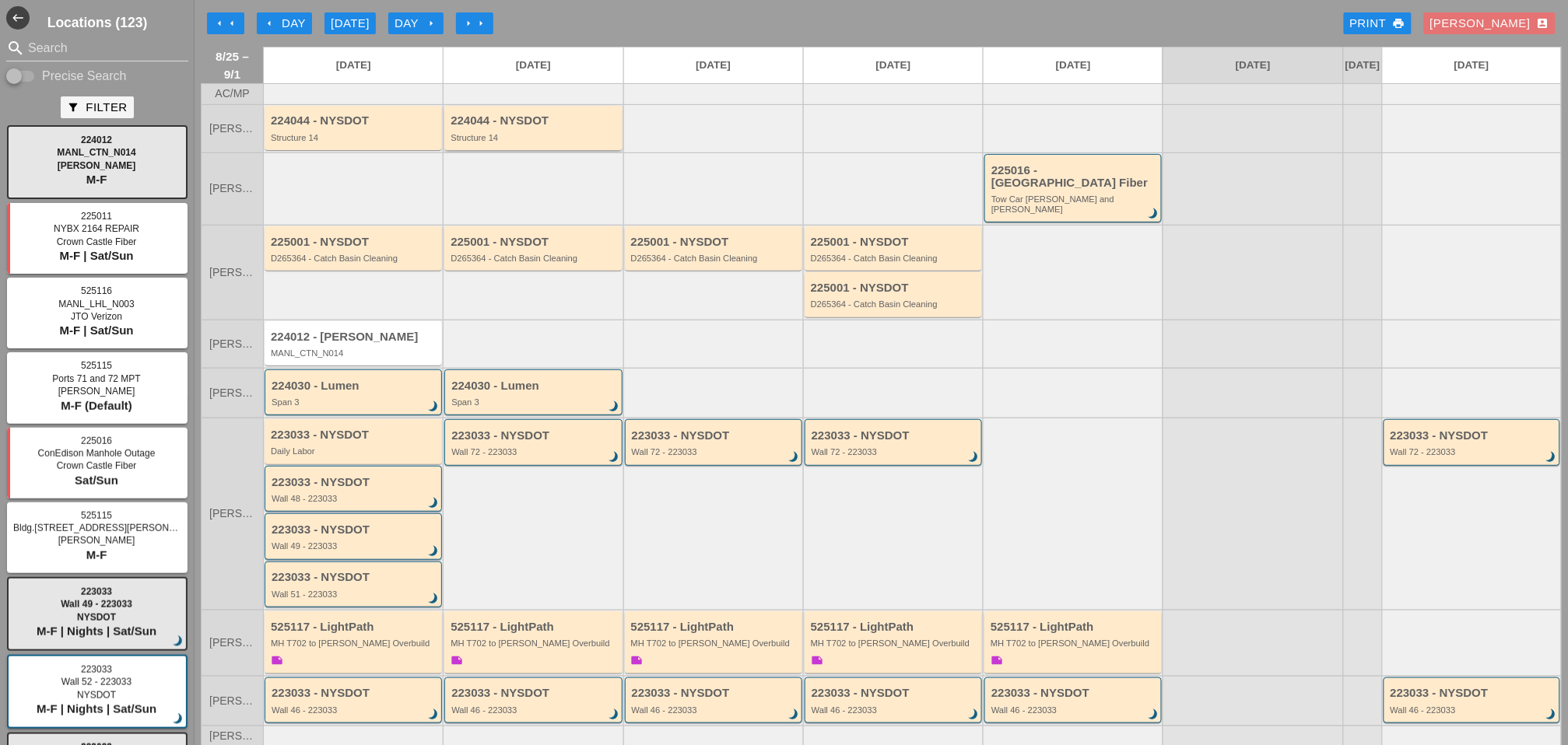
click at [579, 143] on div "Structure 14" at bounding box center [535, 137] width 168 height 9
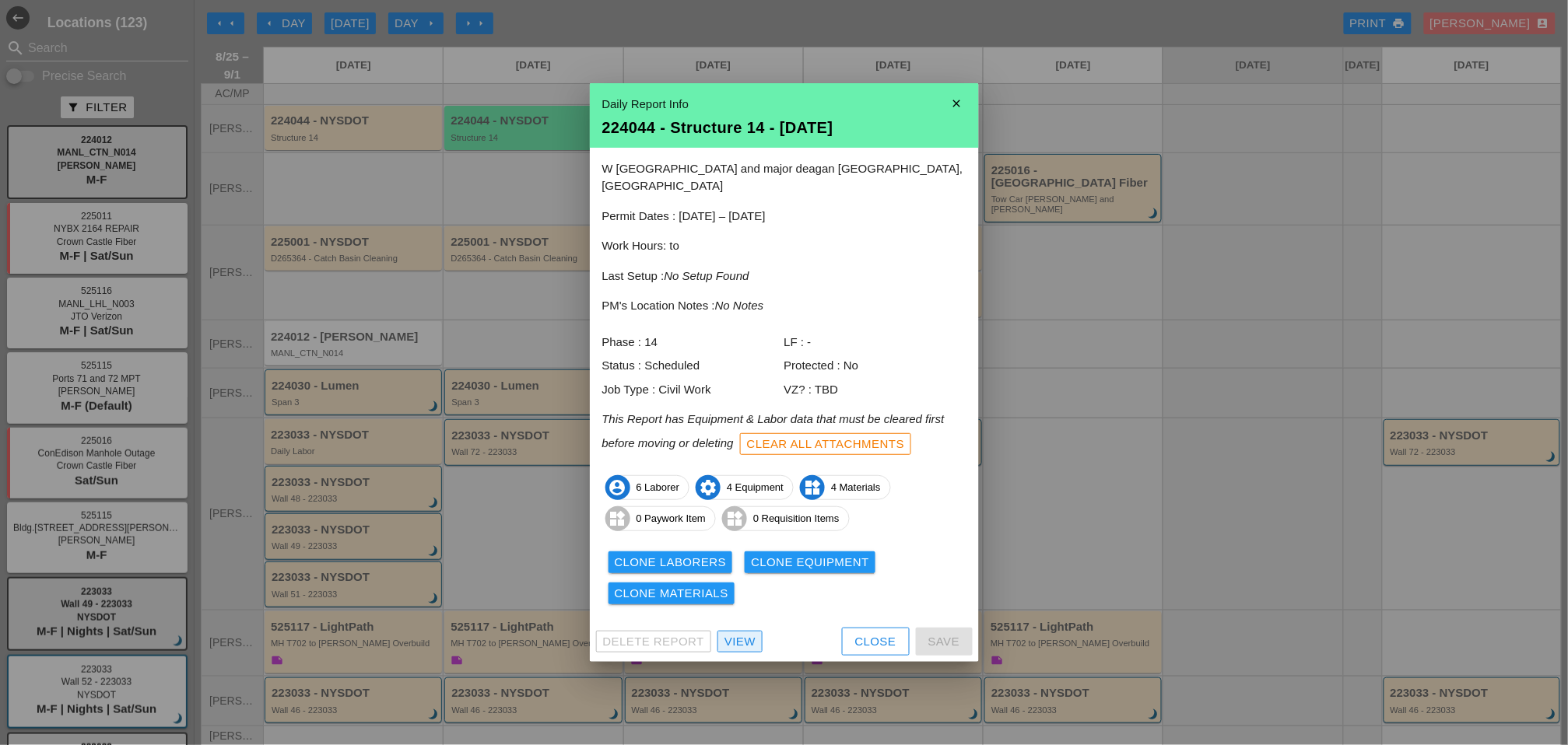
drag, startPoint x: 745, startPoint y: 638, endPoint x: 711, endPoint y: 616, distance: 40.5
click at [746, 606] on div "View" at bounding box center [739, 642] width 31 height 18
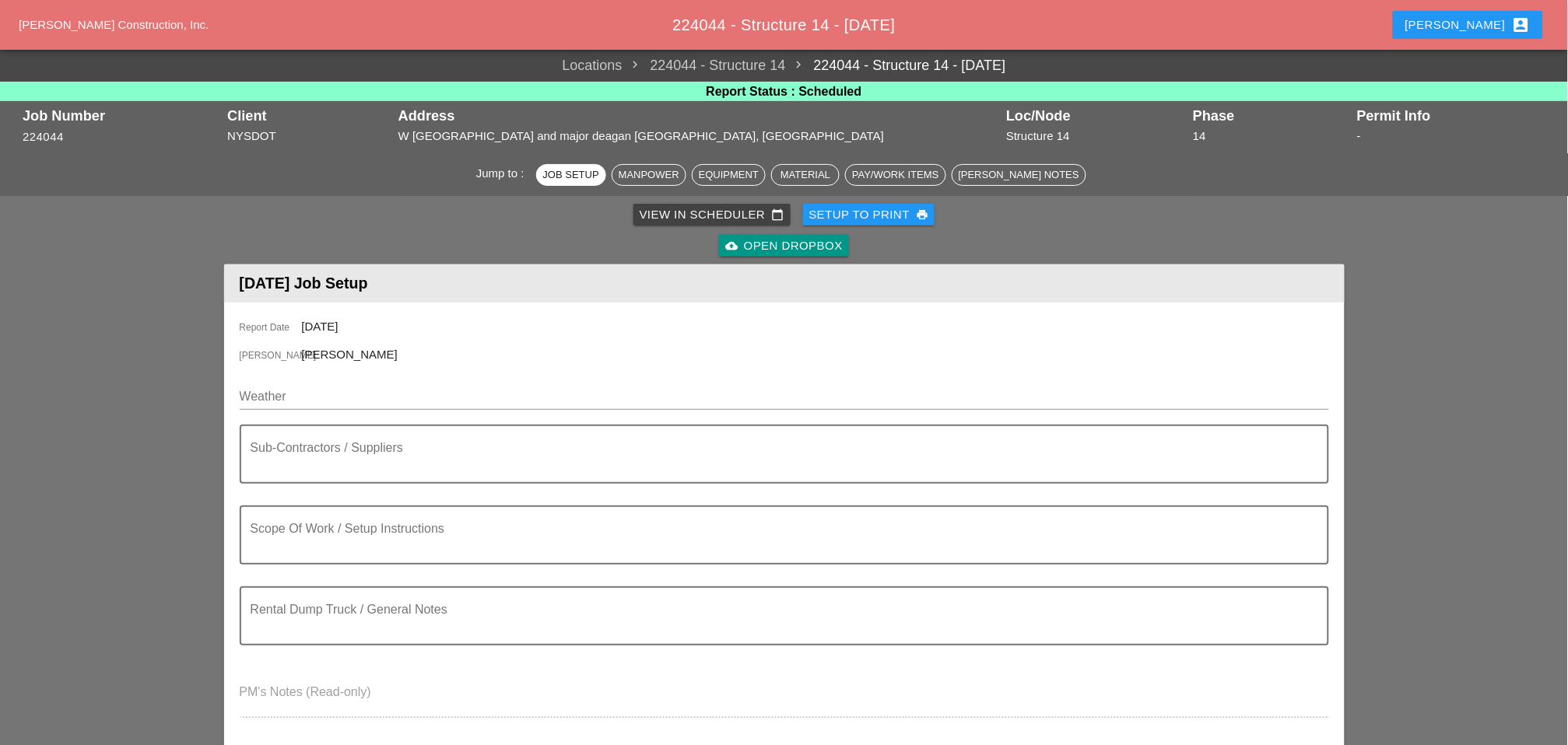
click at [673, 214] on div "View in Scheduler calendar_today" at bounding box center [711, 215] width 145 height 18
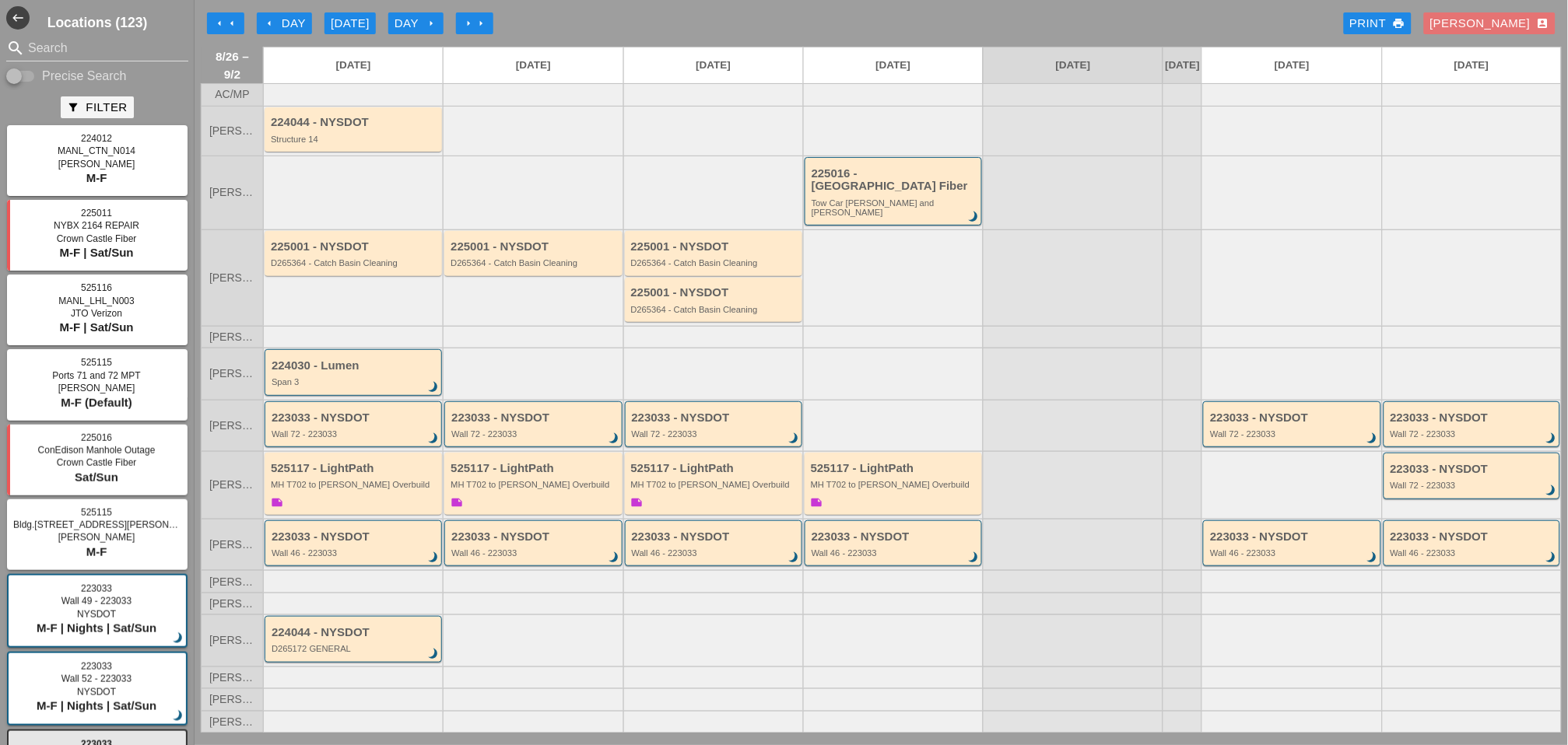
click at [770, 606] on div at bounding box center [713, 639] width 180 height 51
click at [547, 156] on div at bounding box center [533, 131] width 180 height 50
click at [327, 644] on div "D265172 GENERAL" at bounding box center [354, 648] width 166 height 9
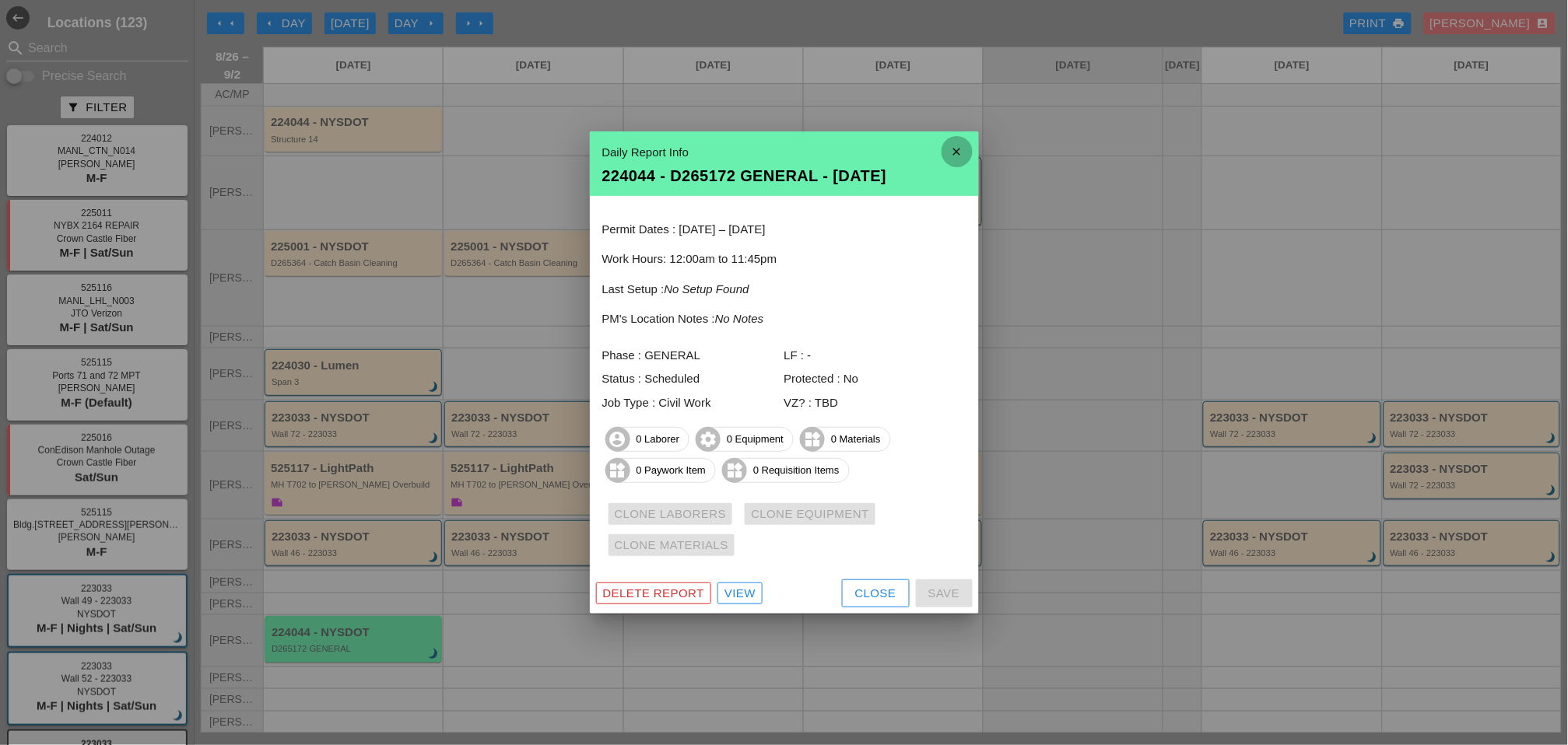
click at [955, 145] on icon "close" at bounding box center [957, 152] width 31 height 31
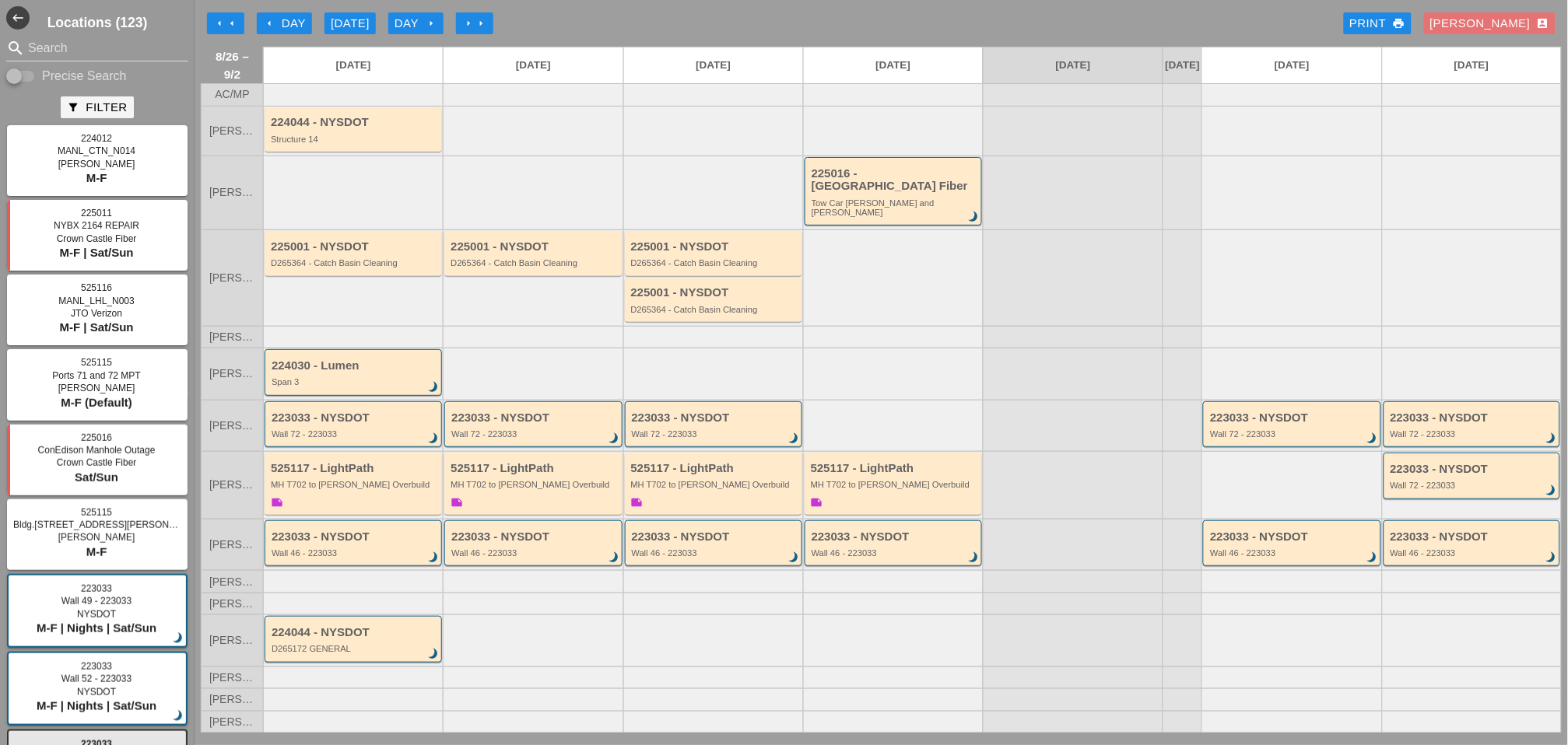
click at [286, 22] on div "arrow_left Day" at bounding box center [284, 24] width 43 height 18
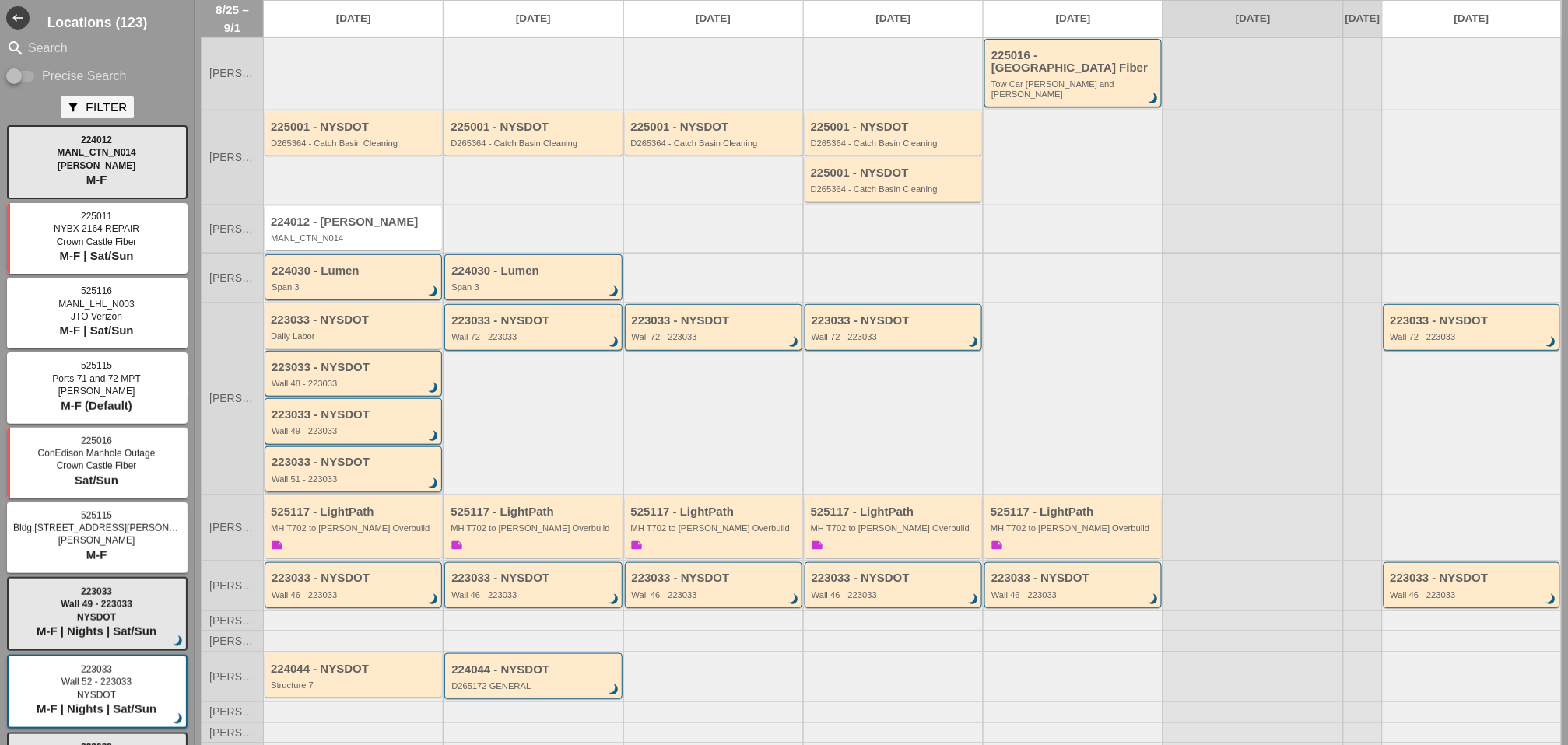
scroll to position [122, 0]
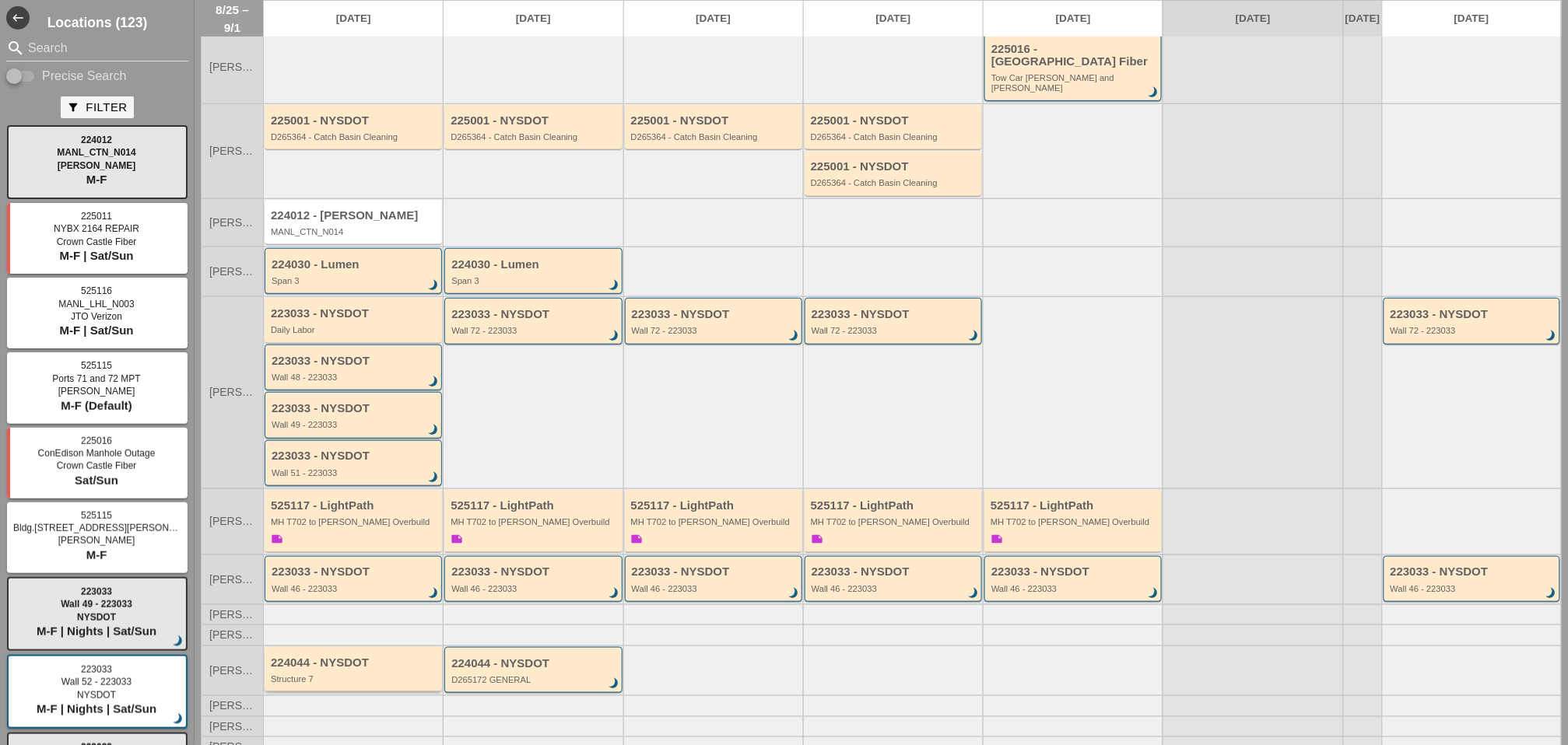
click at [315, 674] on div "Structure 7" at bounding box center [354, 678] width 168 height 9
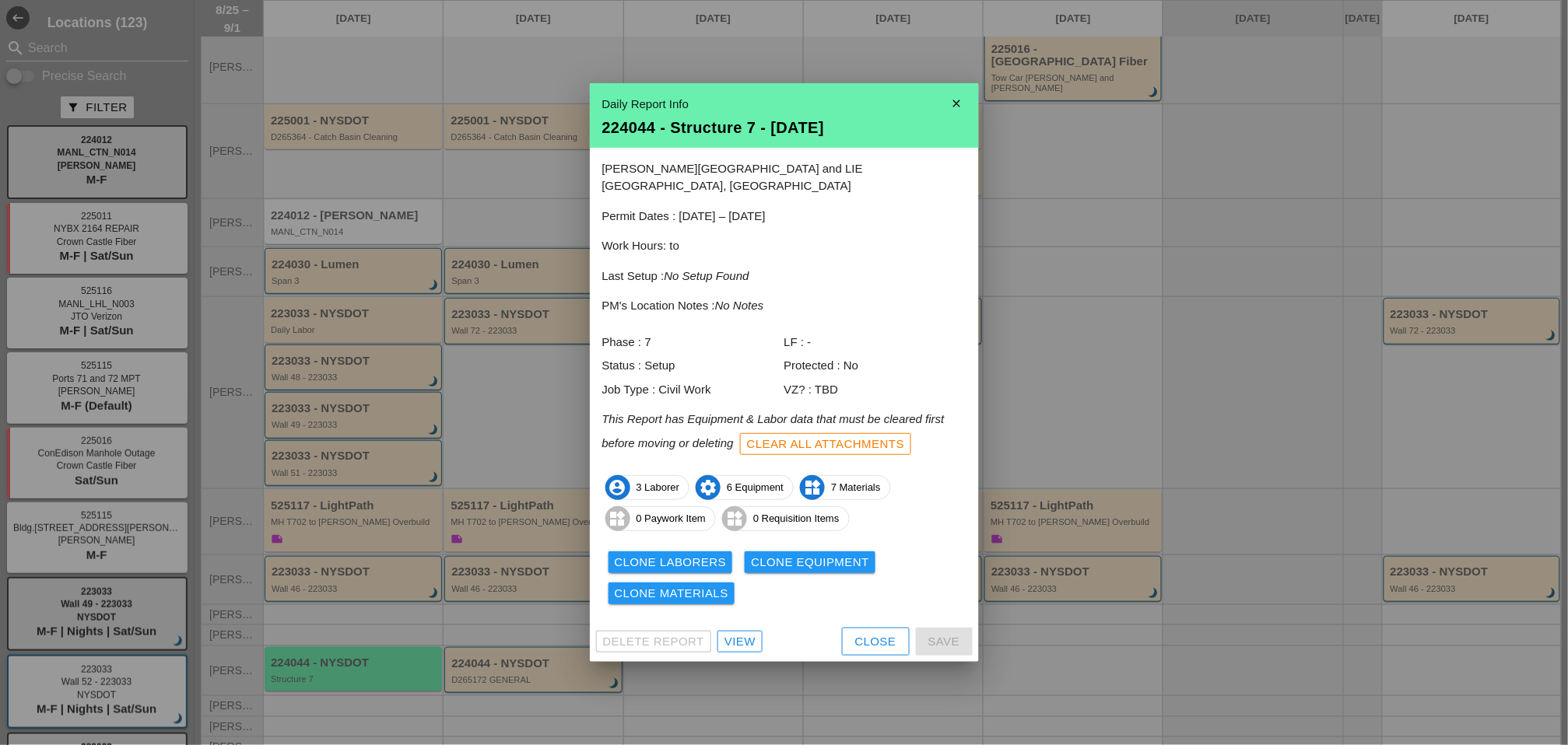
click at [751, 639] on div "View" at bounding box center [739, 642] width 31 height 18
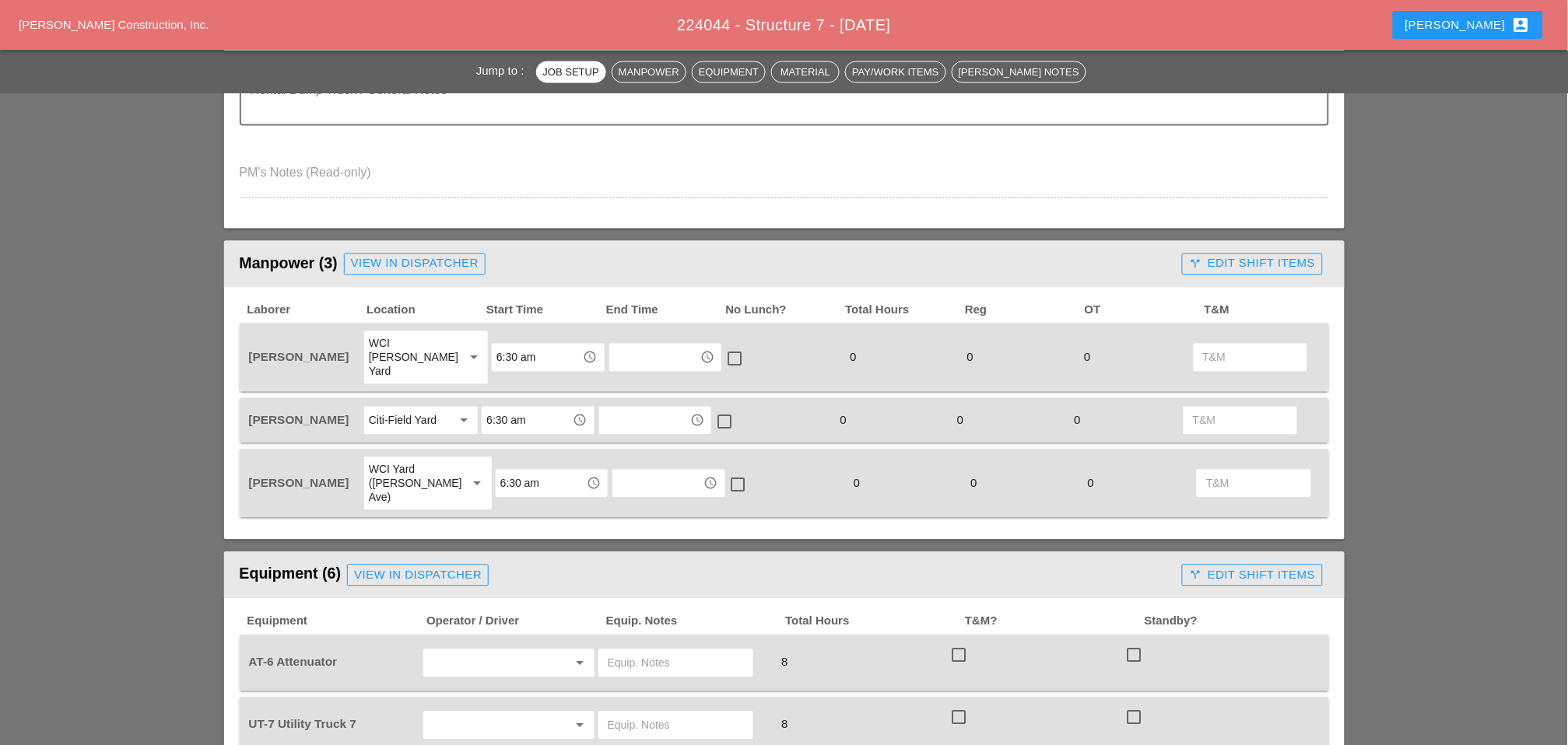
scroll to position [691, 0]
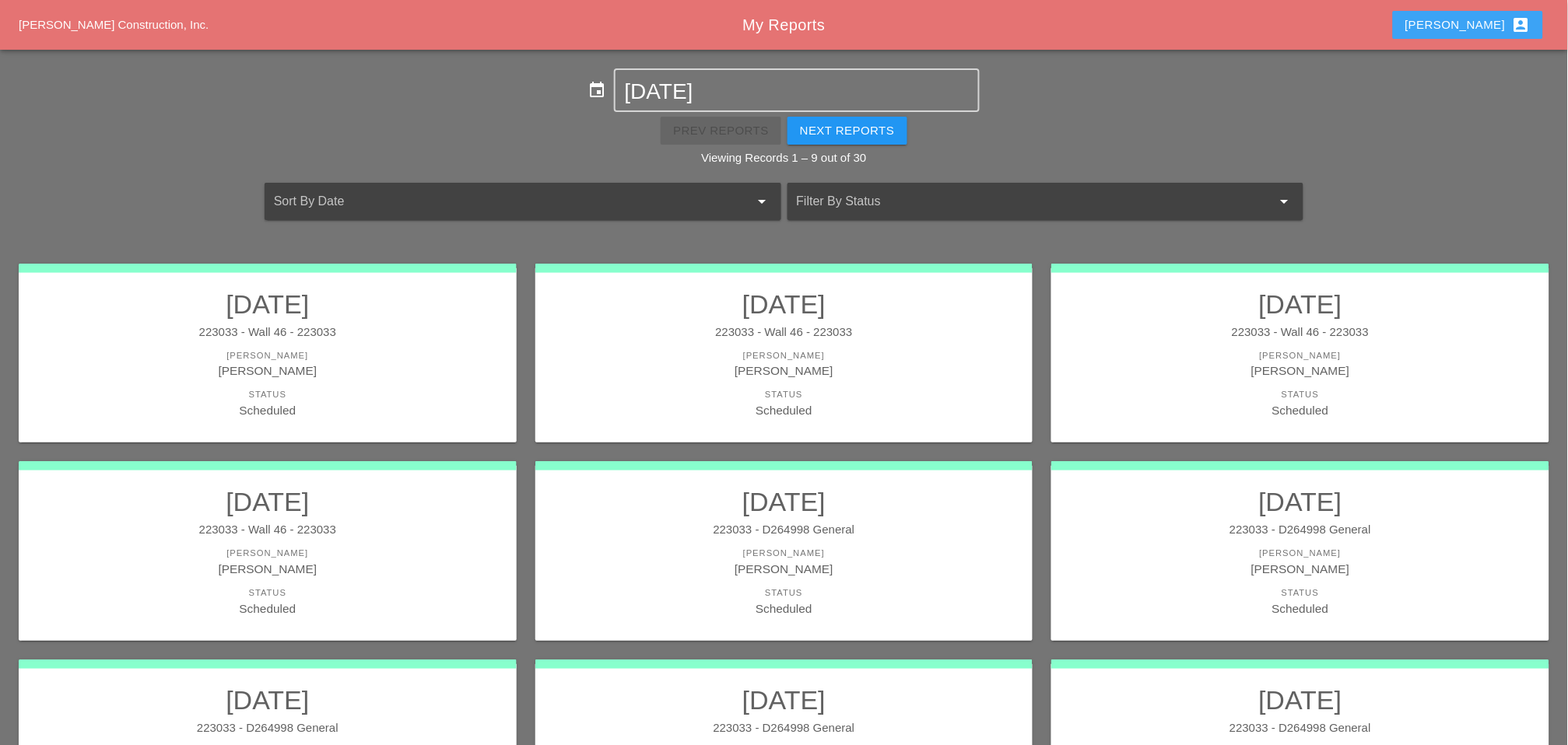
click at [1502, 34] on button "Luca account_box" at bounding box center [1467, 25] width 151 height 28
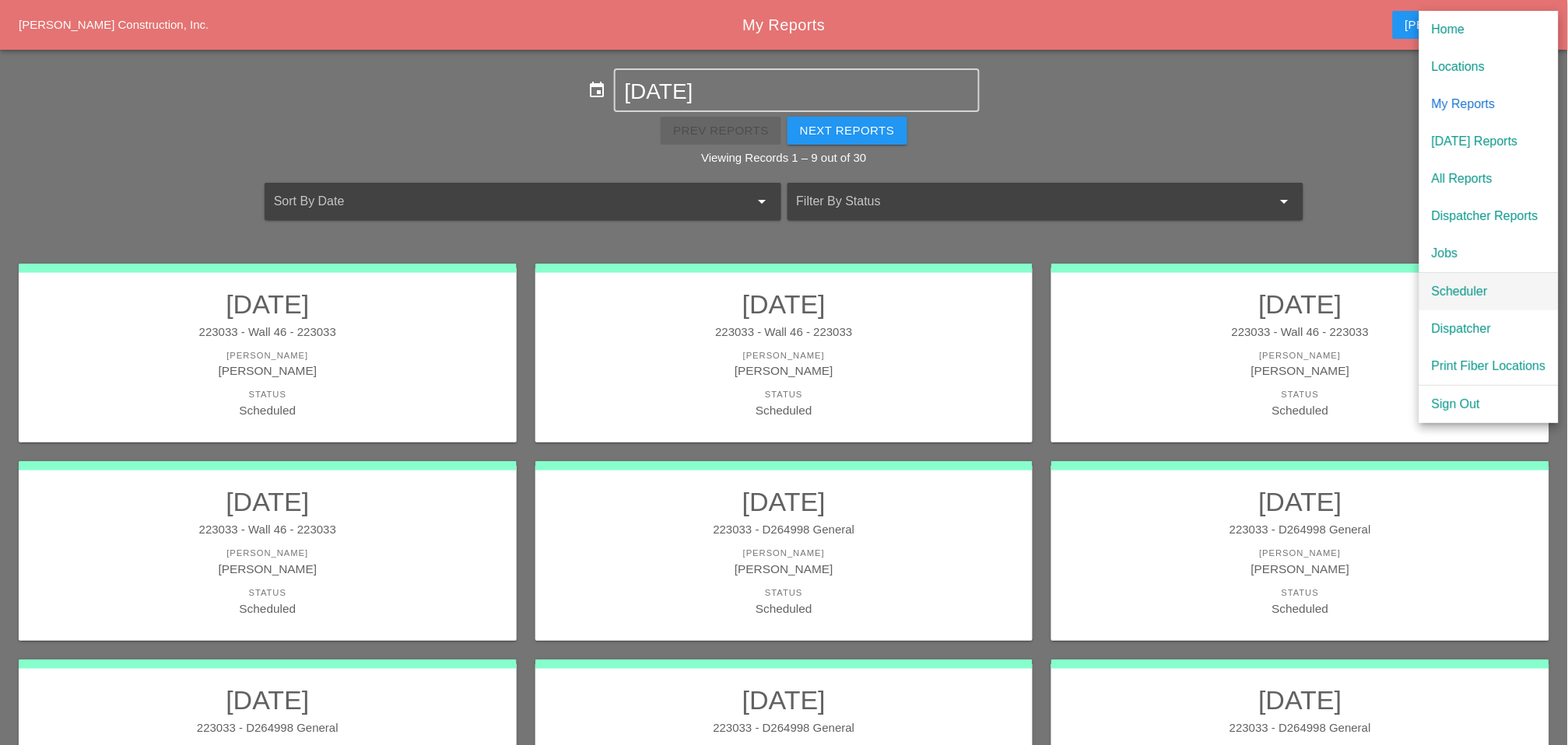
click at [1463, 293] on div "Scheduler" at bounding box center [1488, 291] width 115 height 19
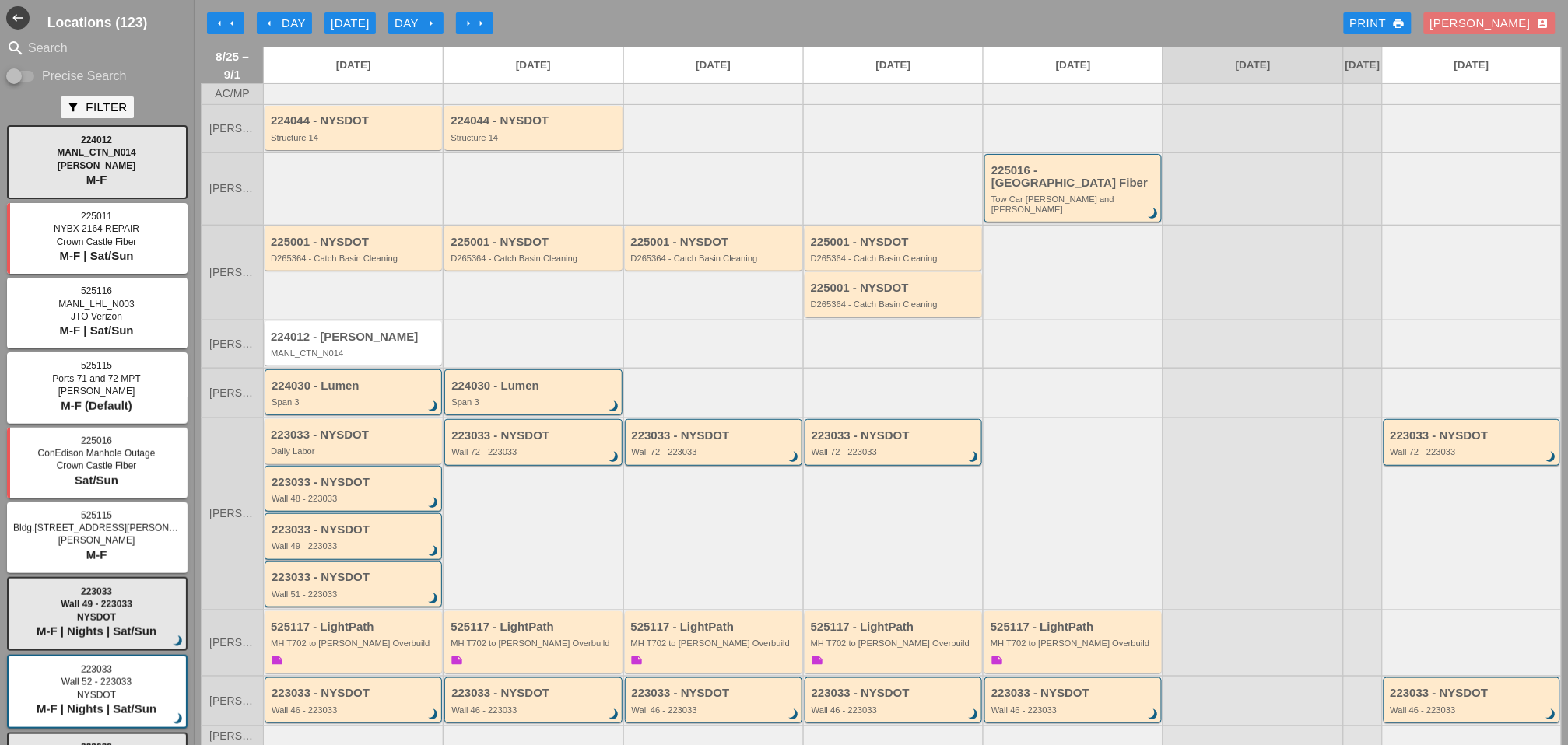
click at [284, 22] on div "arrow_left Day" at bounding box center [284, 24] width 43 height 18
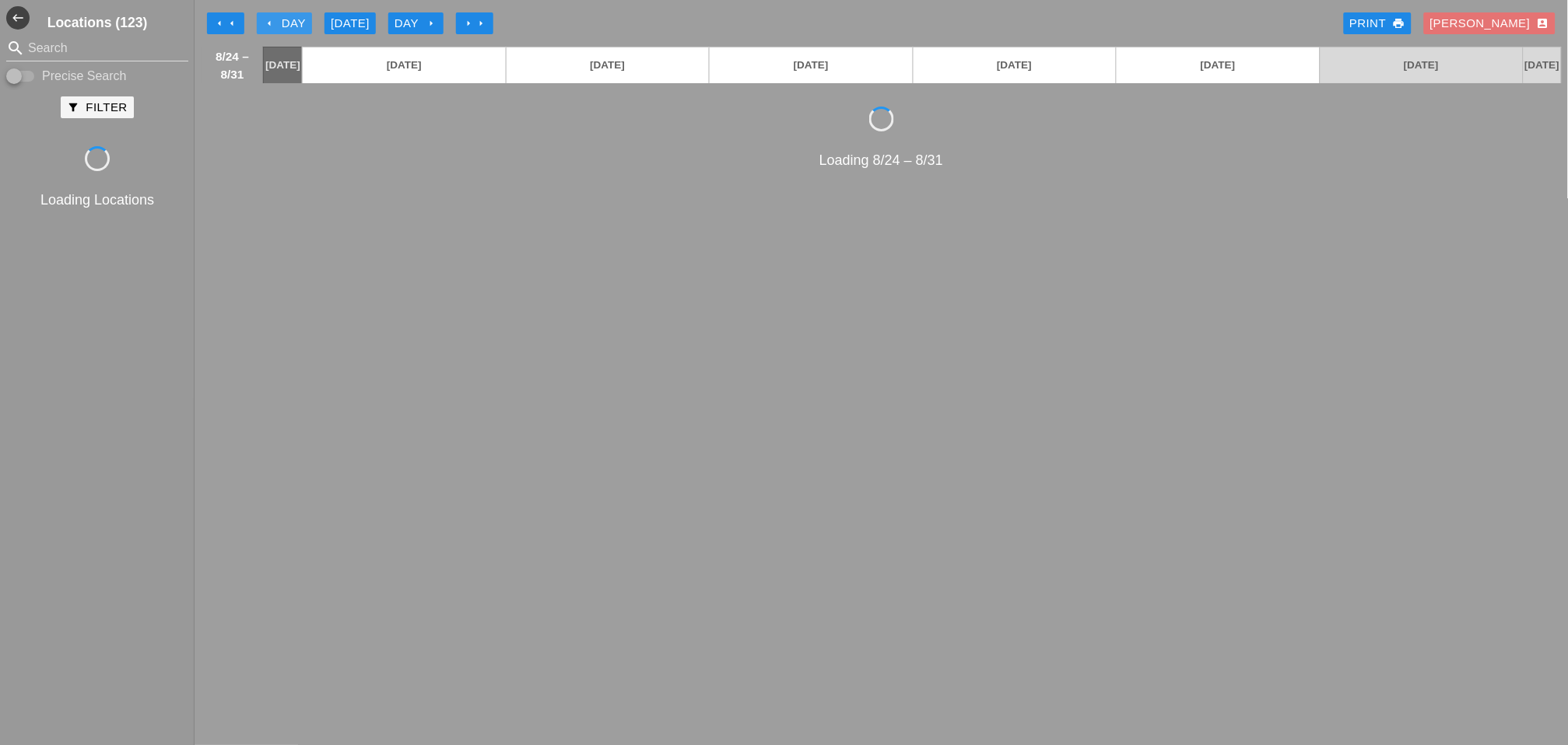
click at [285, 22] on div "arrow_left Day" at bounding box center [284, 24] width 43 height 18
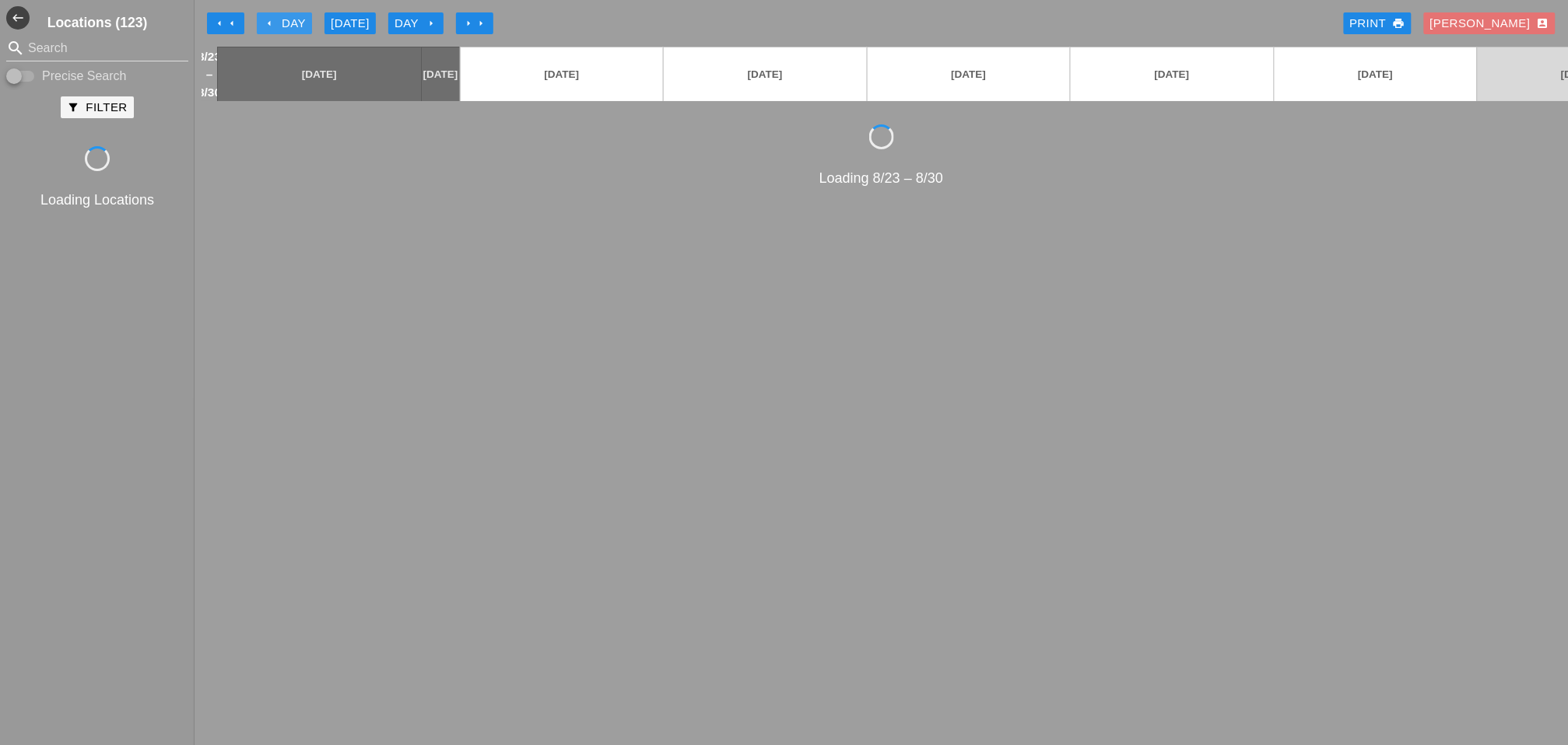
click at [285, 22] on div "arrow_left Day" at bounding box center [284, 24] width 43 height 18
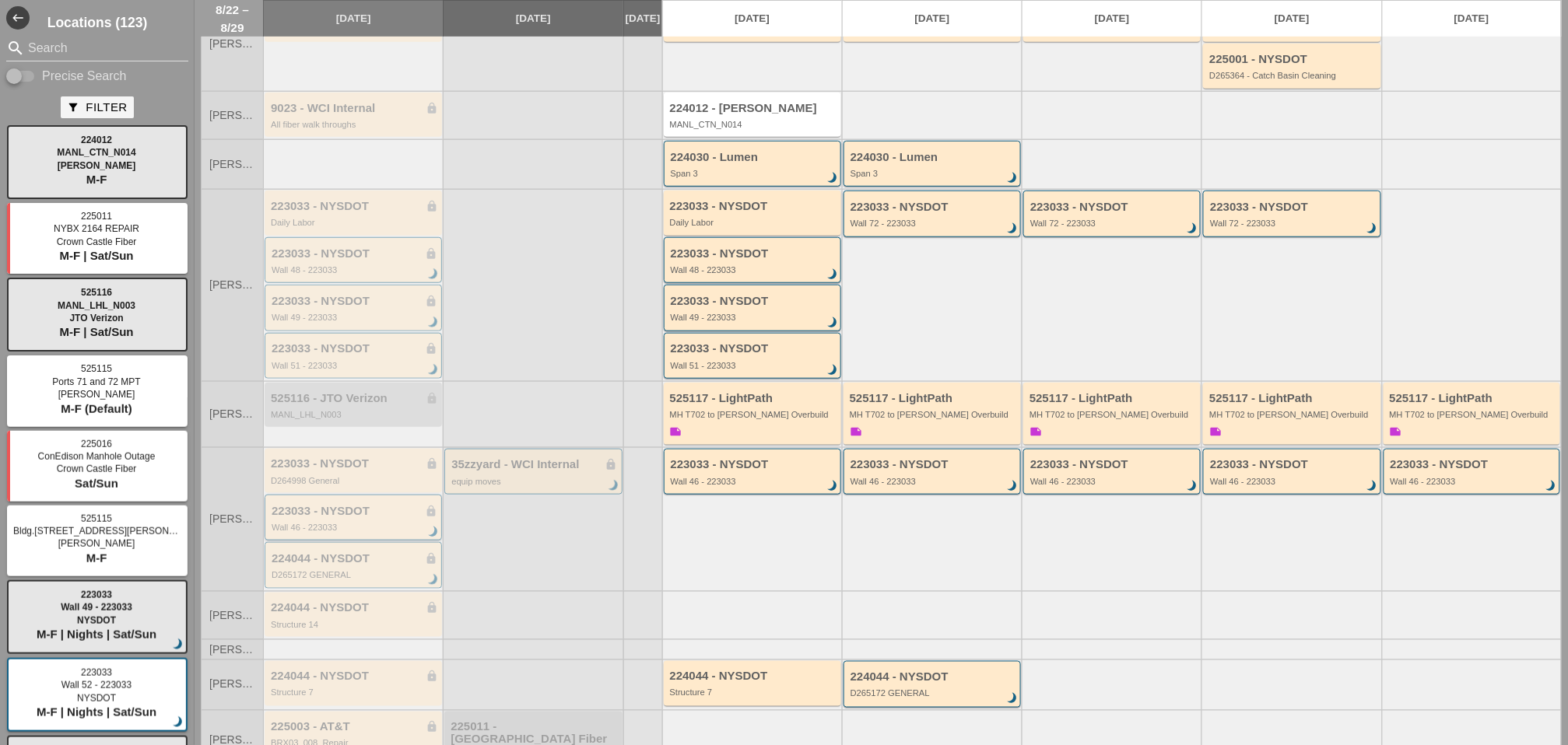
scroll to position [259, 0]
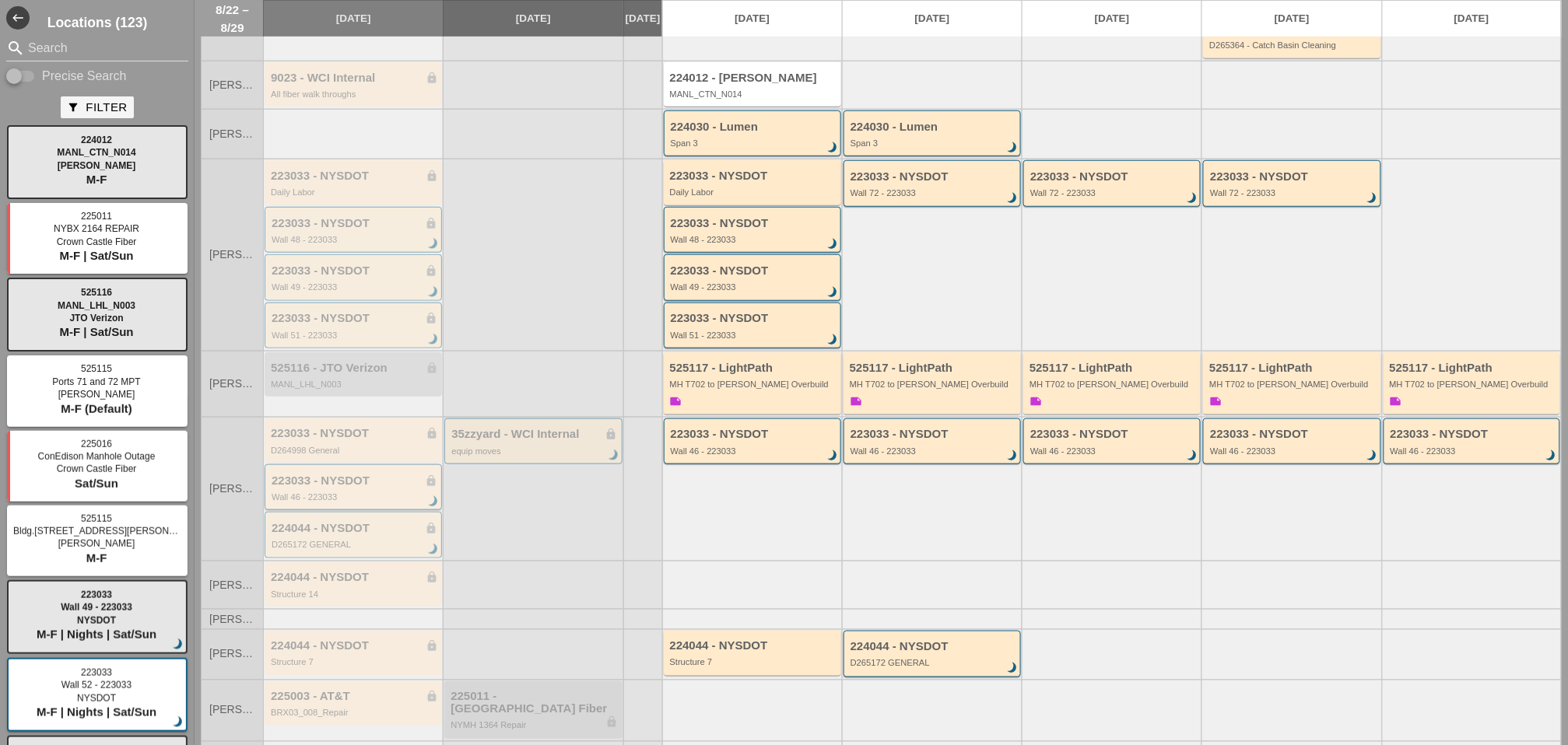
click at [331, 475] on div "223033 - NYSDOT lock" at bounding box center [354, 481] width 166 height 13
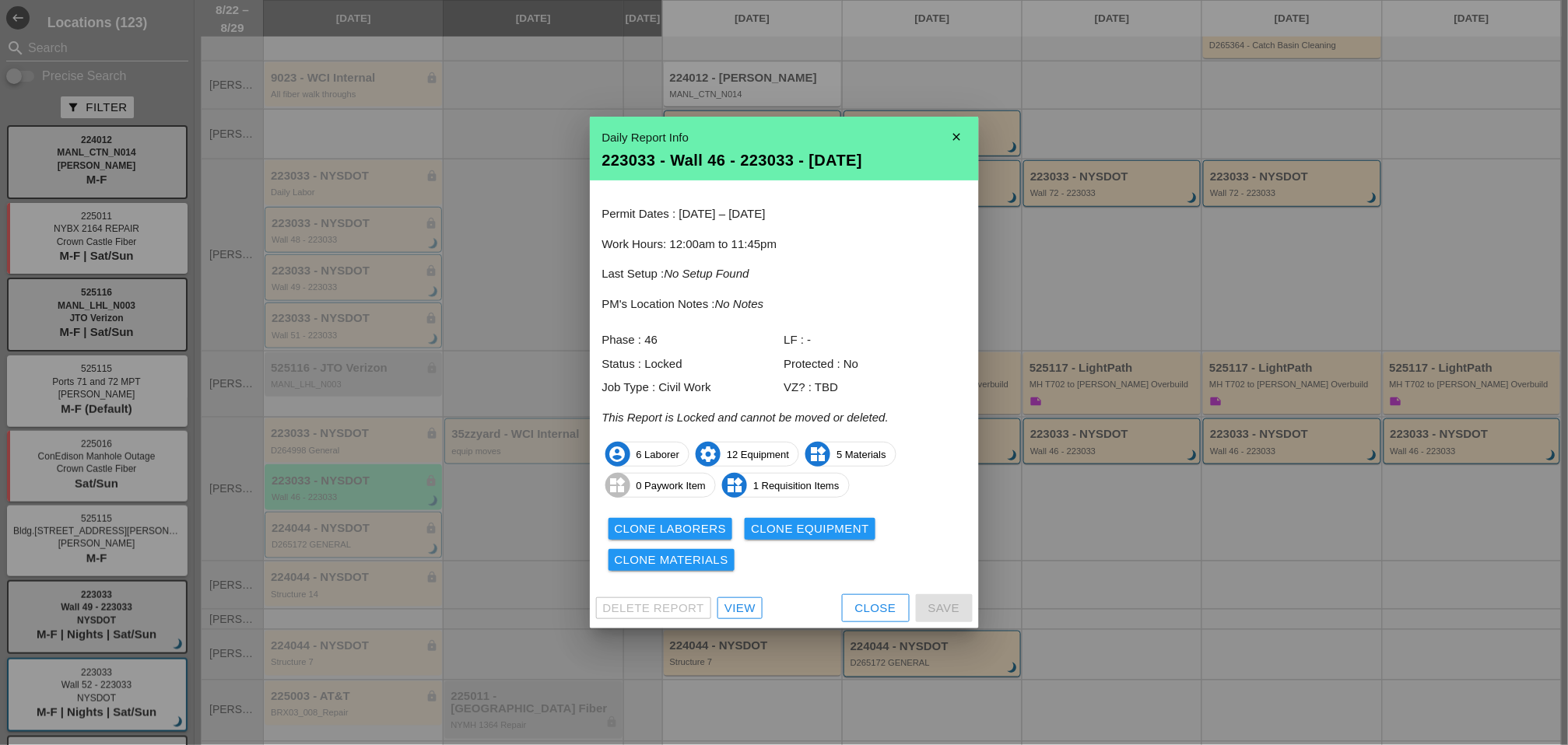
click at [738, 609] on div "View" at bounding box center [739, 609] width 31 height 18
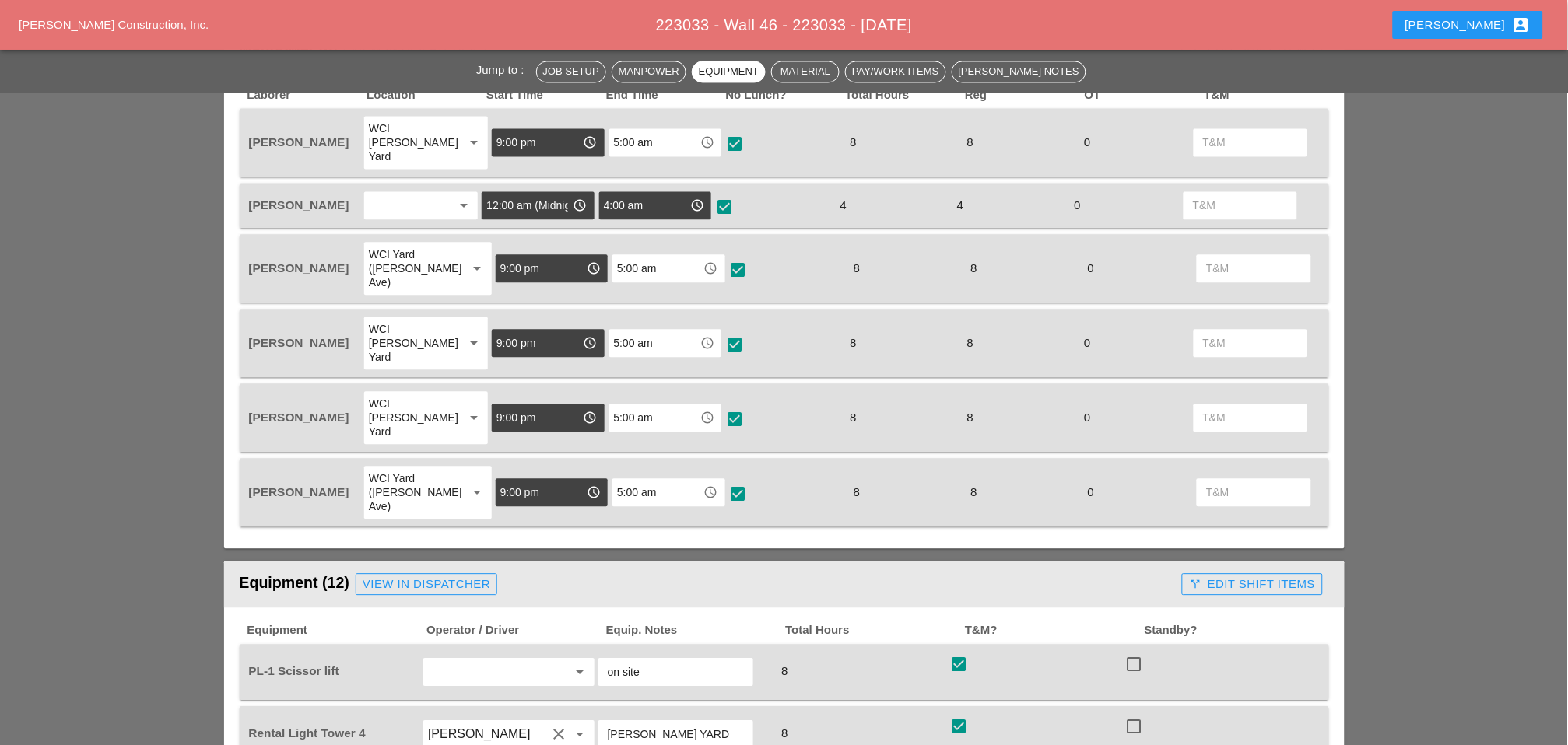
scroll to position [865, 0]
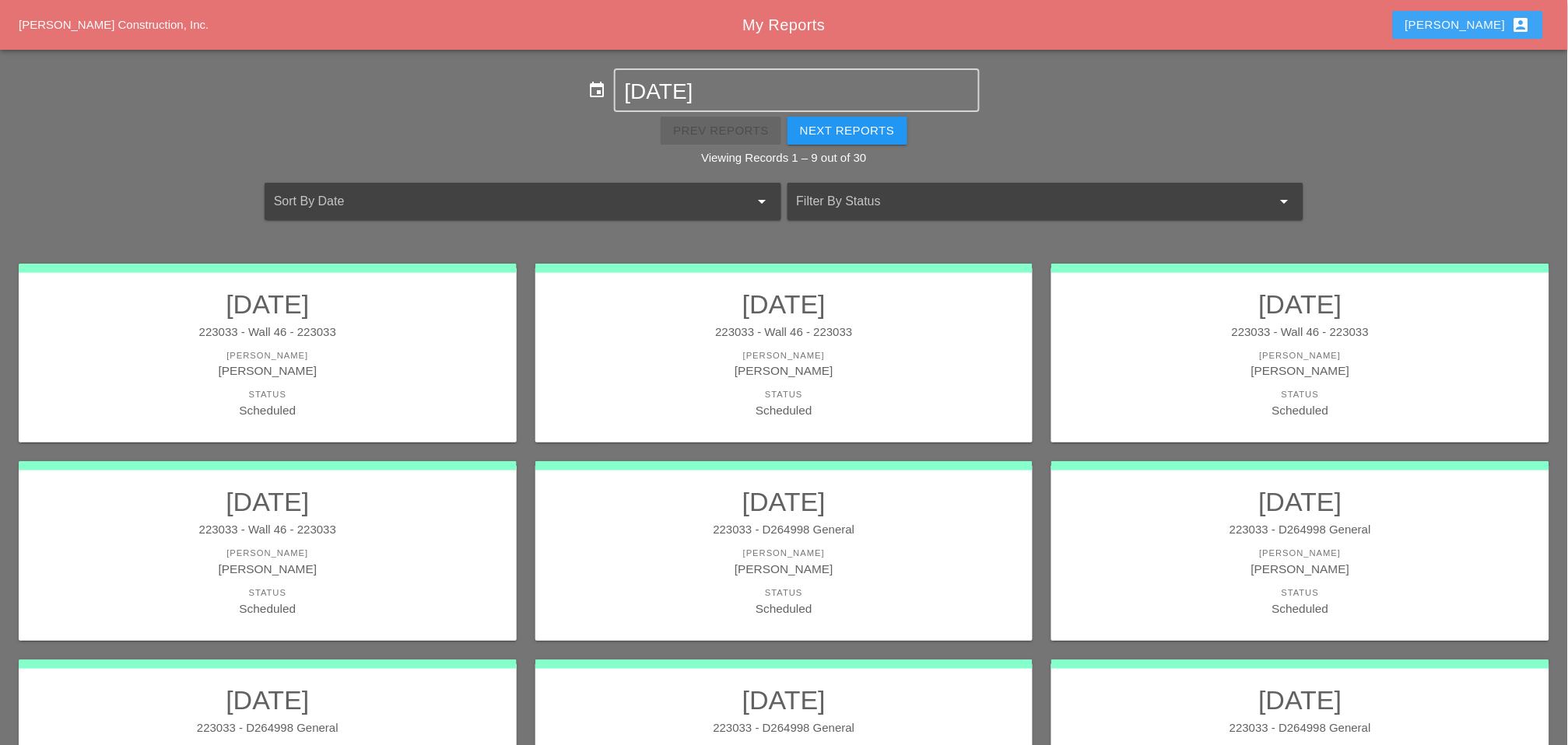
drag, startPoint x: 1494, startPoint y: 27, endPoint x: 1499, endPoint y: 176, distance: 149.1
click at [1495, 27] on div "Luca account_box" at bounding box center [1468, 25] width 126 height 19
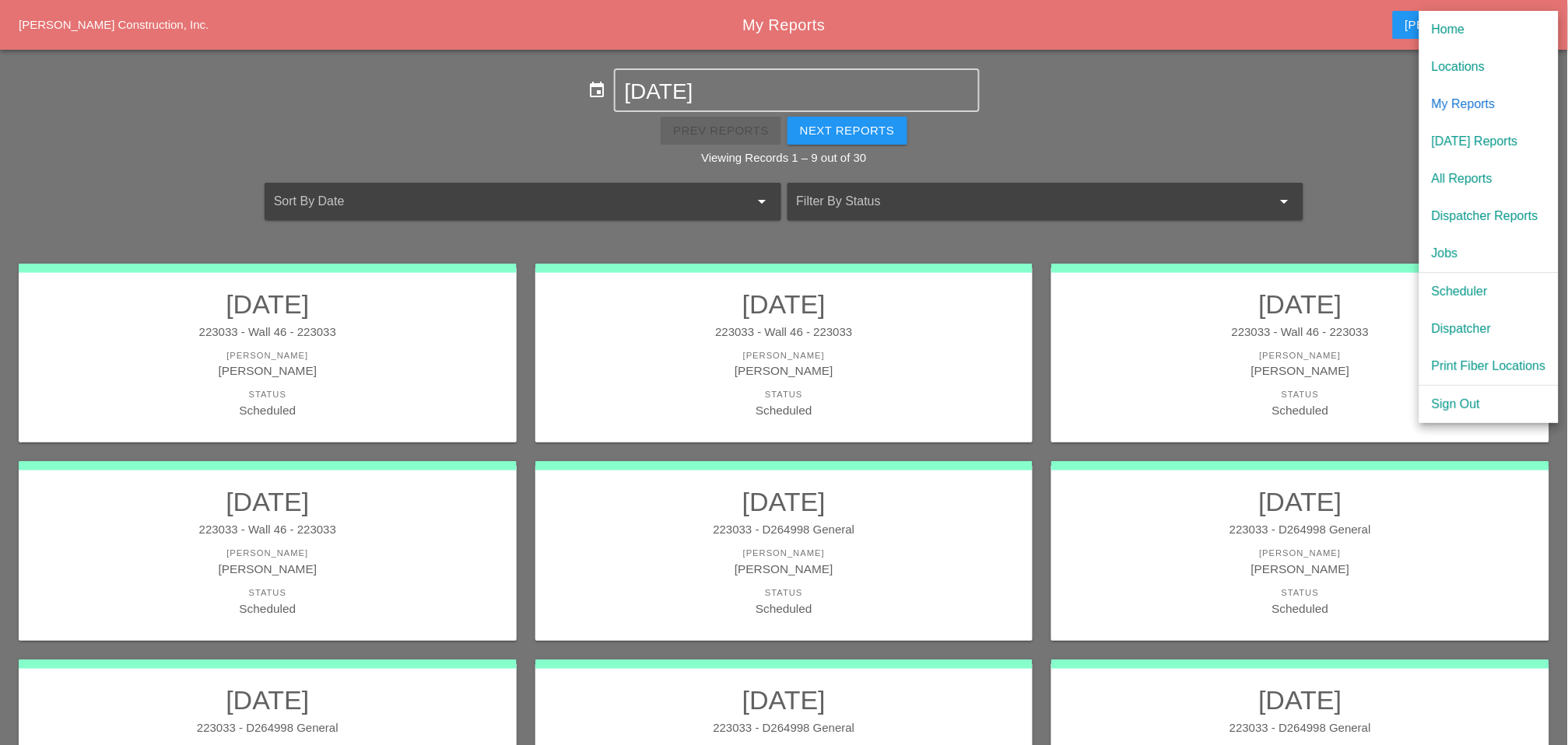
click at [1427, 294] on link "Scheduler" at bounding box center [1489, 291] width 140 height 37
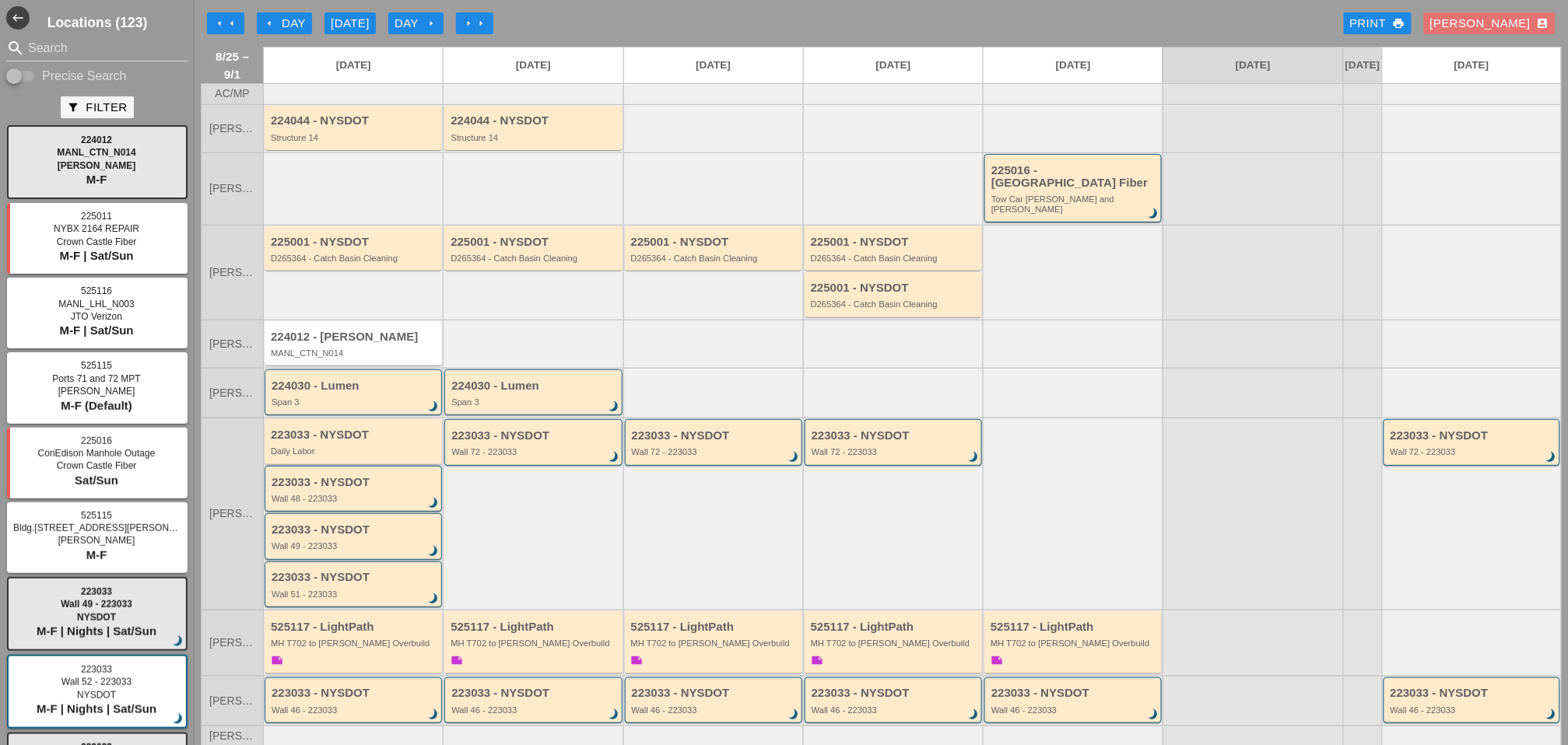
click at [336, 447] on div "Daily Labor" at bounding box center [354, 451] width 168 height 9
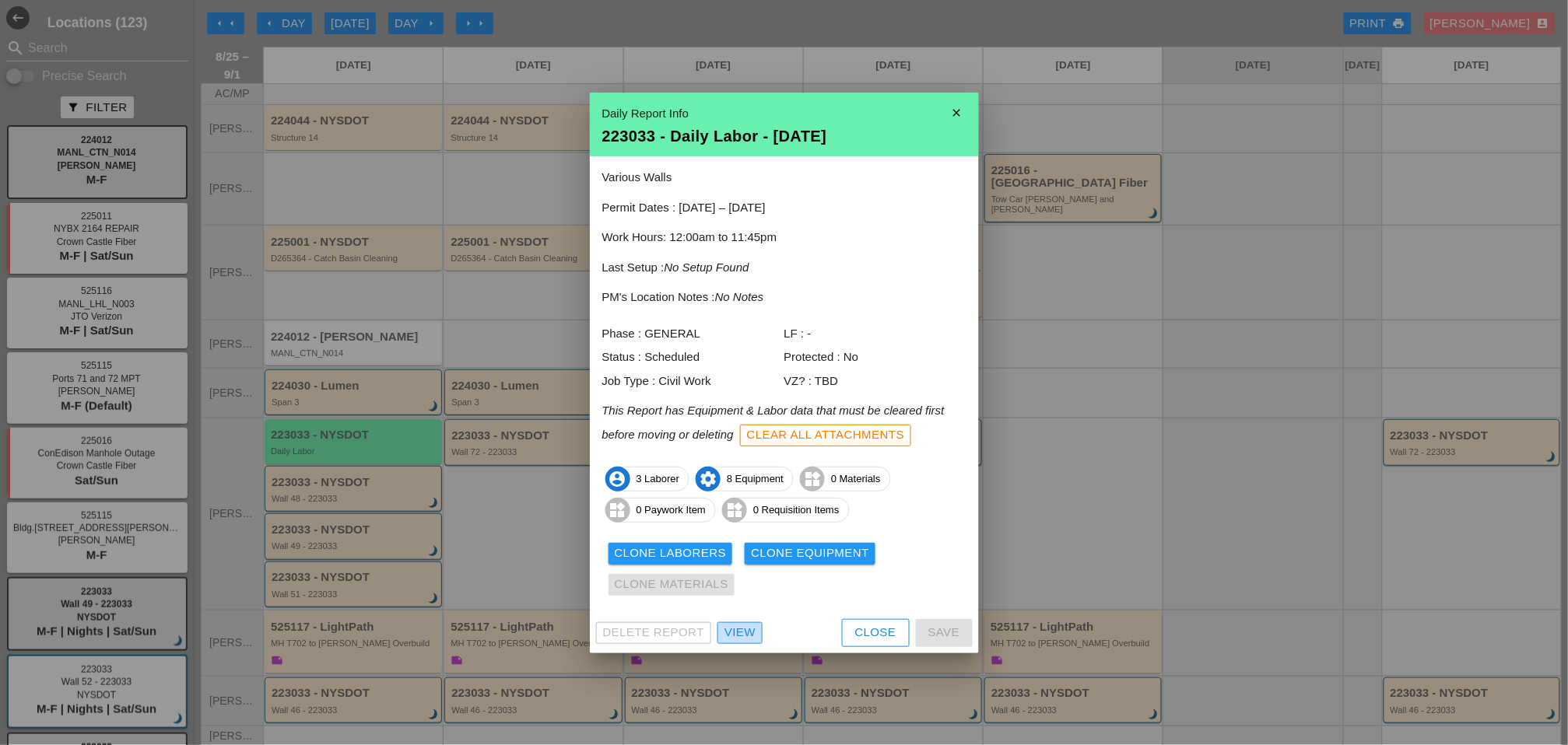
click at [745, 638] on div "View" at bounding box center [739, 633] width 31 height 18
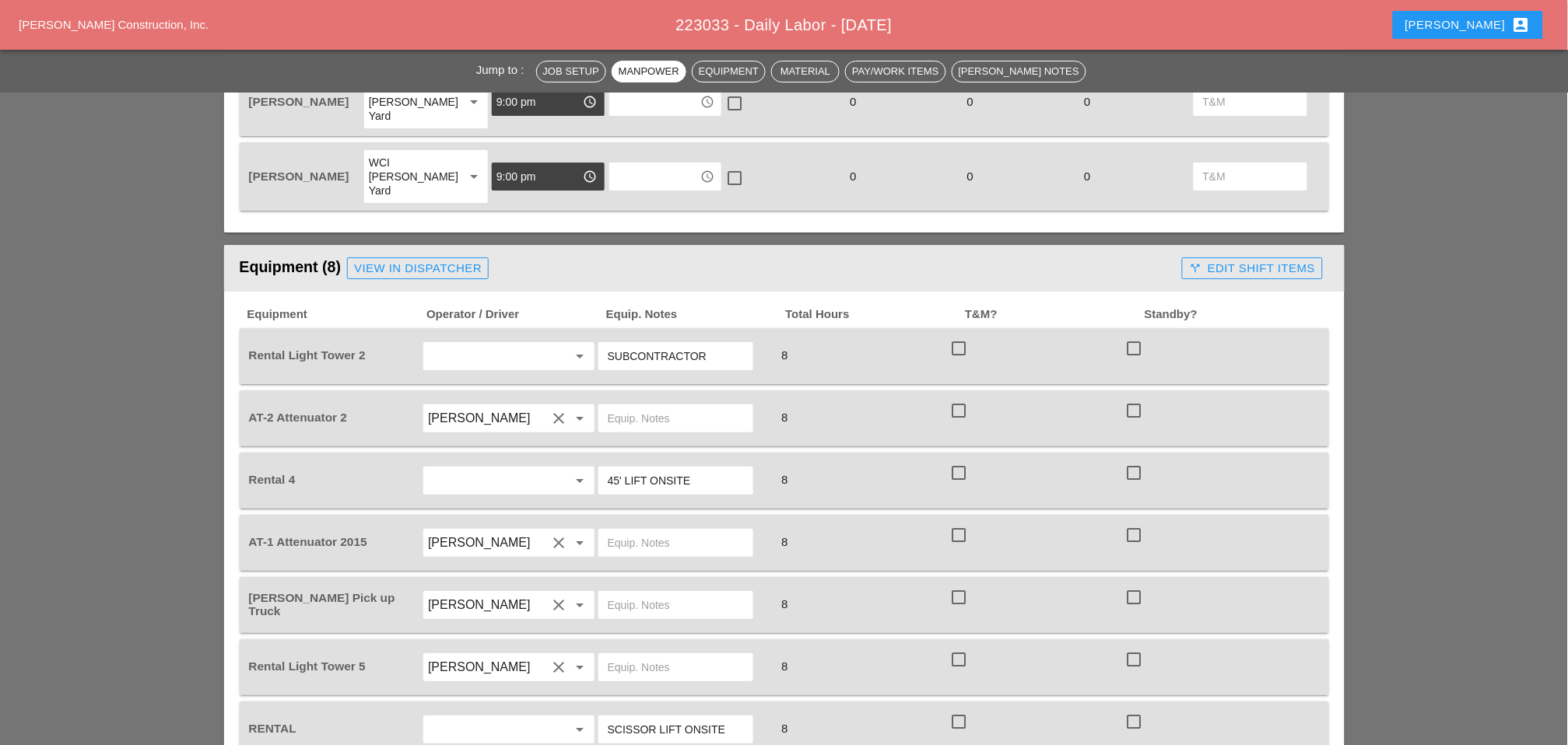
scroll to position [1729, 0]
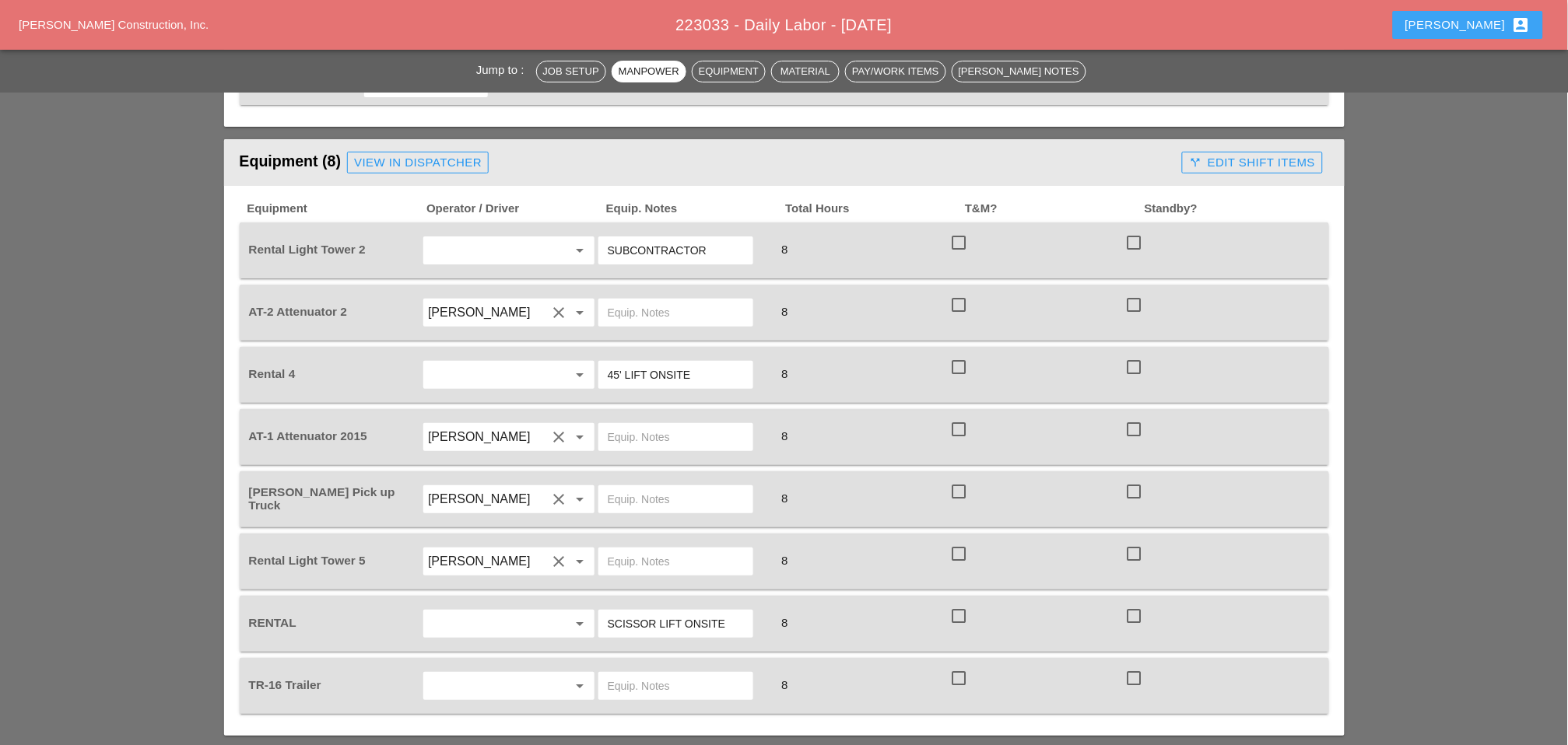
click at [1496, 19] on div "Luca account_box" at bounding box center [1468, 25] width 126 height 19
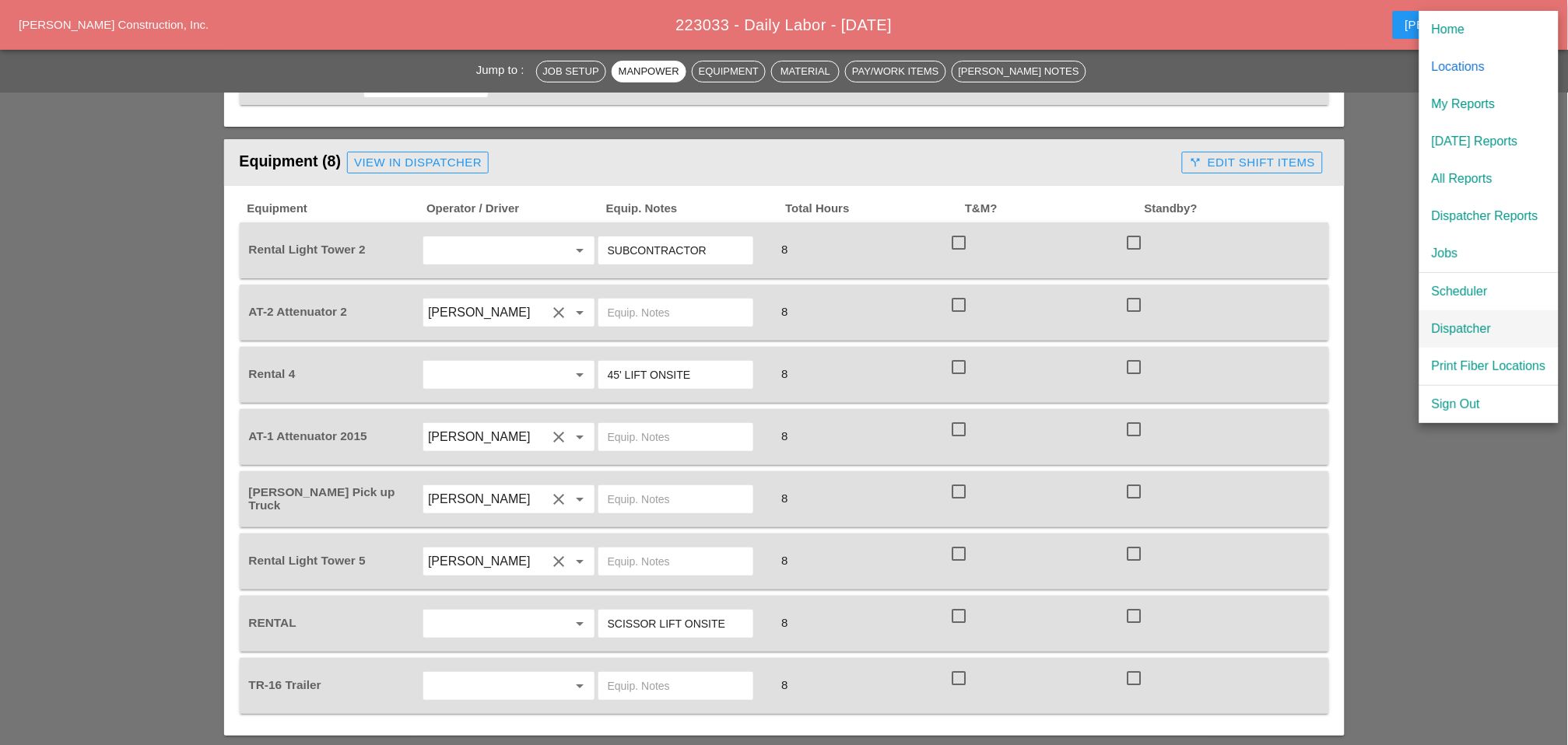
click at [1471, 329] on div "Dispatcher" at bounding box center [1488, 329] width 115 height 19
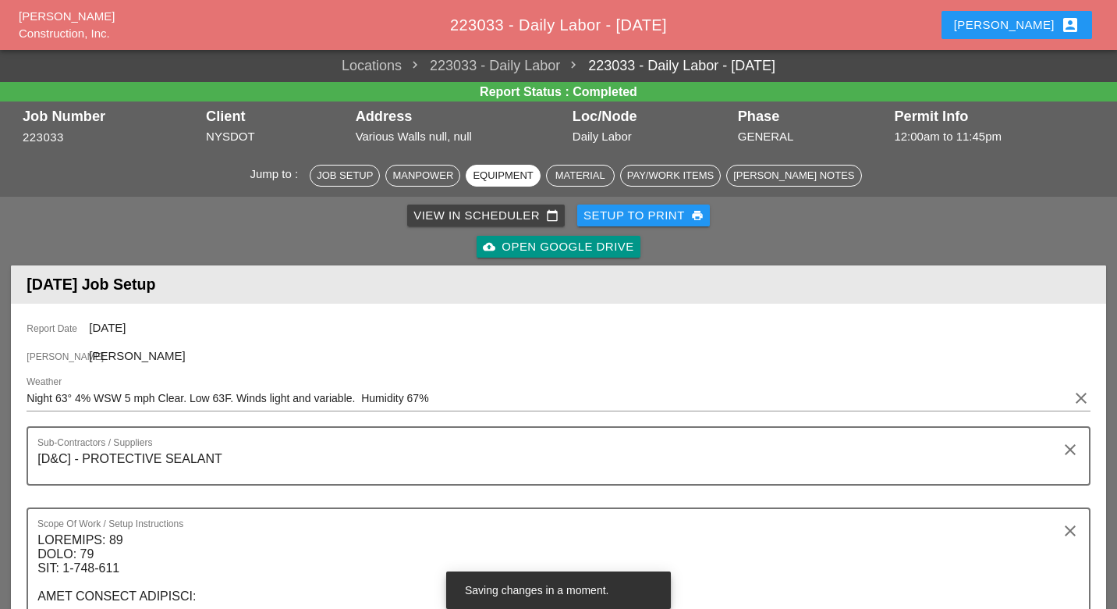
click at [1047, 30] on div "Luca account_box" at bounding box center [1017, 25] width 126 height 19
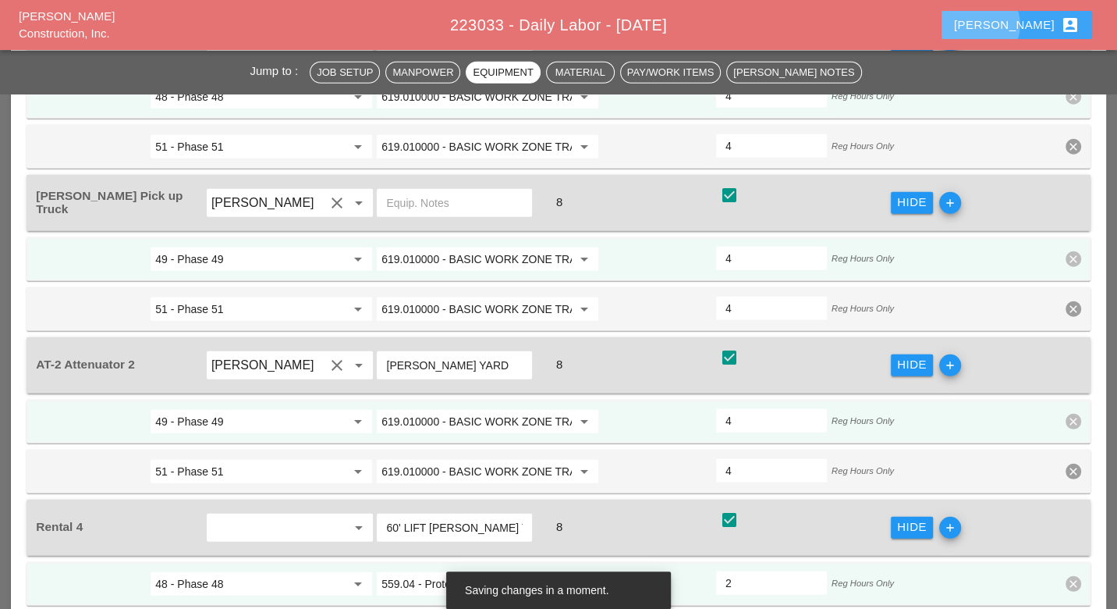
scroll to position [3121, 0]
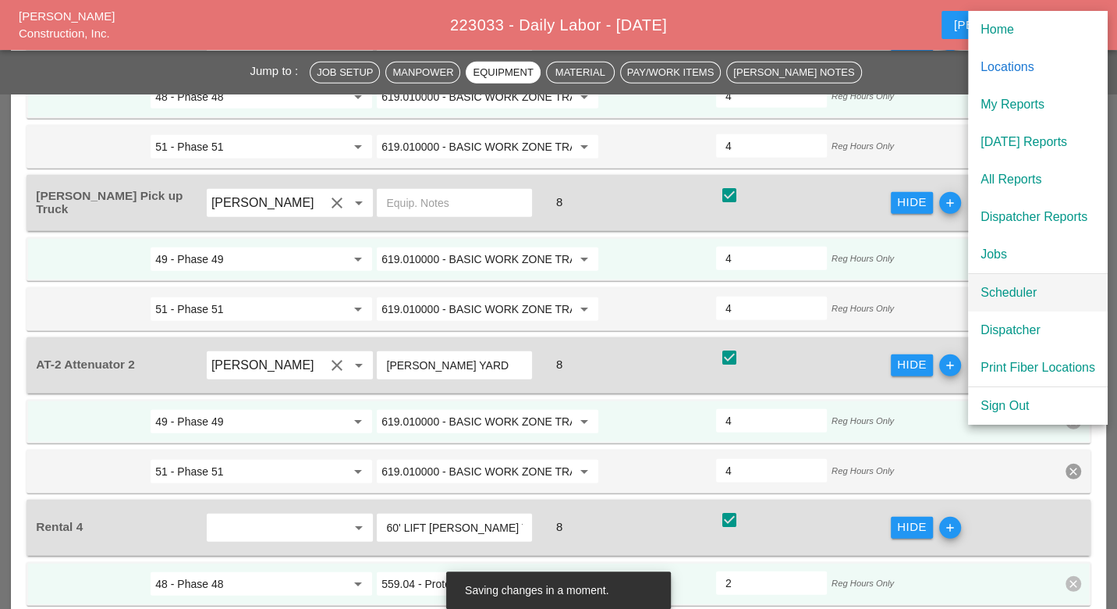
click at [1020, 290] on div "Scheduler" at bounding box center [1038, 292] width 115 height 19
